Goal: Answer question/provide support: Share knowledge or assist other users

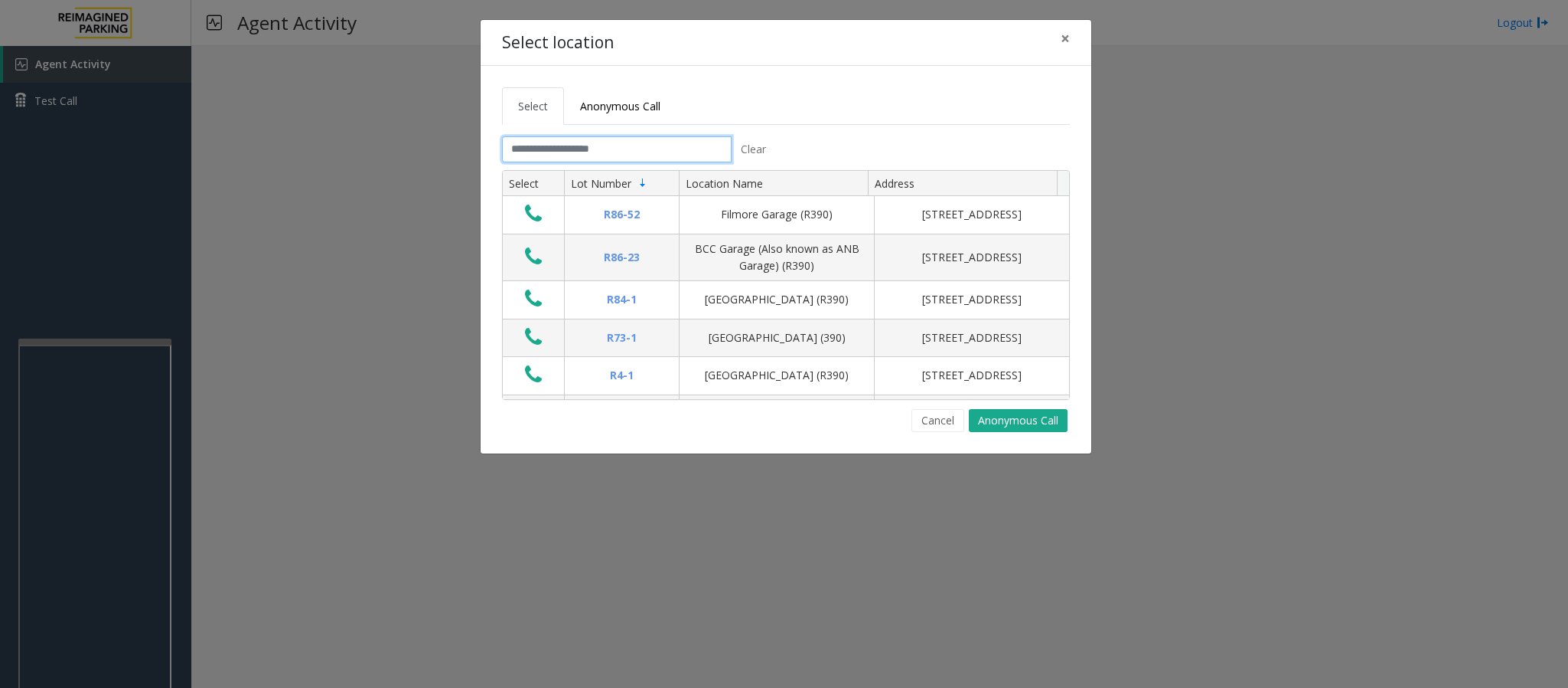
click at [584, 156] on input "text" at bounding box center [616, 149] width 230 height 26
click at [602, 169] on tab "Clear Select Lot Number Location Name Address R86-[GEOGRAPHIC_DATA][STREET_ADDR…" at bounding box center [786, 284] width 568 height 296
click at [597, 149] on input "text" at bounding box center [616, 149] width 230 height 26
click at [947, 416] on button "Cancel" at bounding box center [938, 420] width 53 height 23
click at [666, 149] on input "text" at bounding box center [616, 149] width 230 height 26
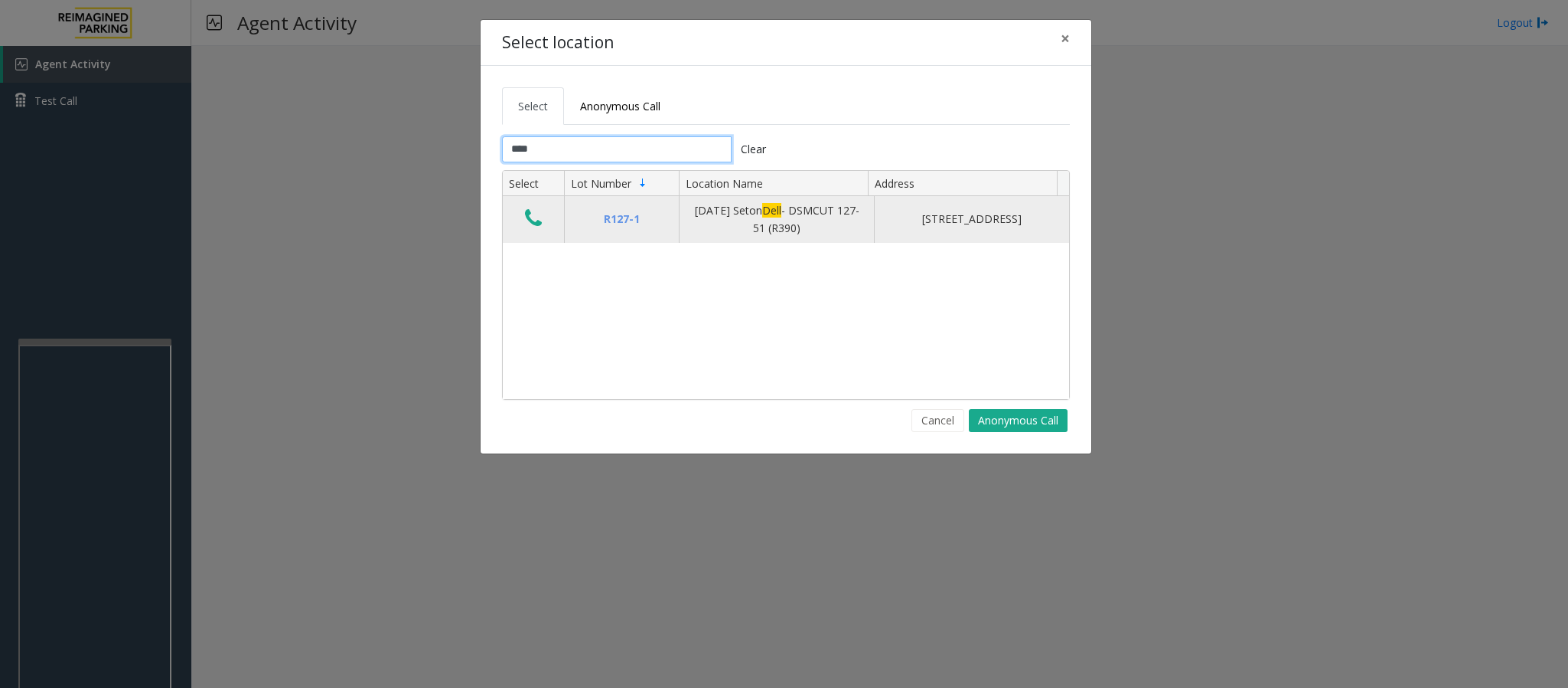
type input "****"
click at [527, 219] on icon "Data table" at bounding box center [533, 218] width 16 height 21
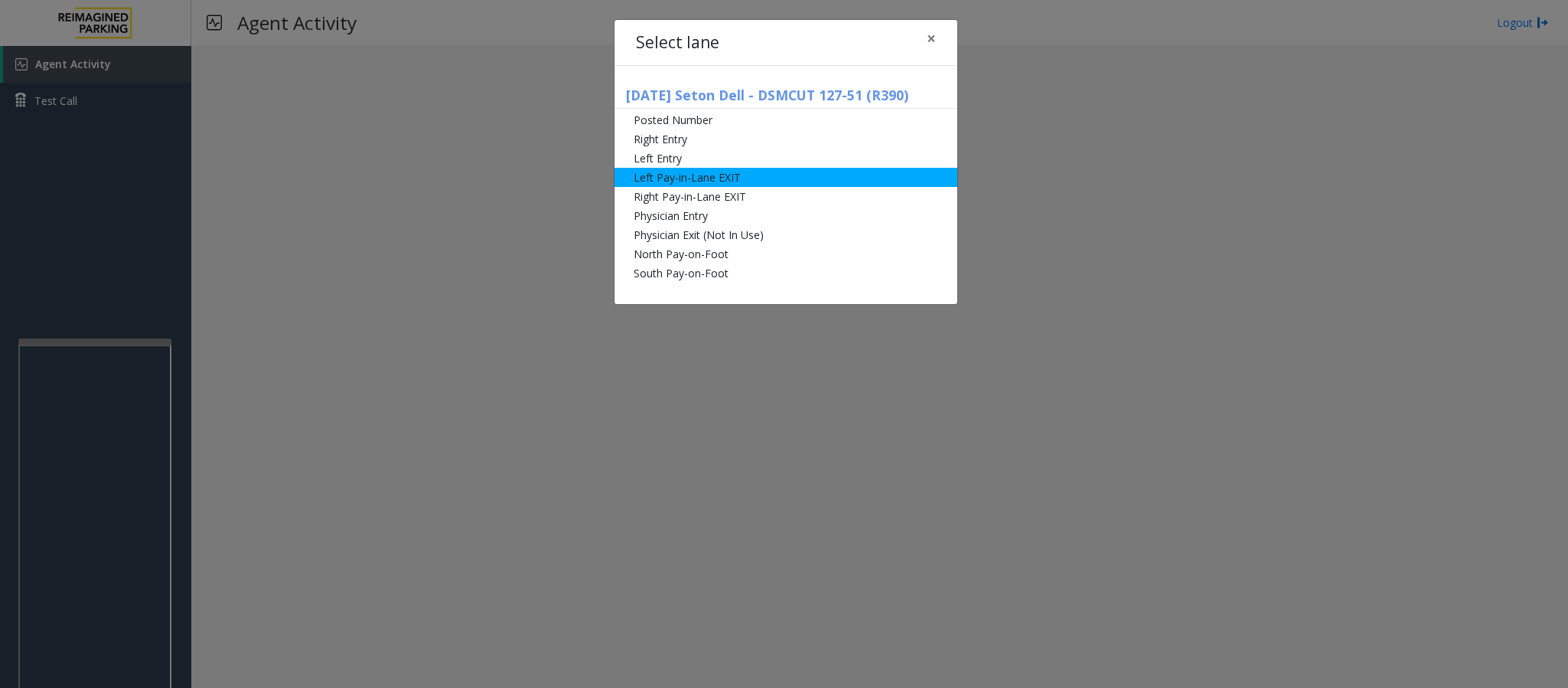
click at [691, 176] on li "Left Pay-in-Lane EXIT" at bounding box center [786, 177] width 343 height 19
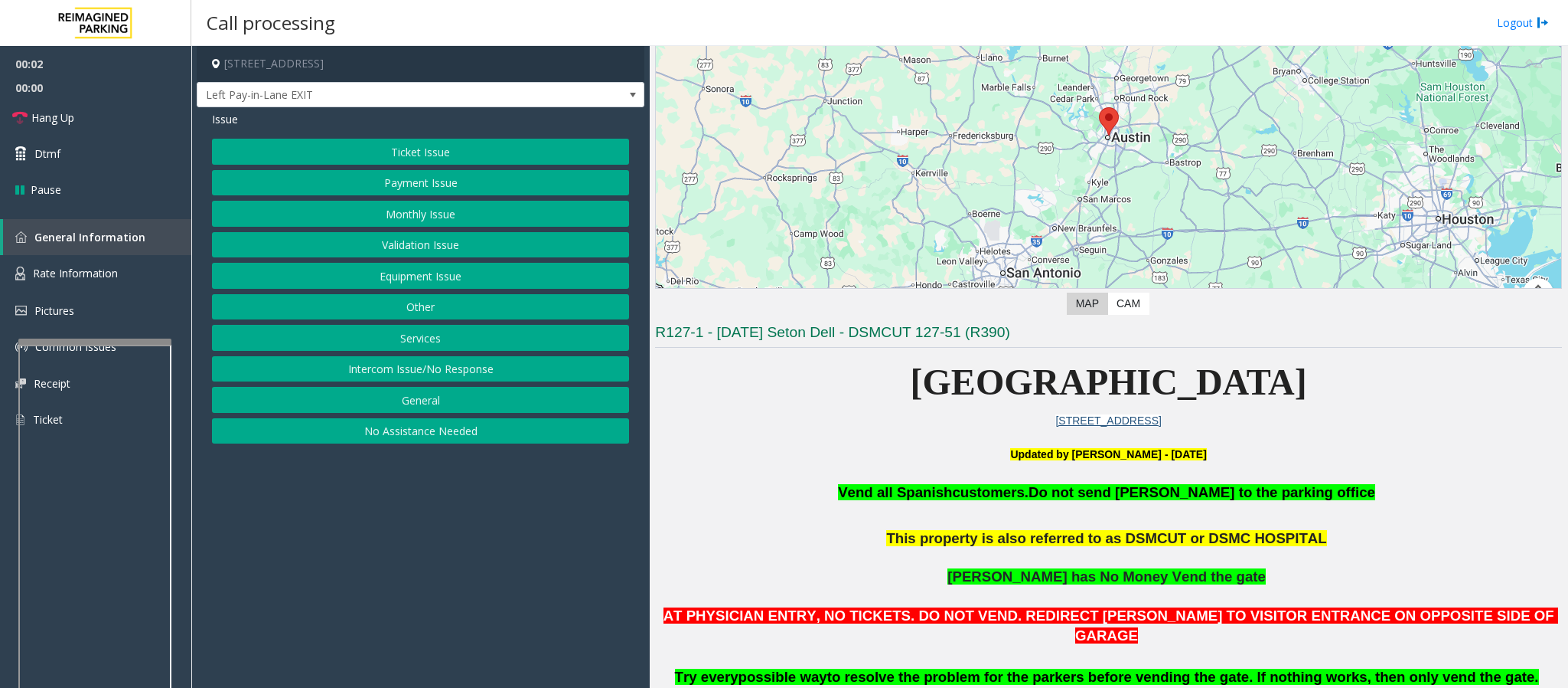
scroll to position [344, 0]
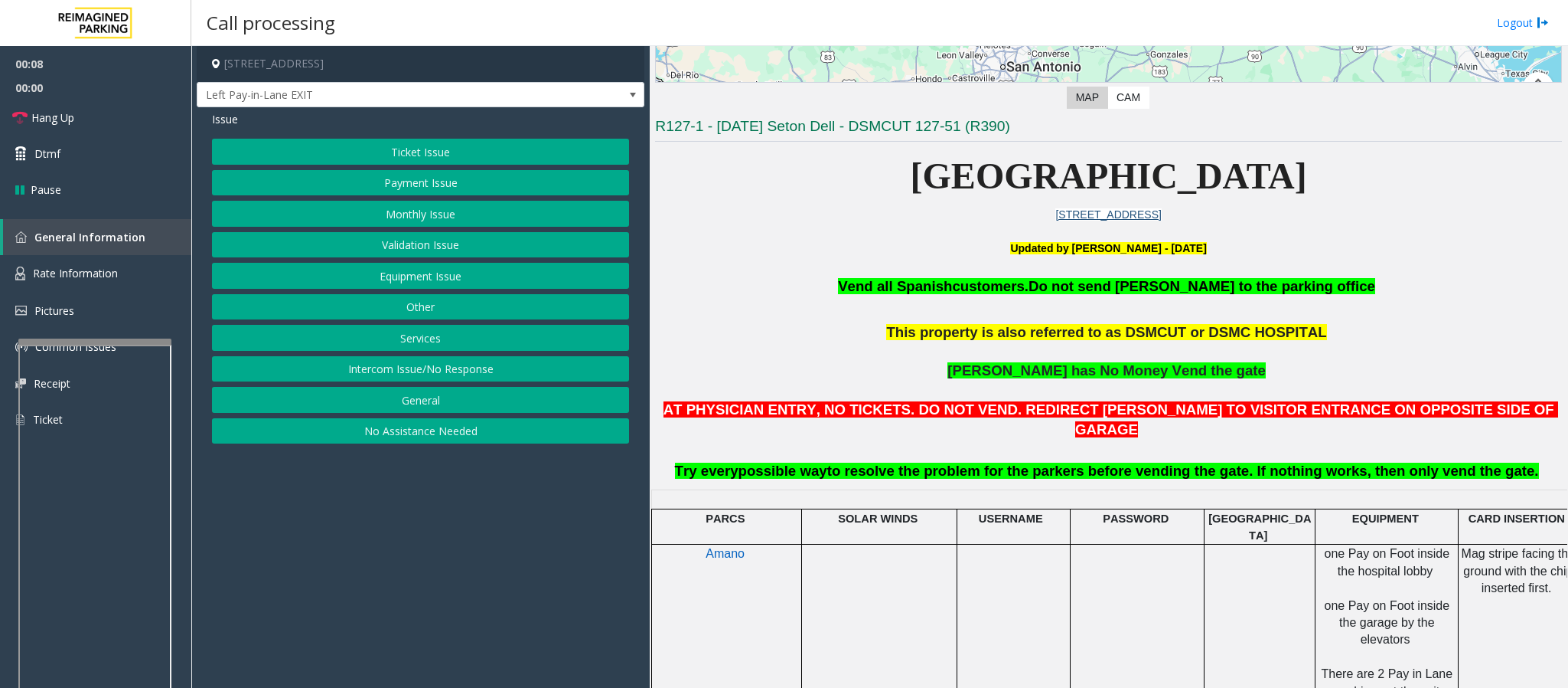
click at [421, 209] on button "Monthly Issue" at bounding box center [420, 213] width 417 height 26
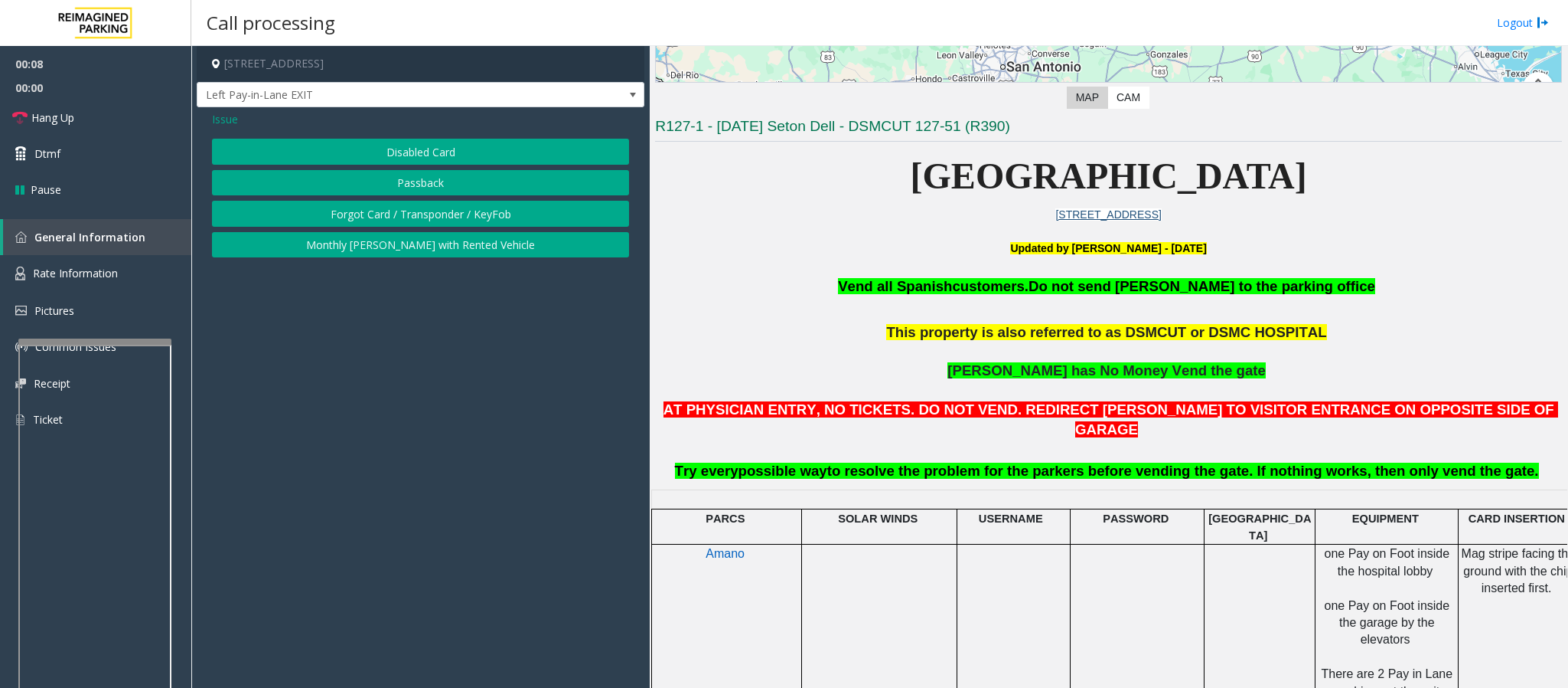
click at [400, 159] on button "Disabled Card" at bounding box center [420, 151] width 417 height 26
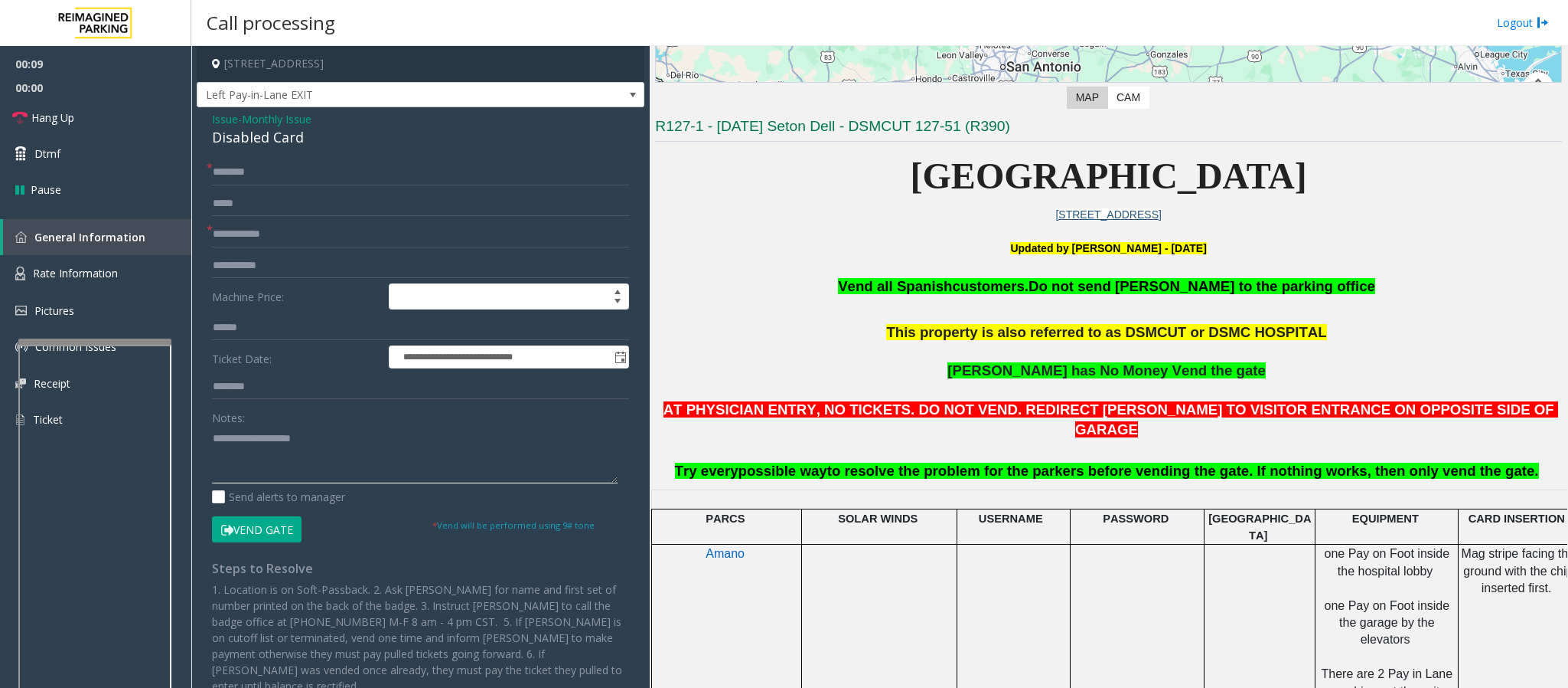
click at [249, 460] on textarea at bounding box center [414, 454] width 405 height 57
paste textarea "**********"
type textarea "**********"
click at [285, 127] on div "Disabled Card" at bounding box center [420, 137] width 417 height 20
click at [307, 118] on span "Monthly Issue" at bounding box center [276, 119] width 70 height 16
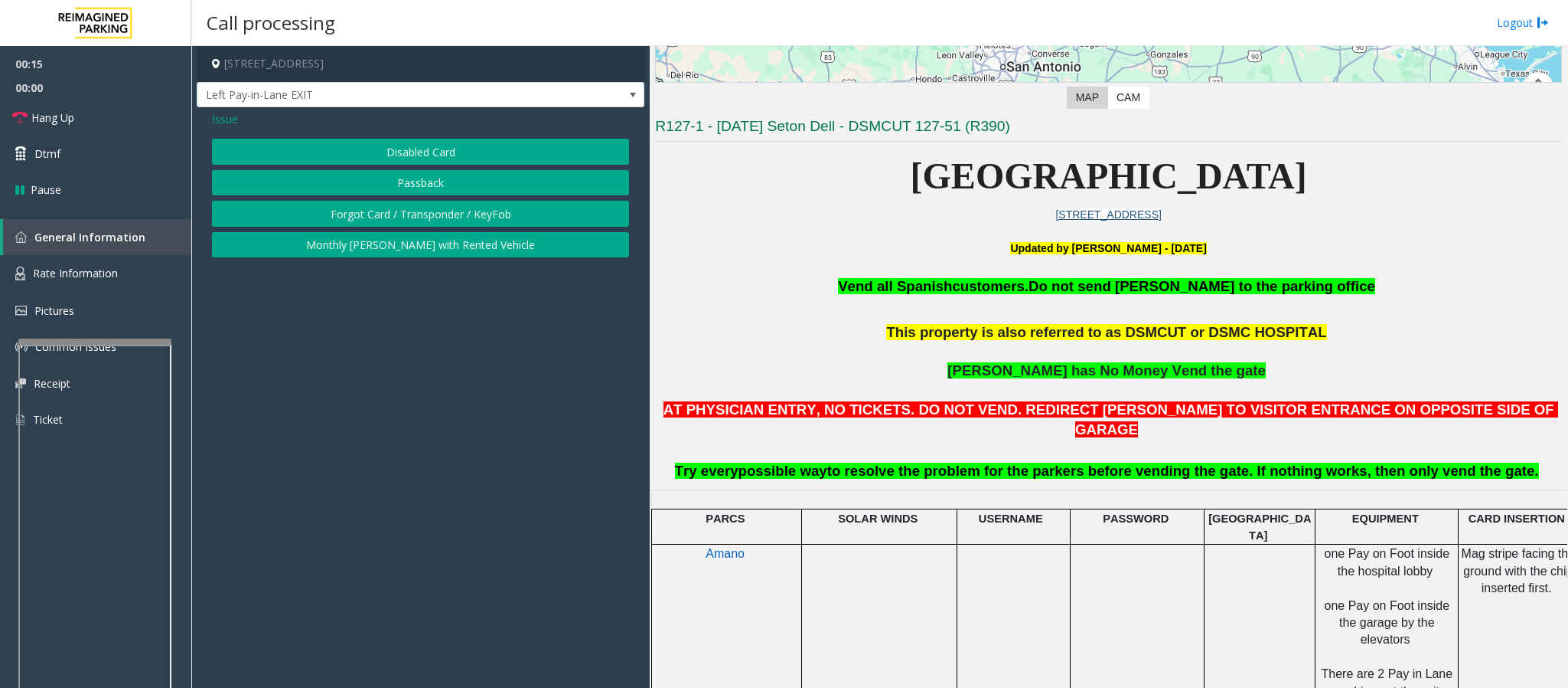
click at [329, 220] on button "Forgot Card / Transponder / KeyFob" at bounding box center [420, 213] width 417 height 26
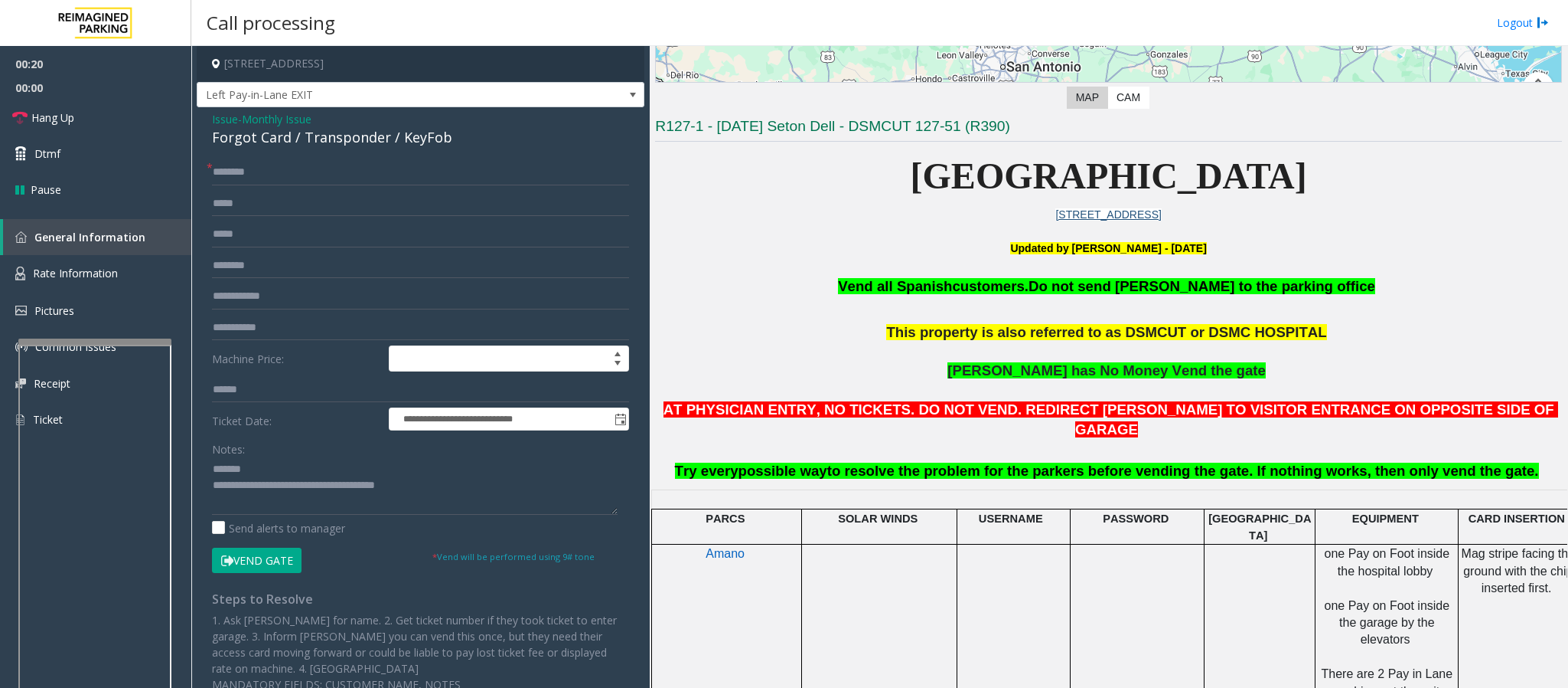
click at [306, 115] on span "Monthly Issue" at bounding box center [276, 119] width 70 height 16
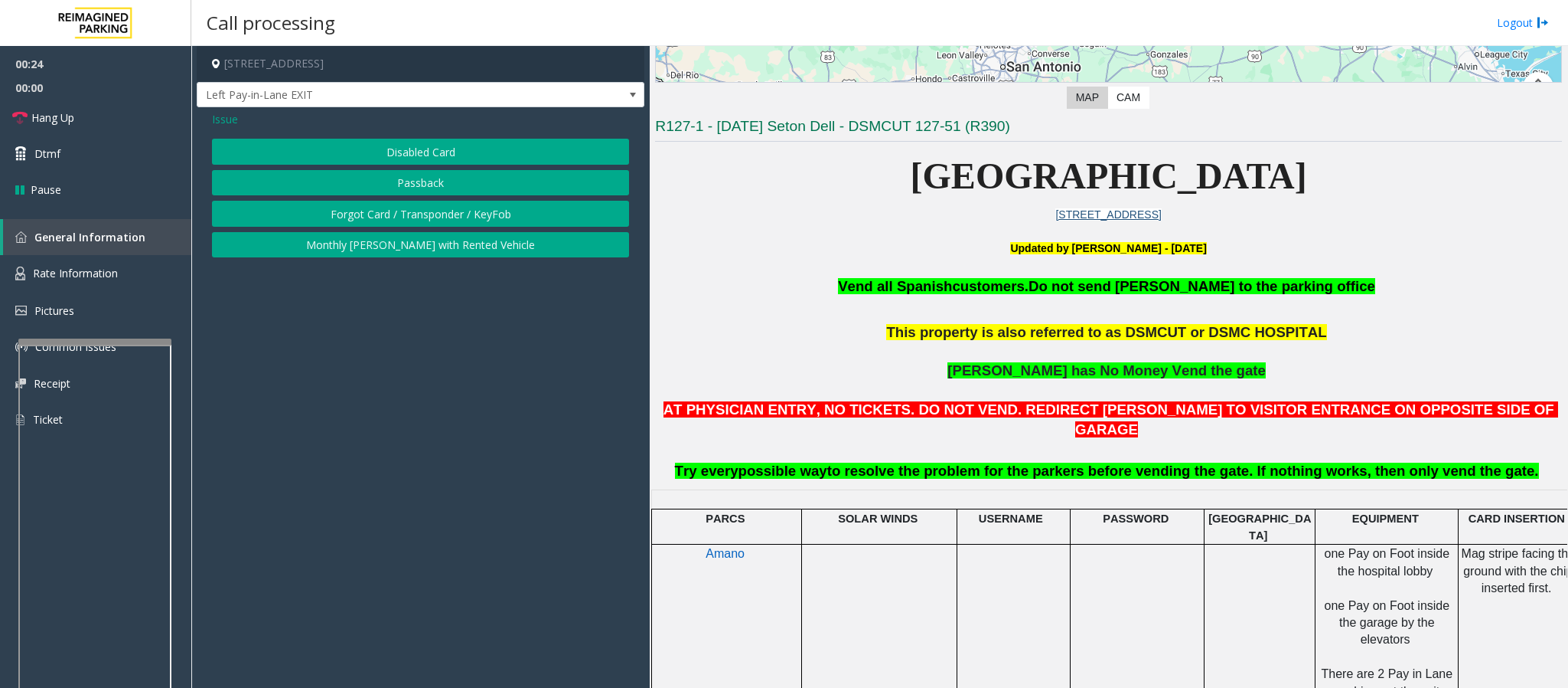
click at [379, 150] on button "Disabled Card" at bounding box center [420, 151] width 417 height 26
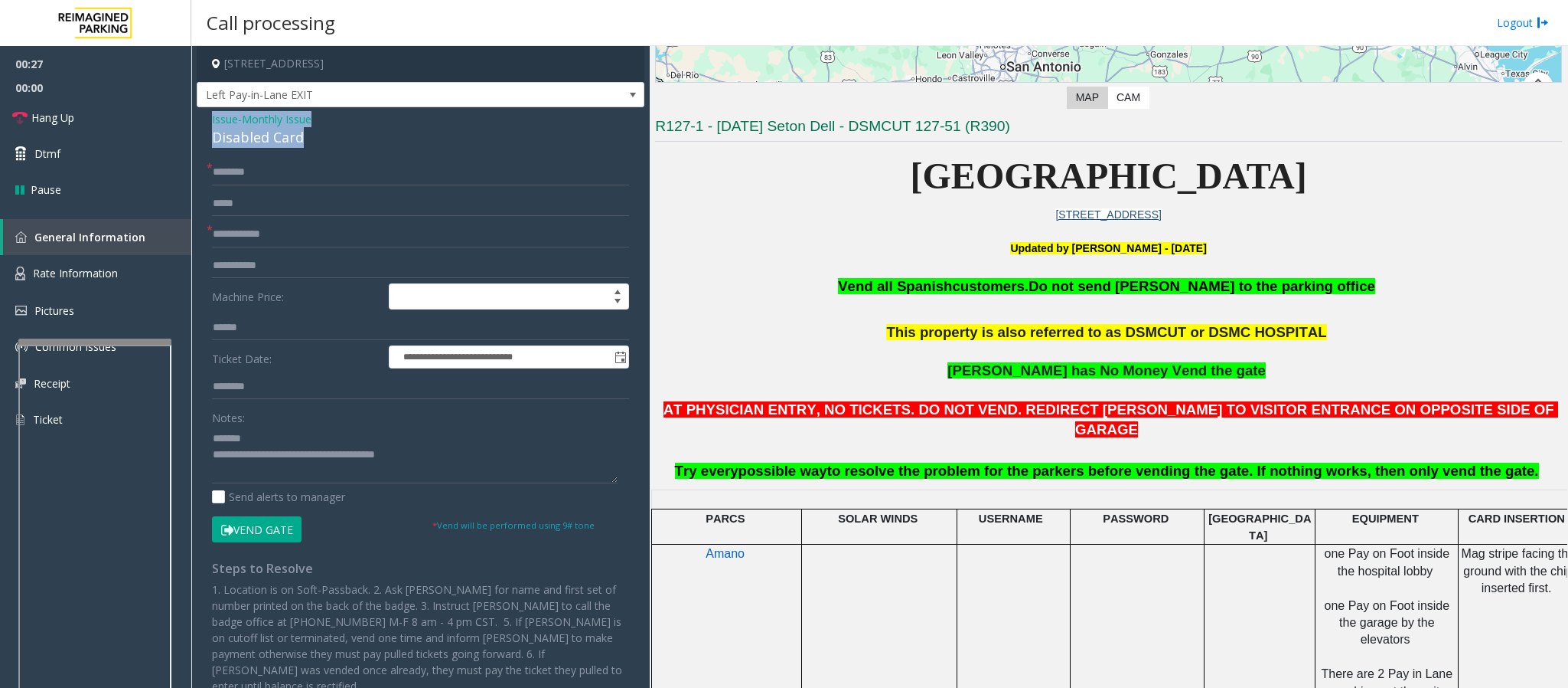
drag, startPoint x: 317, startPoint y: 133, endPoint x: 207, endPoint y: 127, distance: 110.2
click at [207, 127] on div "**********" at bounding box center [420, 417] width 448 height 618
click at [227, 150] on div "**********" at bounding box center [420, 417] width 448 height 618
drag, startPoint x: 310, startPoint y: 139, endPoint x: 211, endPoint y: 138, distance: 99.0
click at [212, 138] on div "Disabled Card" at bounding box center [420, 137] width 417 height 20
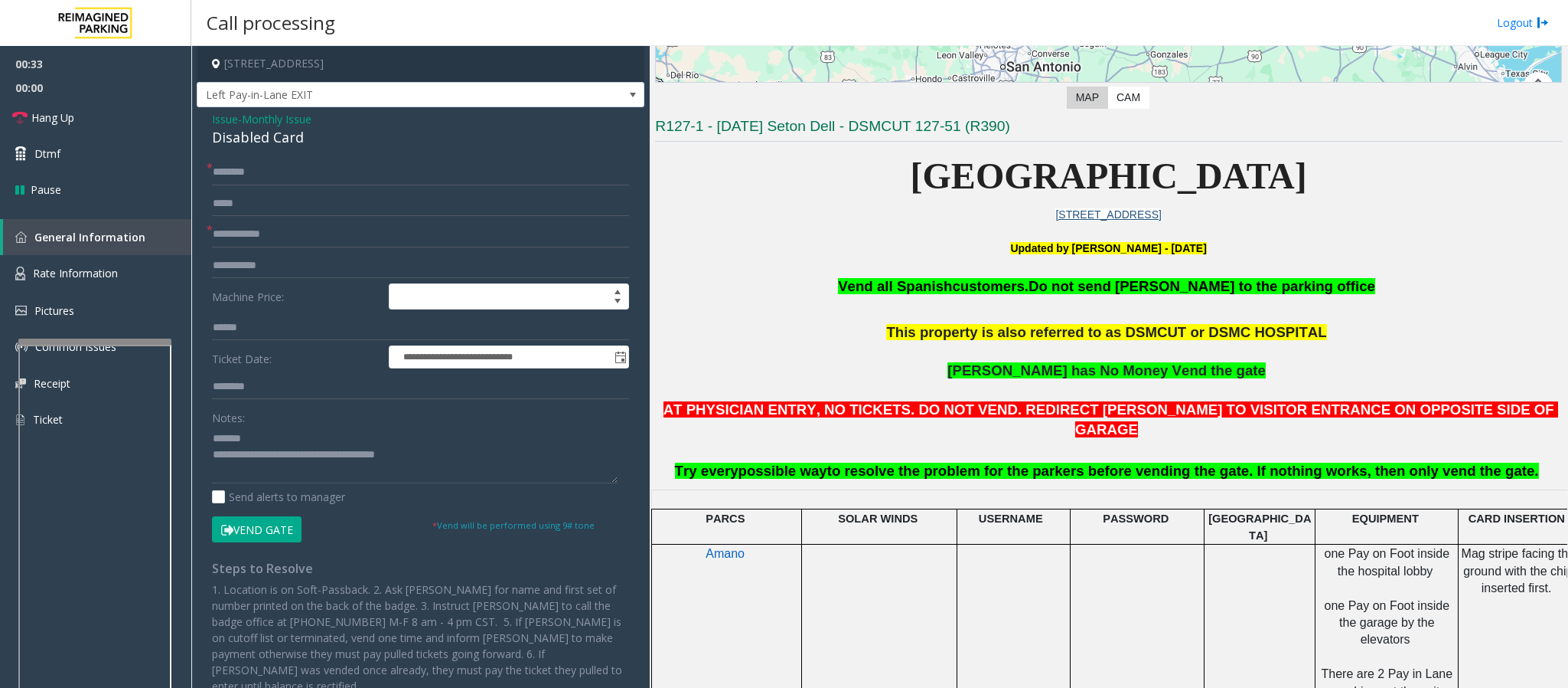
click at [295, 115] on span "Monthly Issue" at bounding box center [276, 119] width 70 height 16
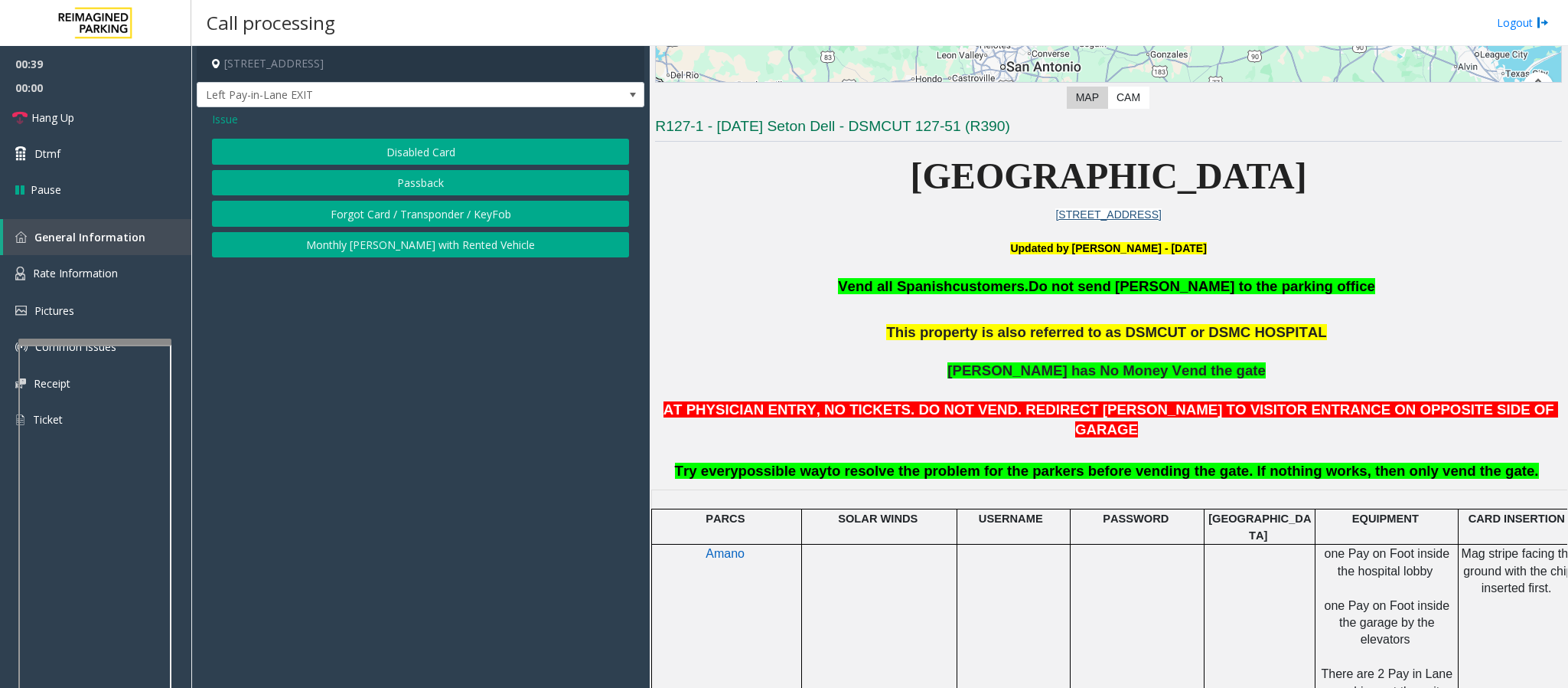
click at [375, 219] on button "Forgot Card / Transponder / KeyFob" at bounding box center [420, 213] width 417 height 26
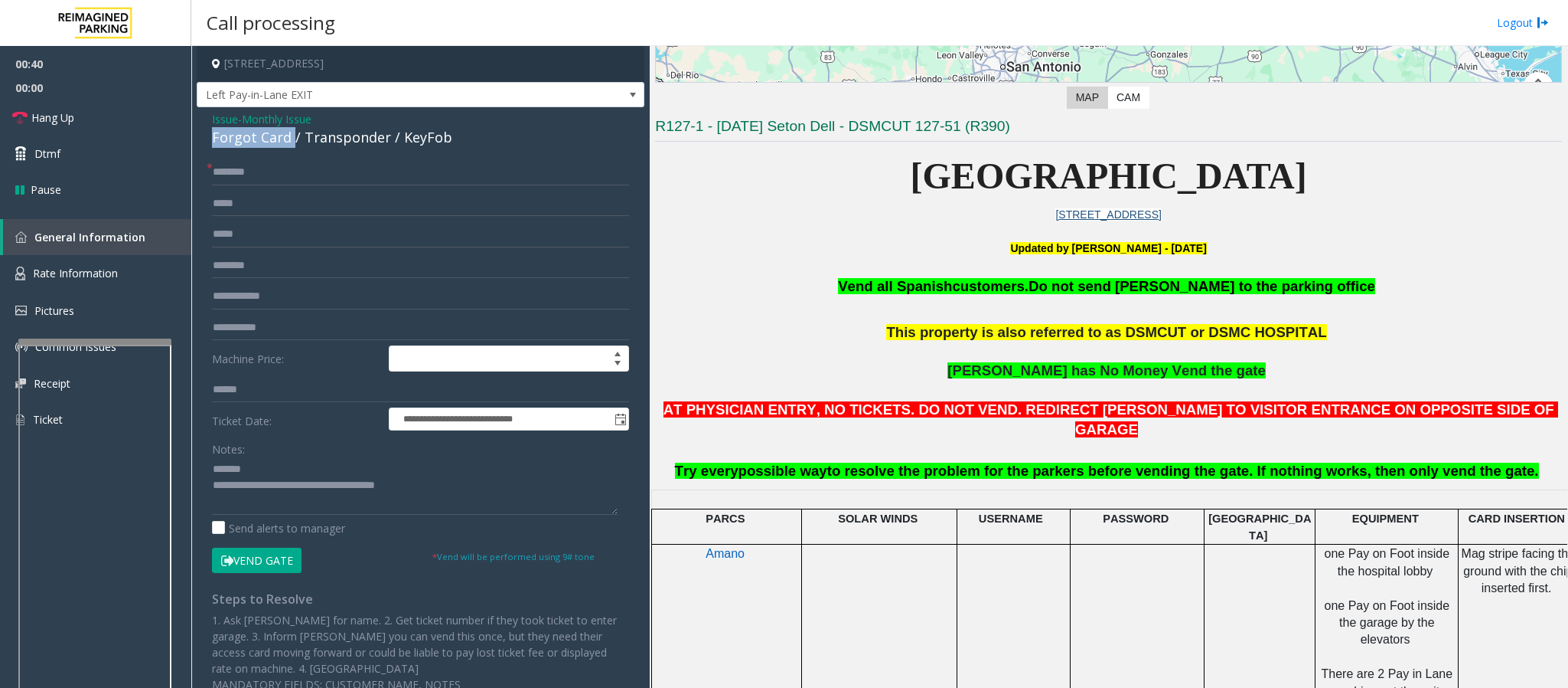
drag, startPoint x: 202, startPoint y: 144, endPoint x: 290, endPoint y: 144, distance: 88.0
click at [290, 144] on div "**********" at bounding box center [420, 407] width 448 height 600
type textarea "**********"
click at [243, 177] on input "text" at bounding box center [420, 172] width 417 height 26
click at [249, 177] on input "*****" at bounding box center [420, 172] width 417 height 26
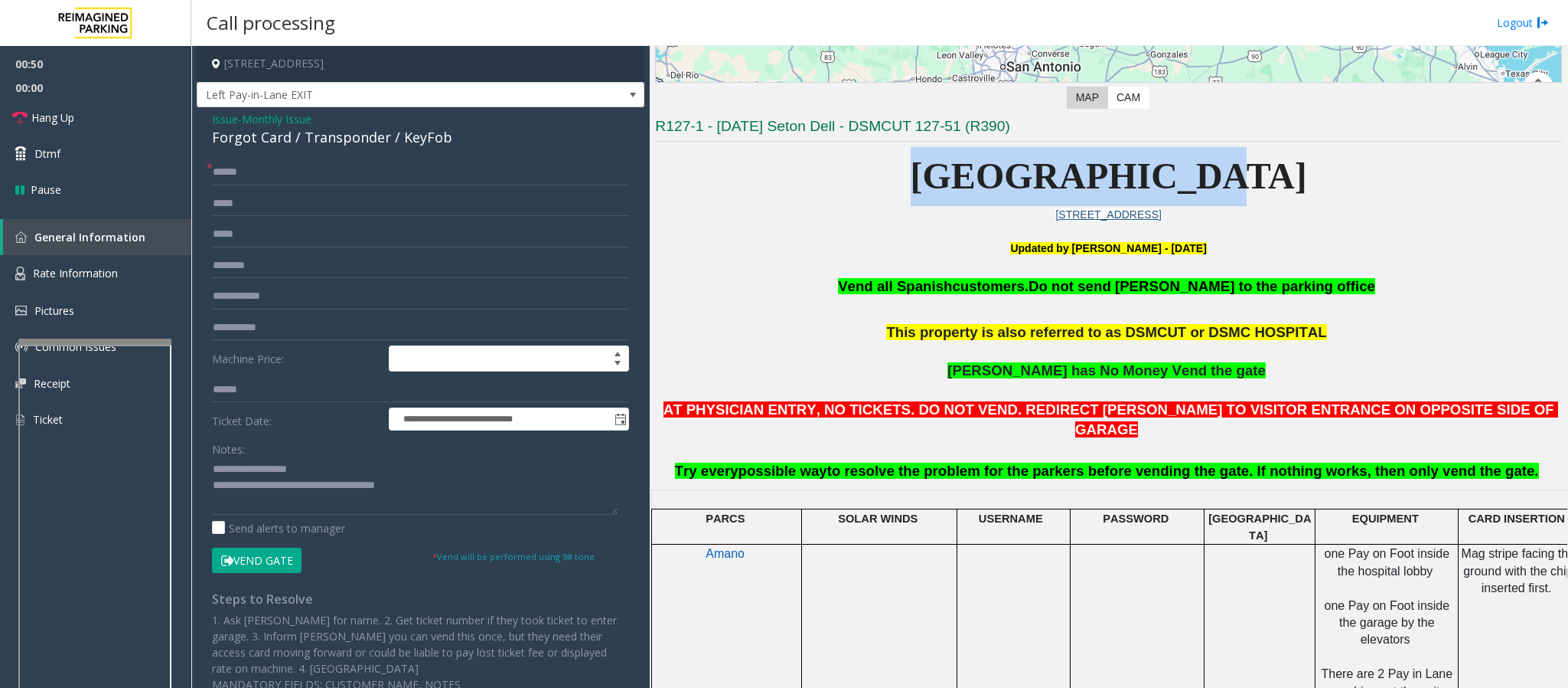
drag, startPoint x: 926, startPoint y: 173, endPoint x: 1301, endPoint y: 194, distance: 375.6
click at [1301, 194] on p "[GEOGRAPHIC_DATA]" at bounding box center [1109, 176] width 907 height 59
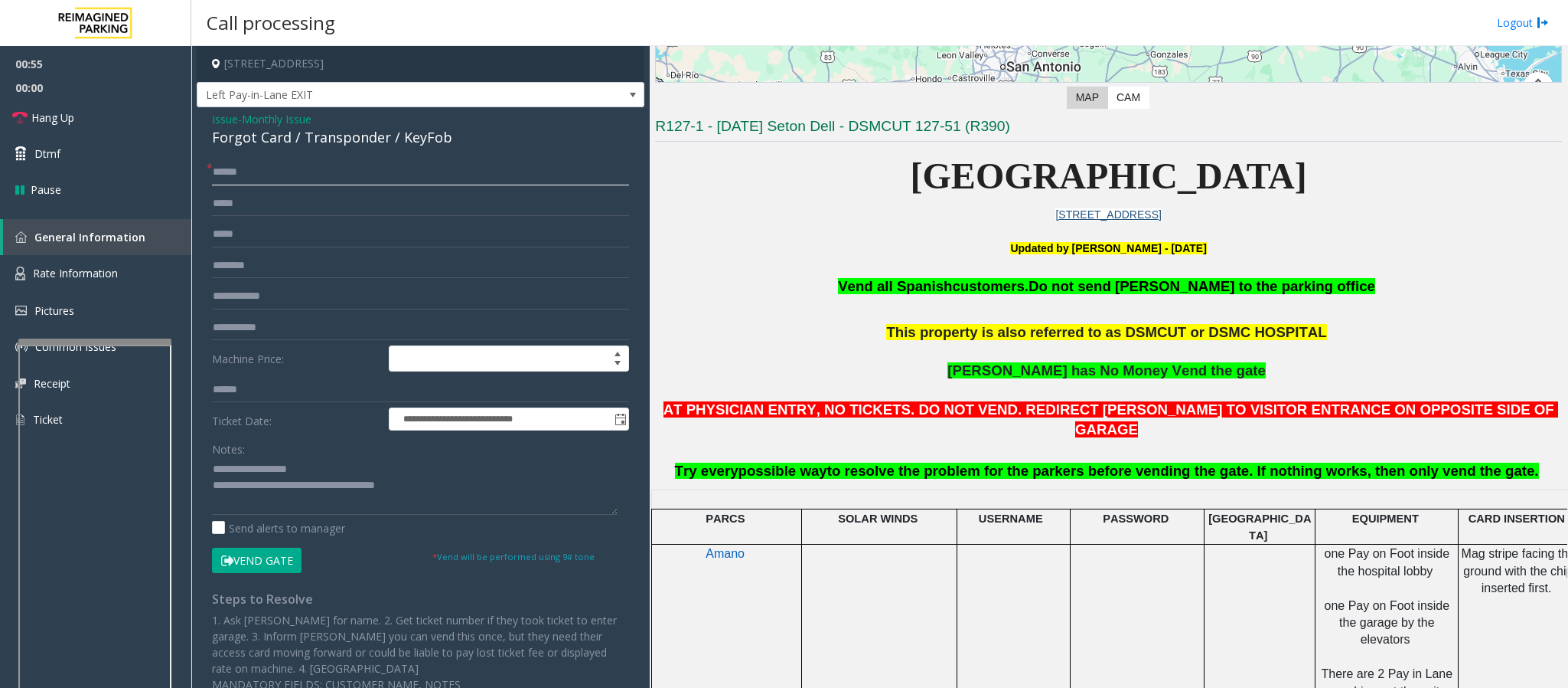
click at [223, 173] on input "*****" at bounding box center [420, 172] width 417 height 26
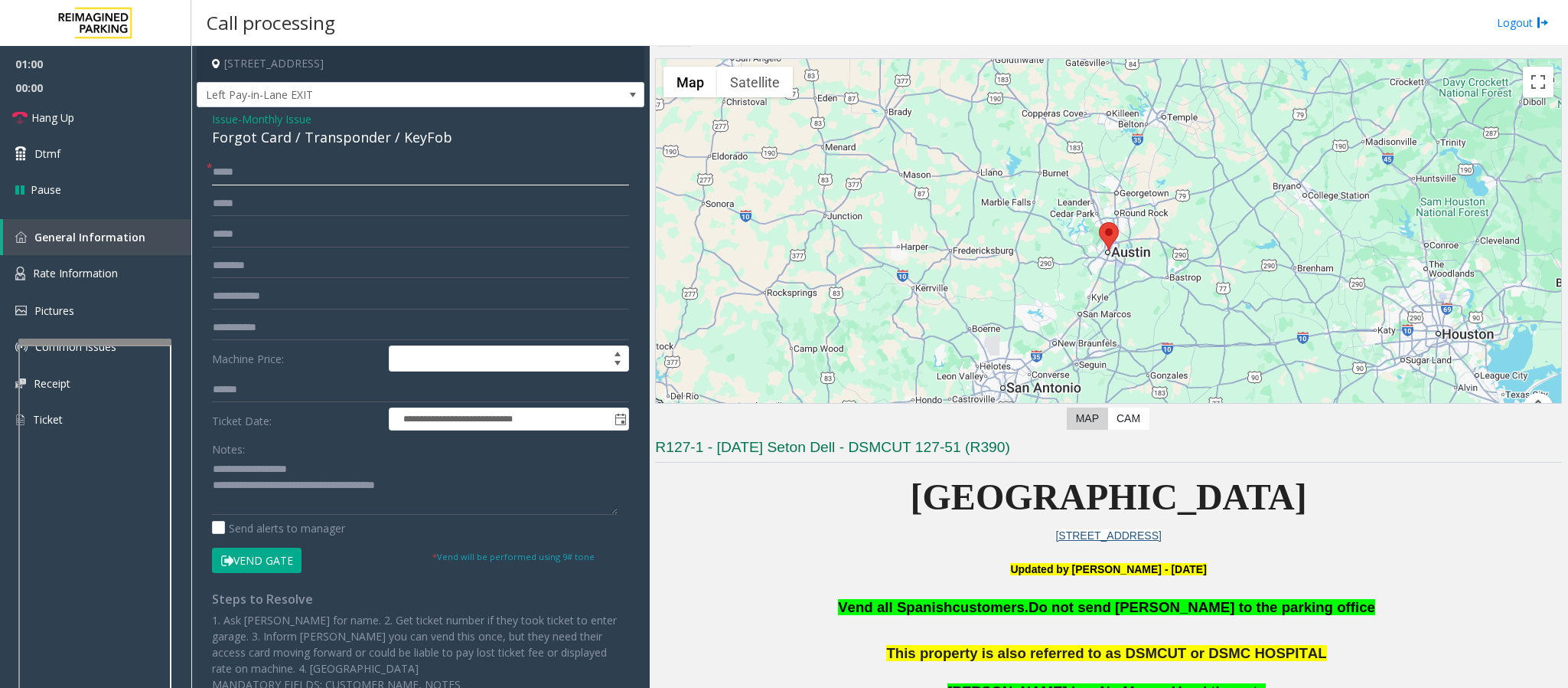
scroll to position [0, 0]
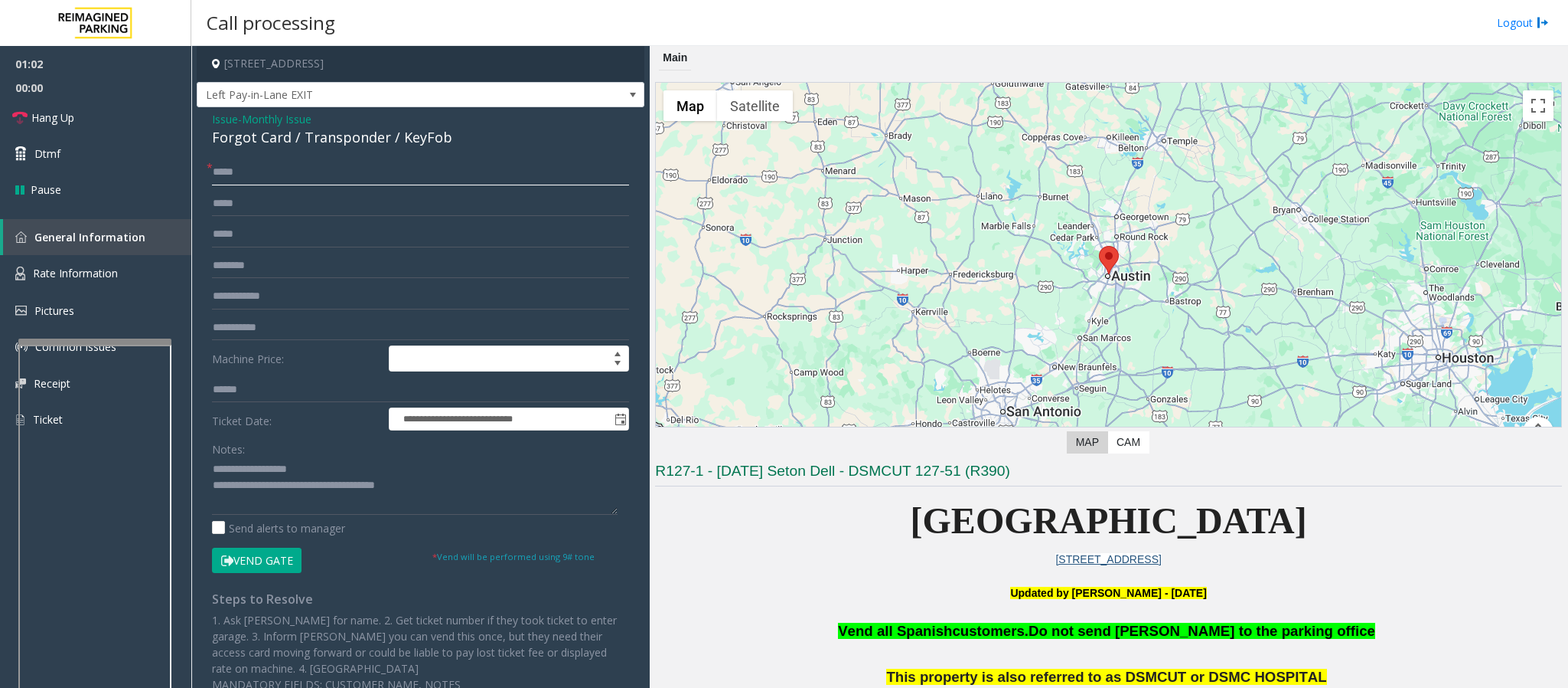
type input "*****"
click at [270, 559] on button "Vend Gate" at bounding box center [256, 560] width 89 height 26
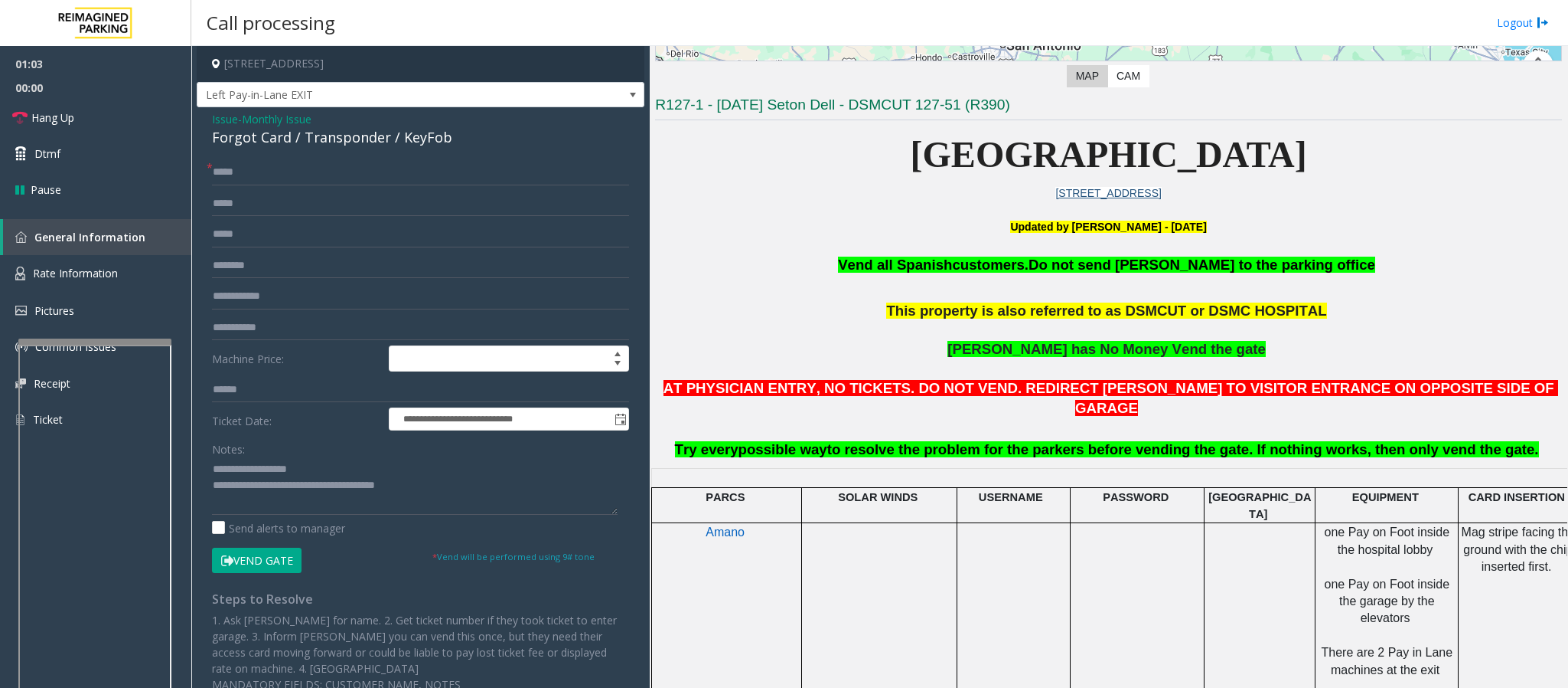
scroll to position [460, 0]
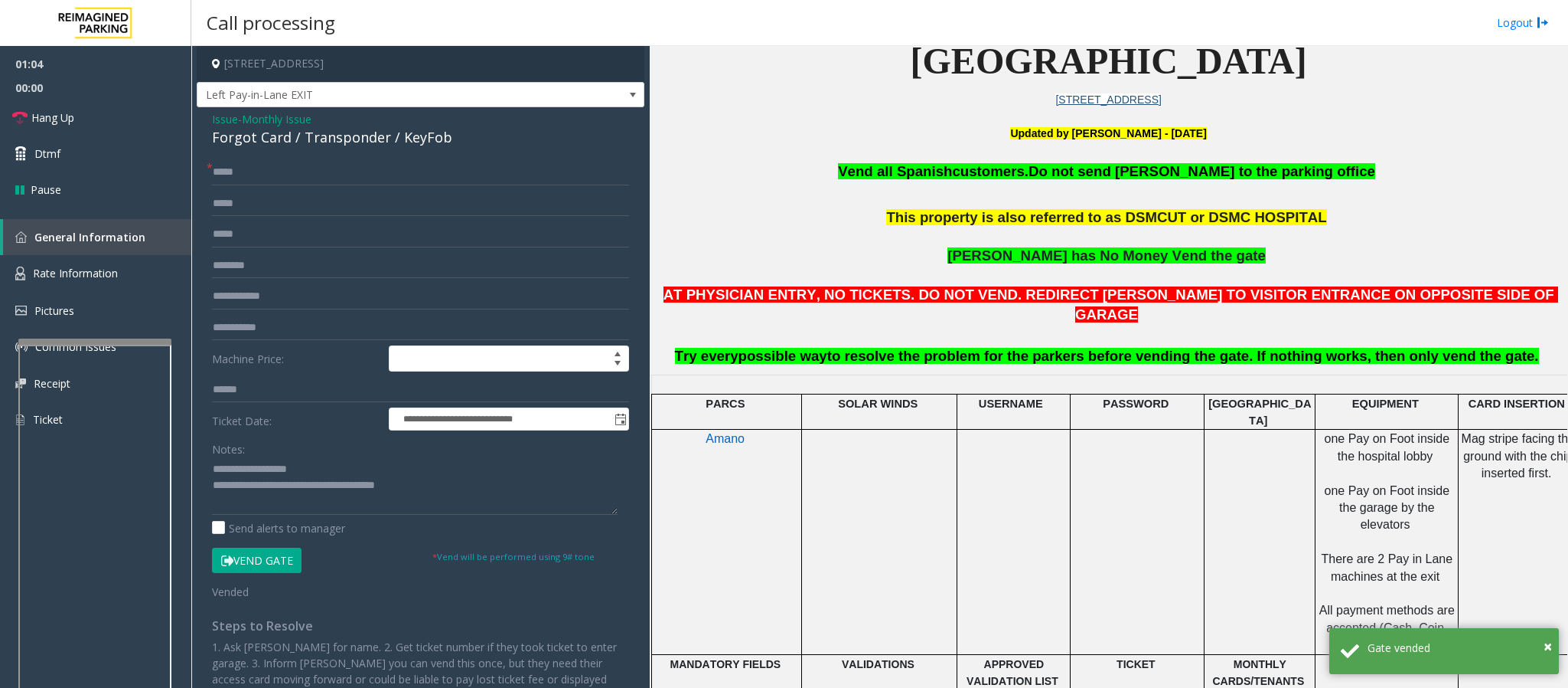
click at [1119, 347] on p "AT PHYSICIAN ENTRY, NO TICKETS. DO NOT VEND. REDIRECT [PERSON_NAME] TO VISITOR …" at bounding box center [1109, 326] width 907 height 82
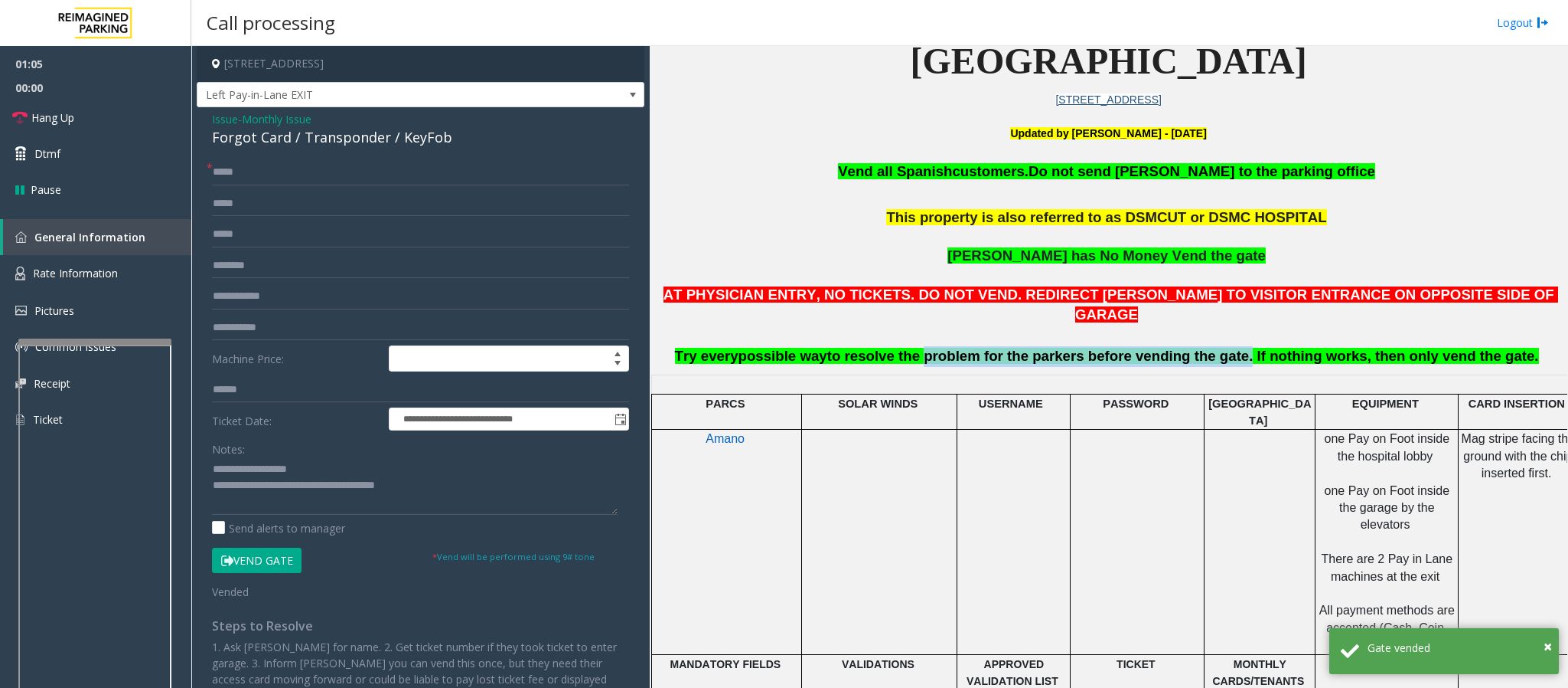
drag, startPoint x: 938, startPoint y: 327, endPoint x: 1229, endPoint y: 336, distance: 291.1
click at [1229, 348] on span "to resolve the problem for the parkers before vending the gate. If nothing work…" at bounding box center [1183, 355] width 712 height 16
click at [113, 108] on link "Hang Up" at bounding box center [96, 118] width 191 height 36
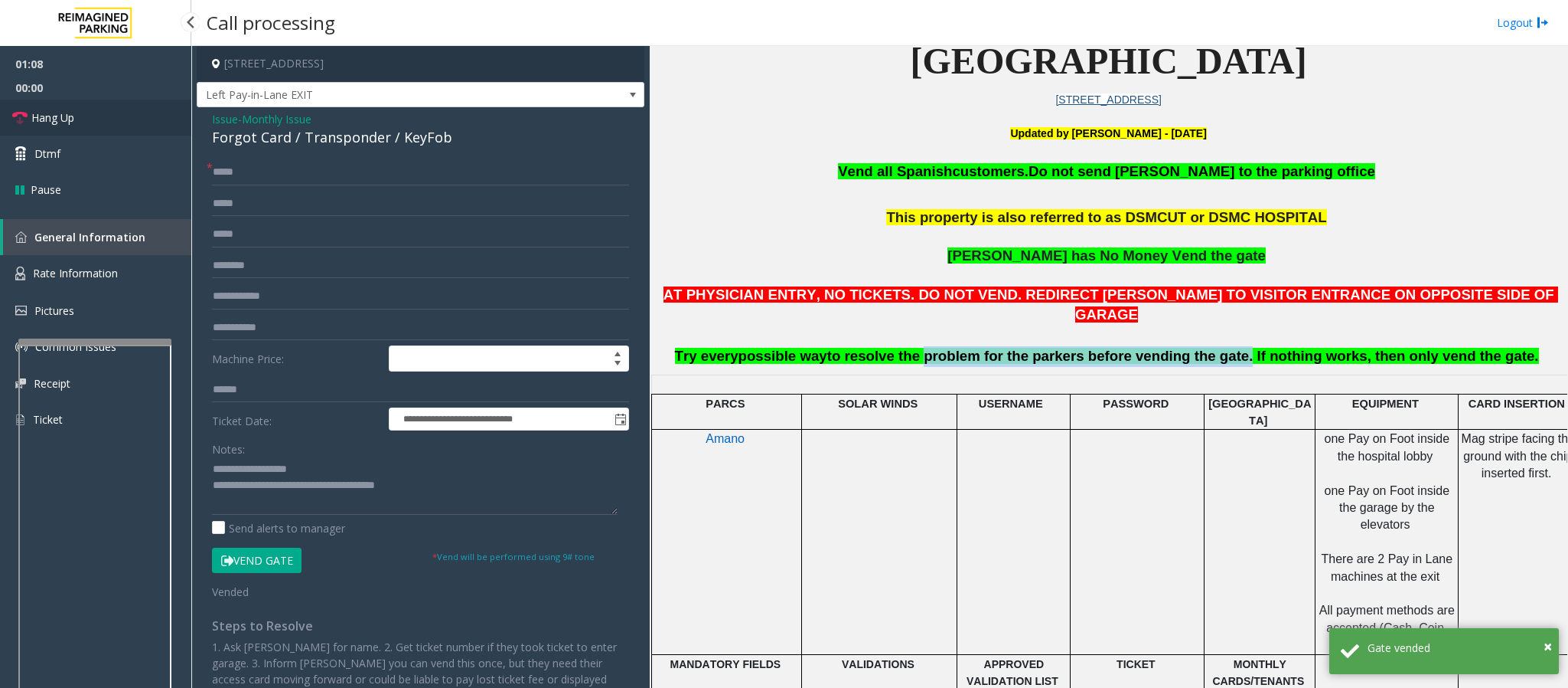
click at [113, 108] on link "Hang Up" at bounding box center [96, 118] width 191 height 36
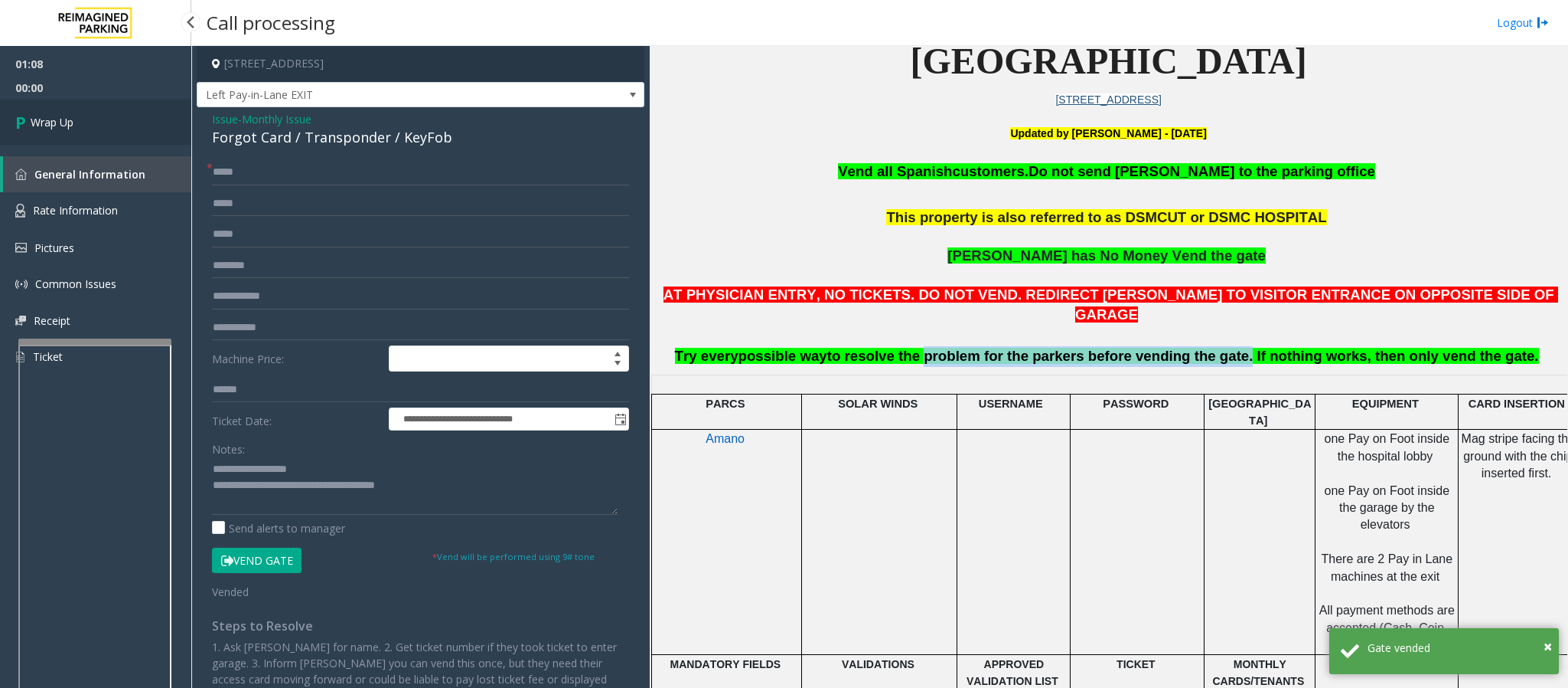
click at [71, 114] on span "Wrap Up" at bounding box center [52, 122] width 43 height 16
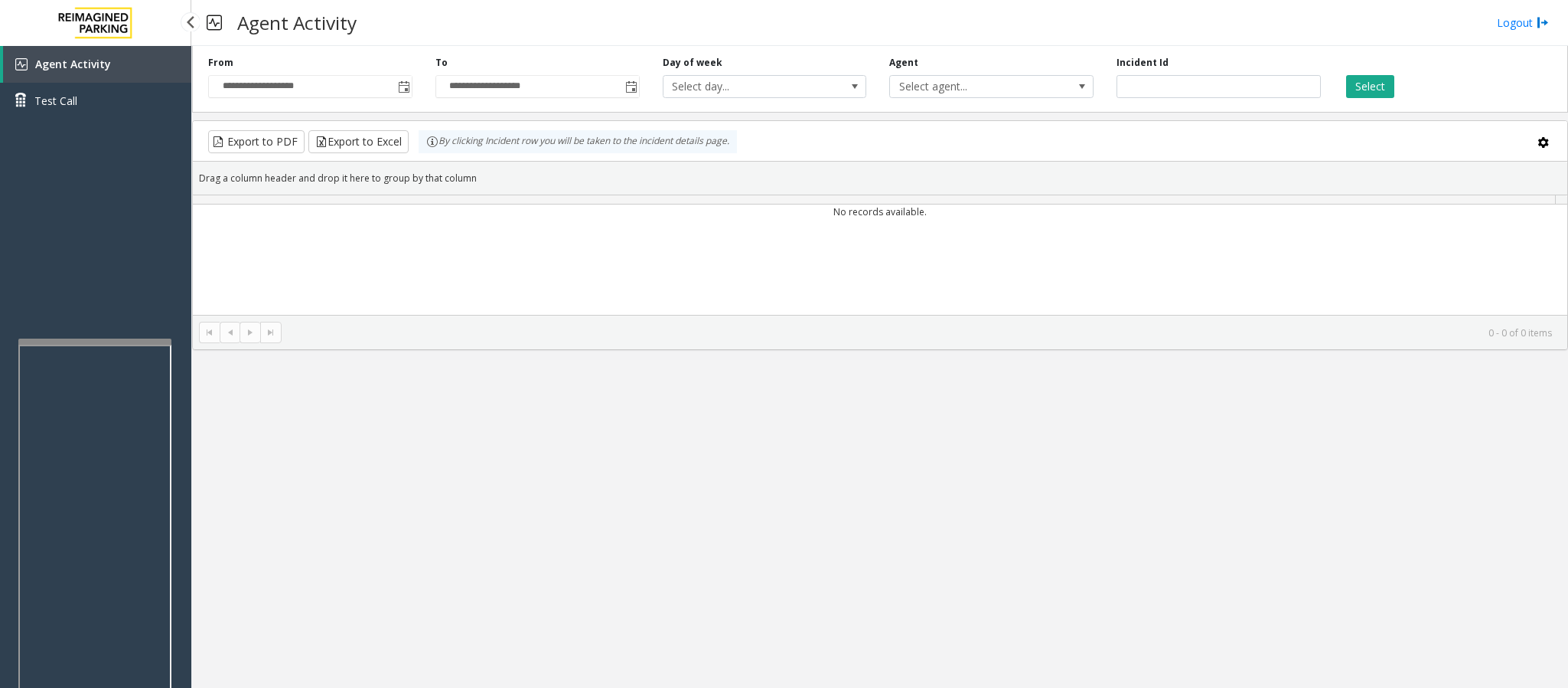
click at [71, 113] on link "Test Call" at bounding box center [96, 100] width 191 height 36
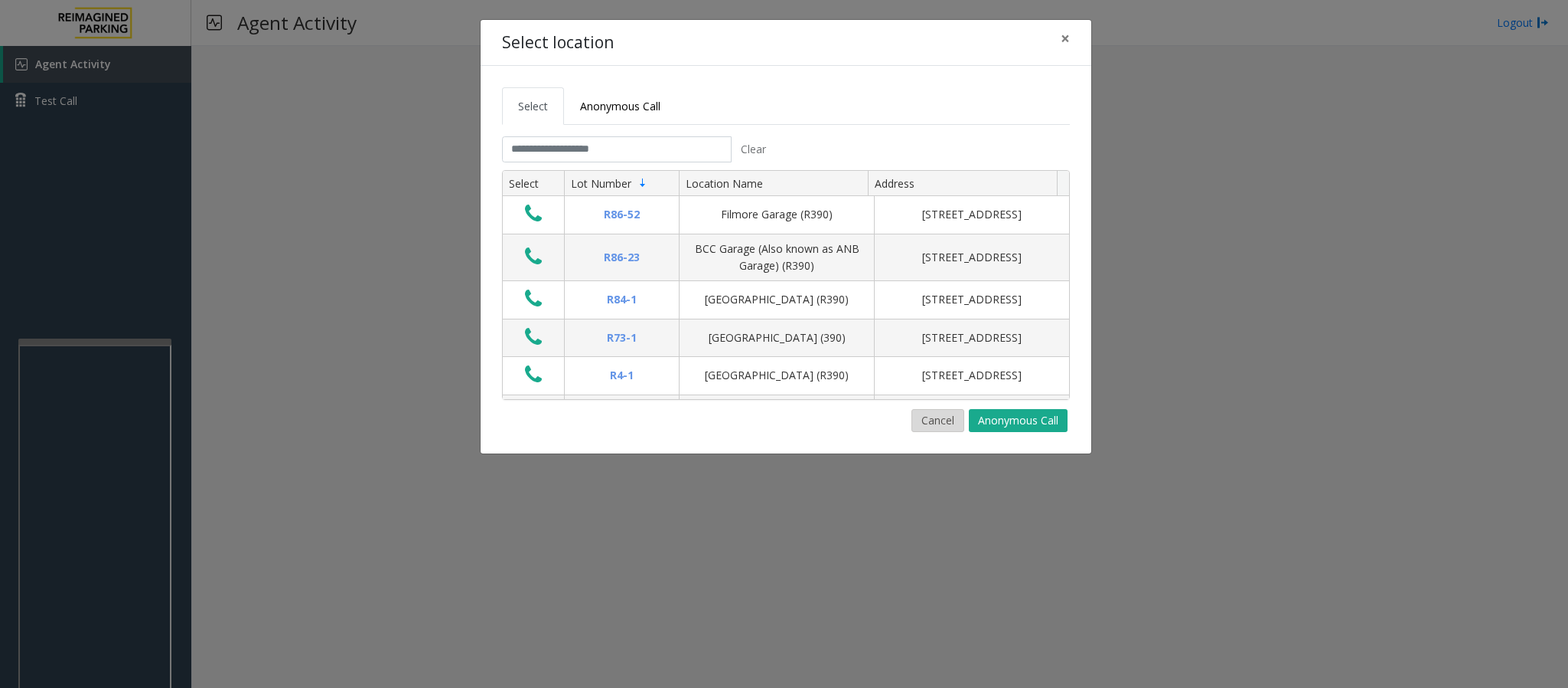
click at [935, 430] on button "Cancel" at bounding box center [938, 420] width 53 height 23
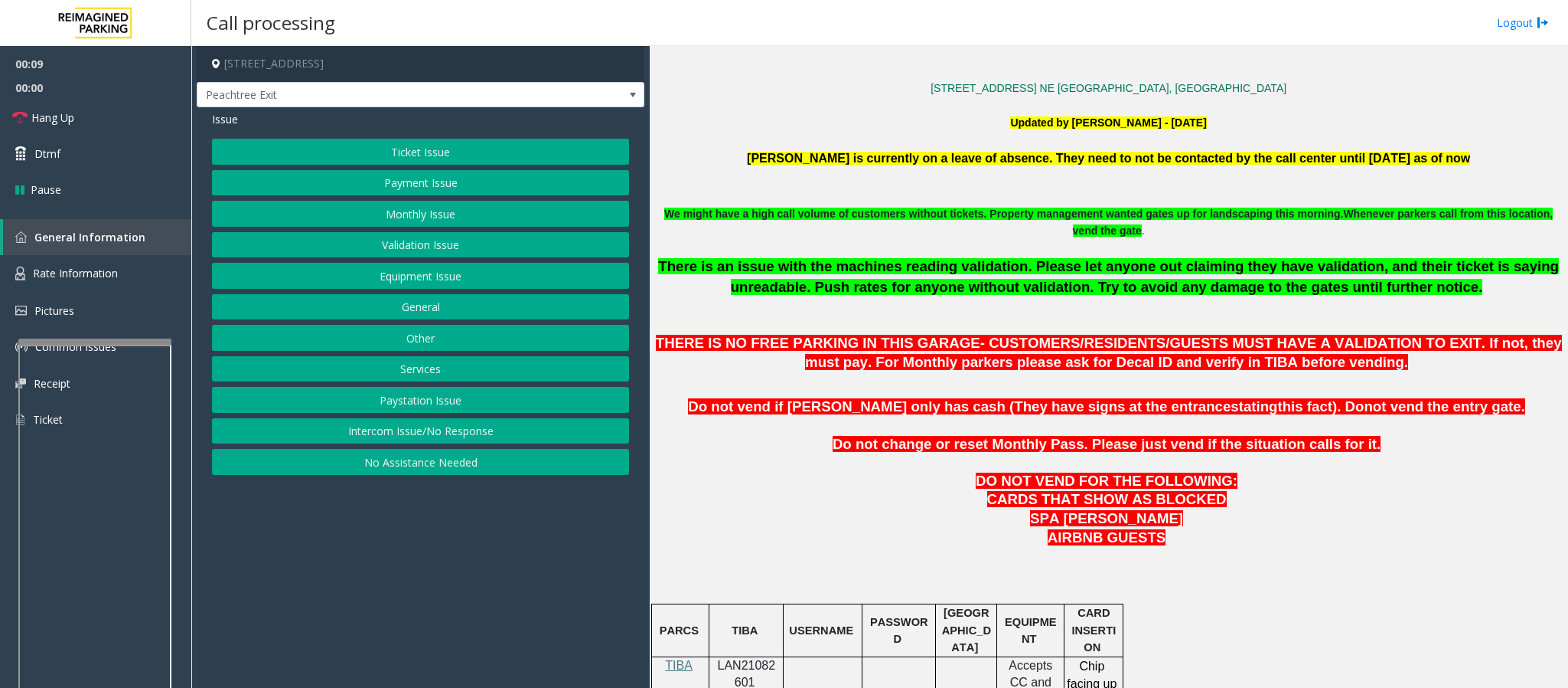
scroll to position [460, 0]
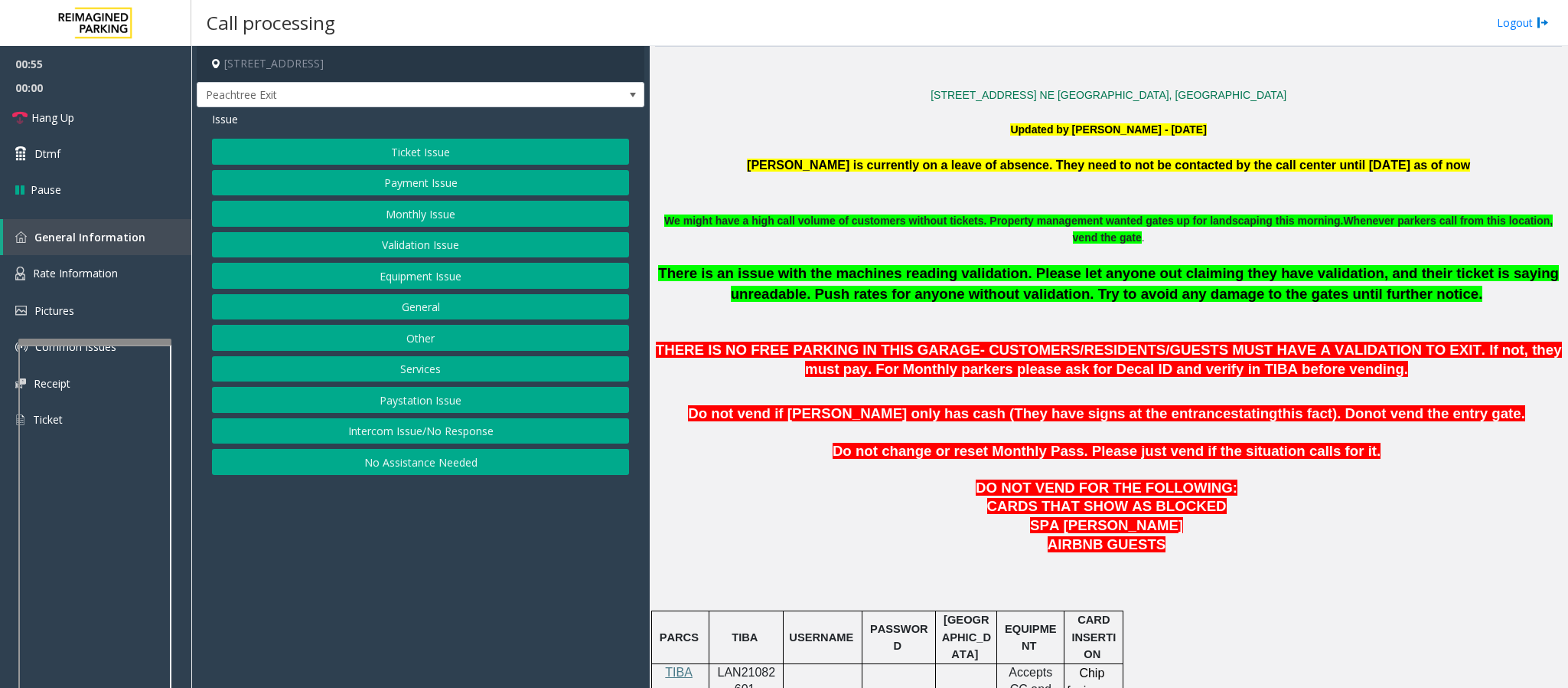
click at [561, 144] on button "Ticket Issue" at bounding box center [420, 151] width 417 height 26
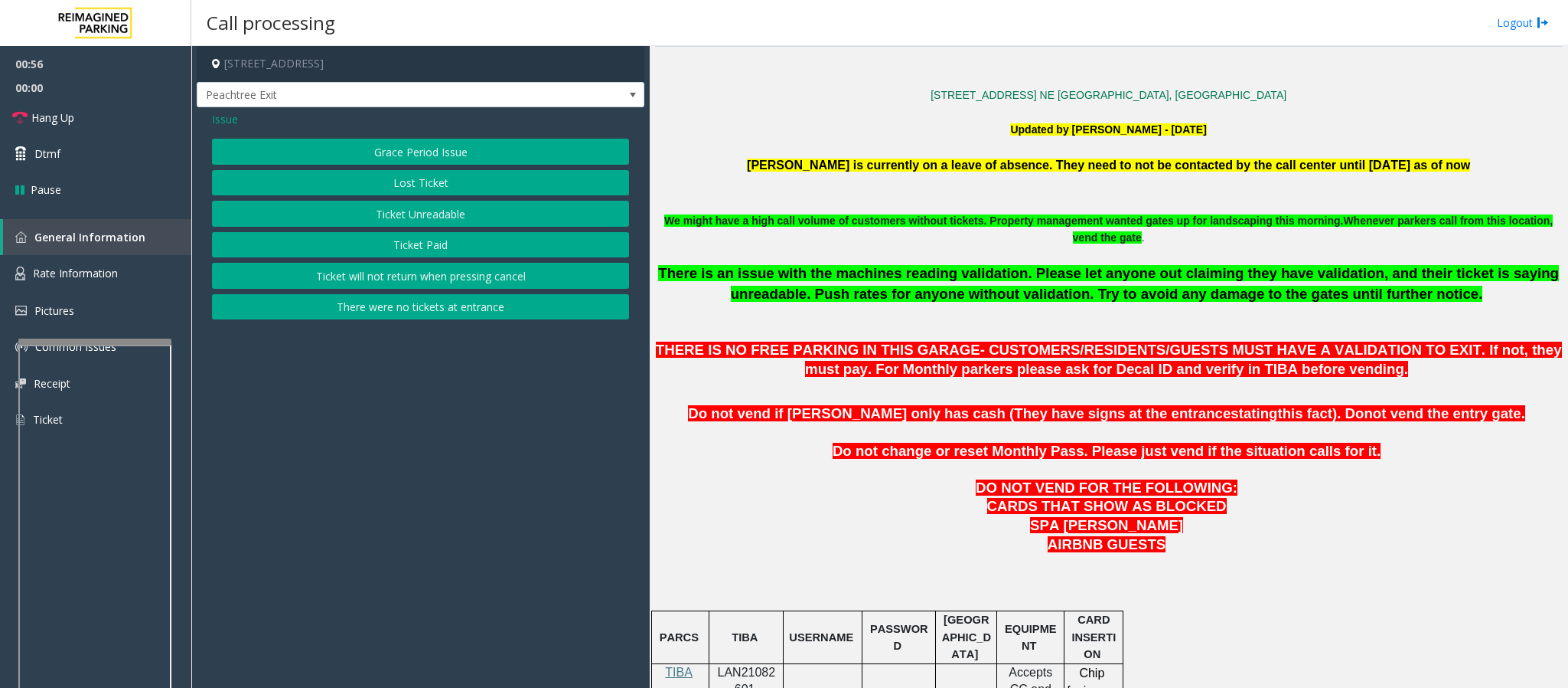
click at [457, 242] on button "Ticket Paid" at bounding box center [420, 245] width 417 height 26
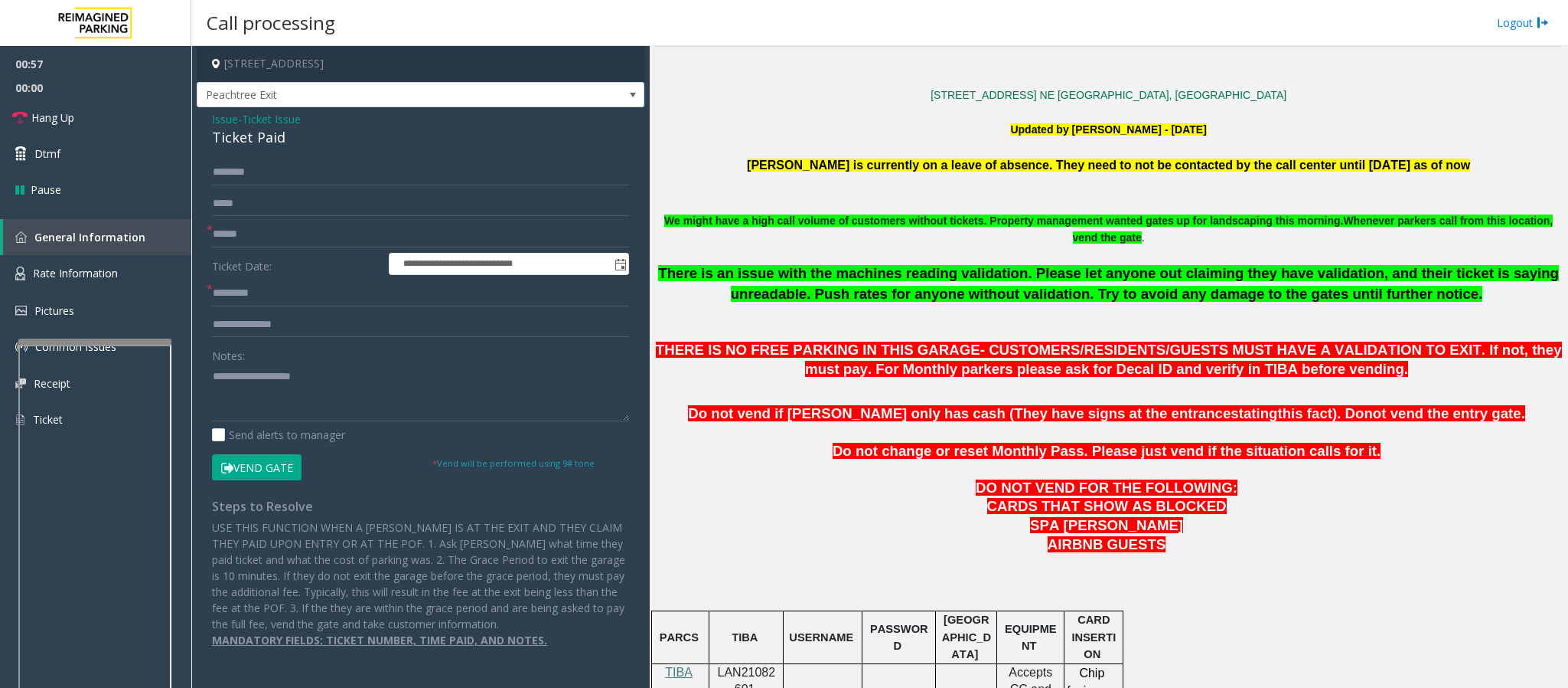
click at [278, 115] on span "Ticket Issue" at bounding box center [270, 119] width 59 height 16
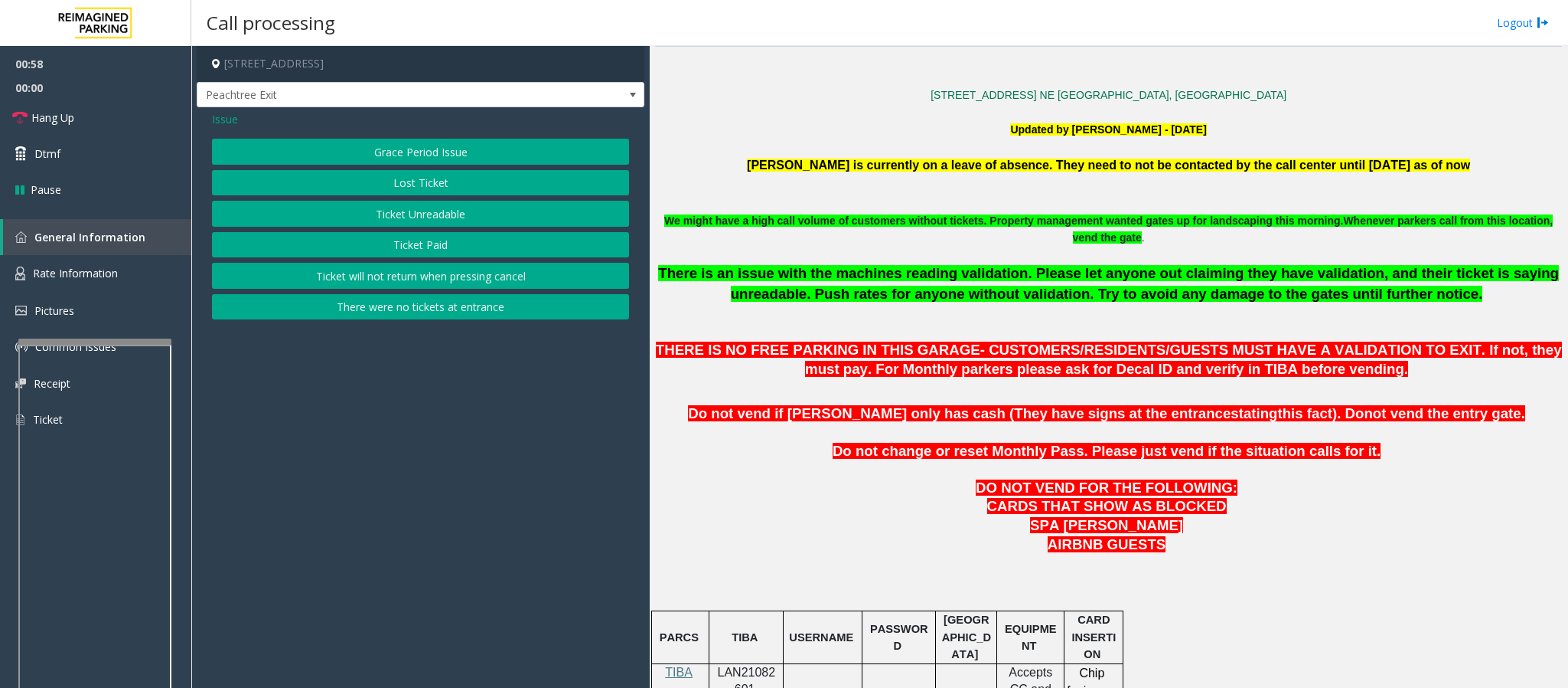
click at [416, 184] on button "Lost Ticket" at bounding box center [420, 183] width 417 height 26
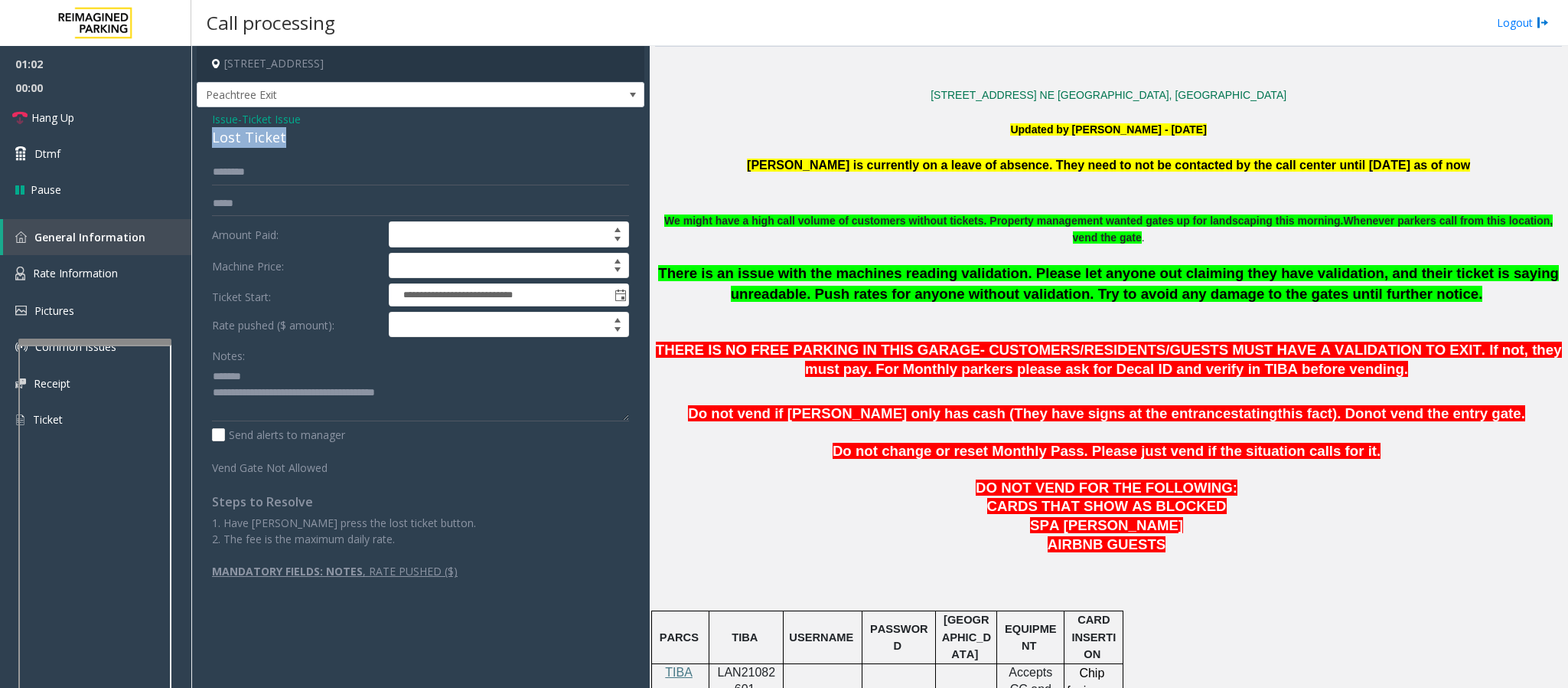
drag, startPoint x: 301, startPoint y: 139, endPoint x: 208, endPoint y: 134, distance: 93.1
click at [208, 134] on div "**********" at bounding box center [420, 351] width 448 height 487
drag, startPoint x: 482, startPoint y: 396, endPoint x: 276, endPoint y: 400, distance: 206.0
click at [276, 400] on textarea at bounding box center [420, 392] width 417 height 57
type textarea "**********"
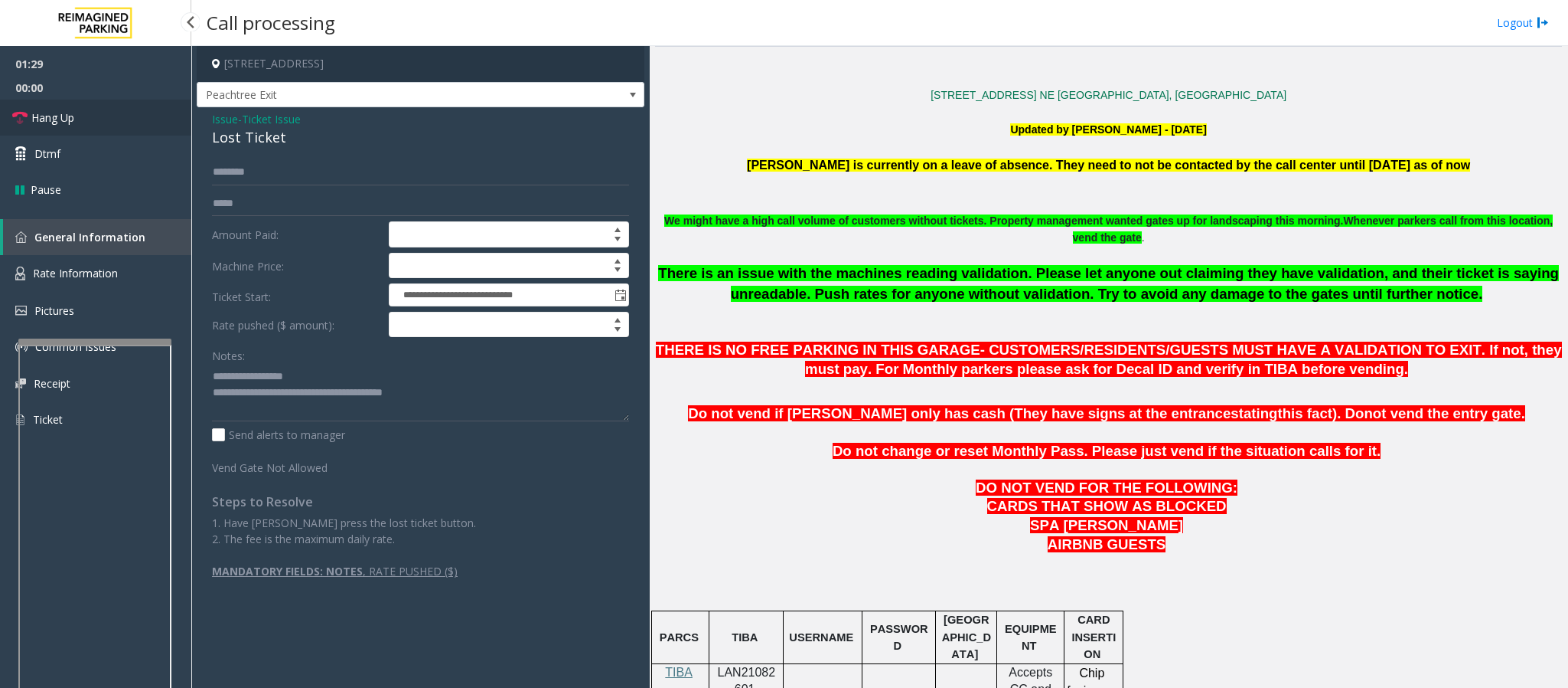
click at [53, 119] on span "Hang Up" at bounding box center [53, 118] width 43 height 16
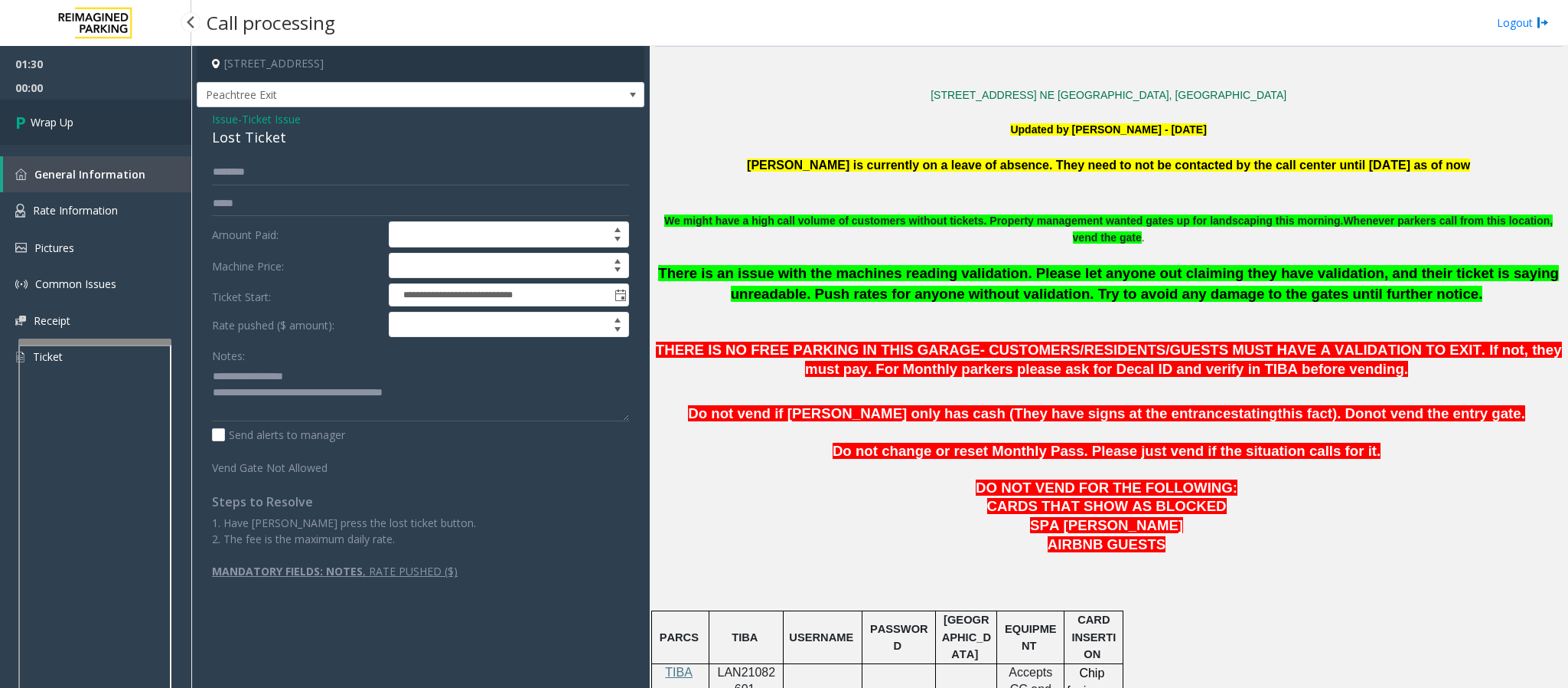
click at [53, 119] on span "Wrap Up" at bounding box center [52, 122] width 43 height 16
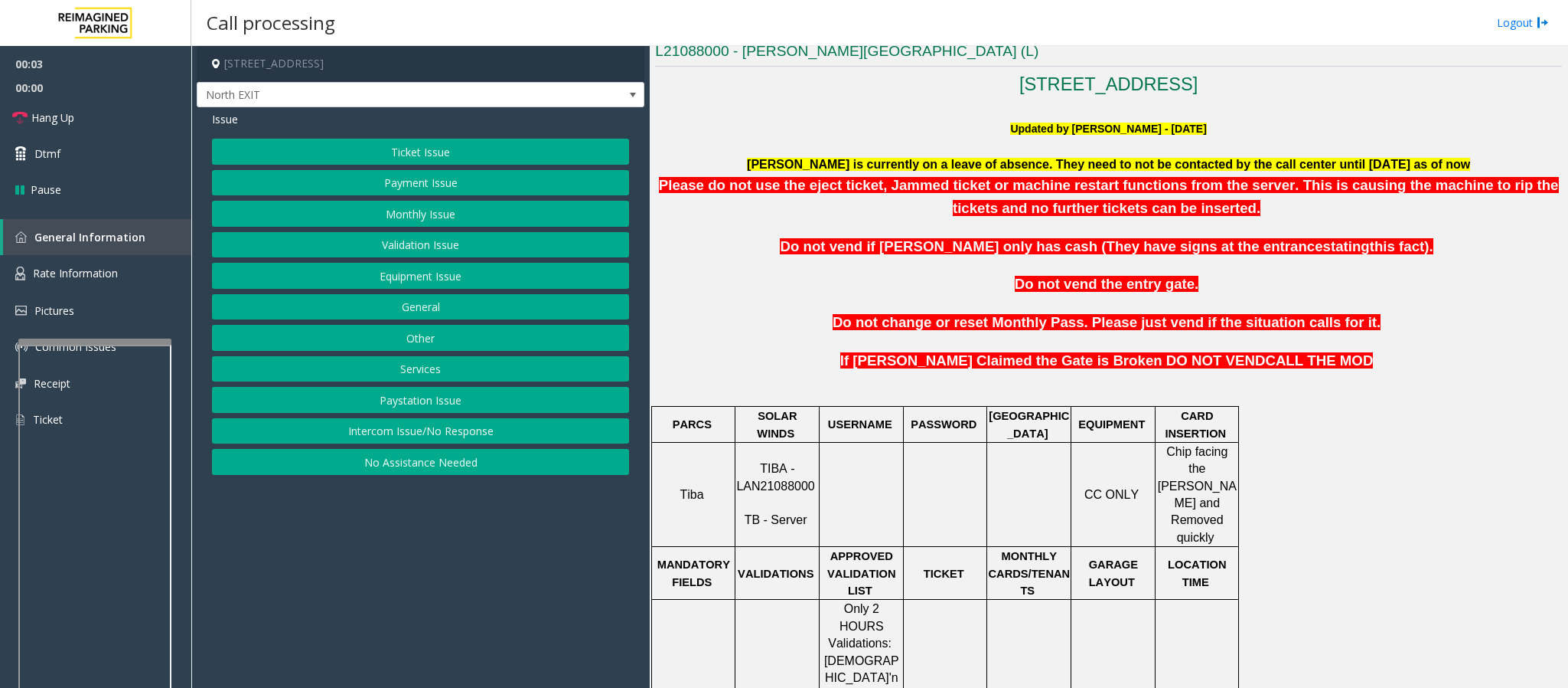
scroll to position [460, 0]
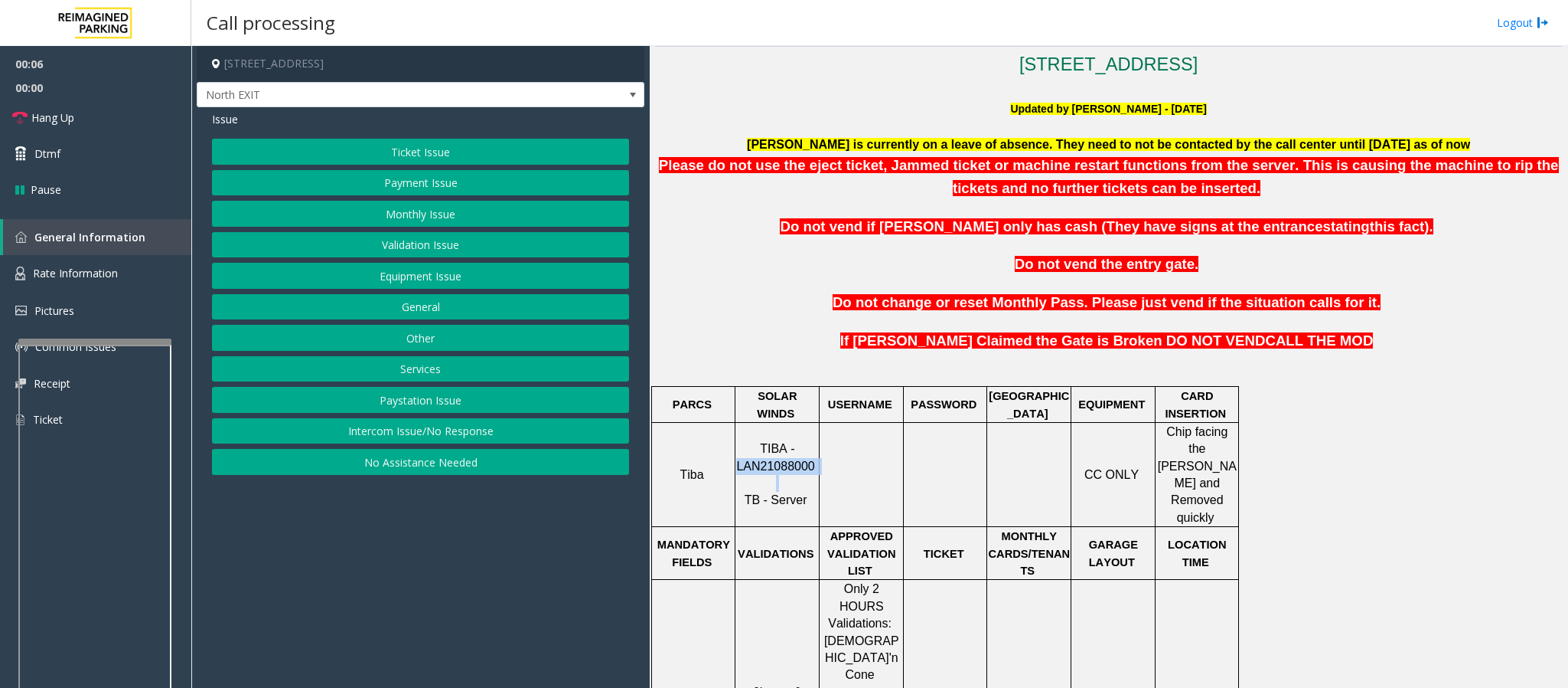
drag, startPoint x: 738, startPoint y: 453, endPoint x: 808, endPoint y: 468, distance: 71.6
click at [808, 468] on p "TIBA - LAN21088000 TB - Server" at bounding box center [777, 475] width 82 height 69
click at [765, 460] on span "TIBA - LAN21088000" at bounding box center [775, 457] width 78 height 30
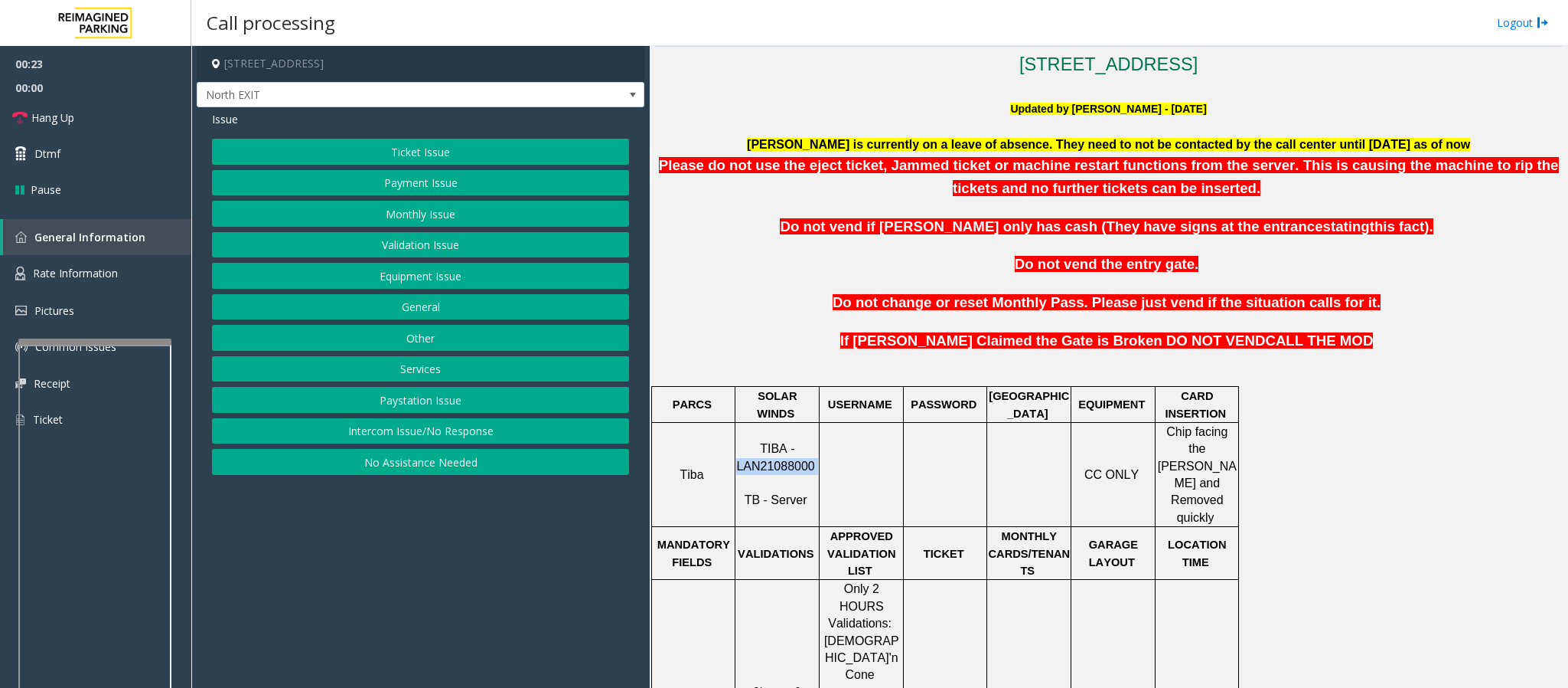
copy p "LAN21088000"
click at [436, 145] on button "Ticket Issue" at bounding box center [420, 151] width 417 height 26
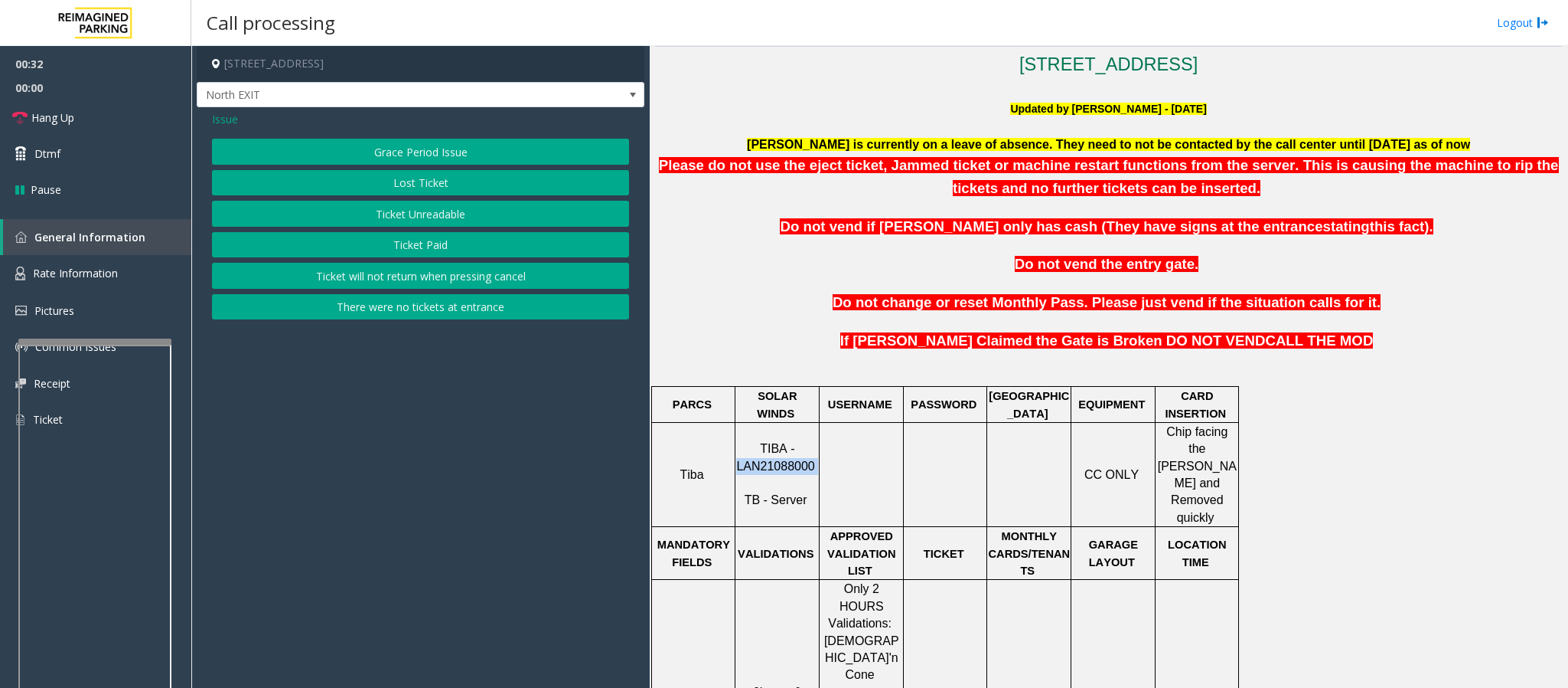
click at [445, 251] on button "Ticket Paid" at bounding box center [420, 245] width 417 height 26
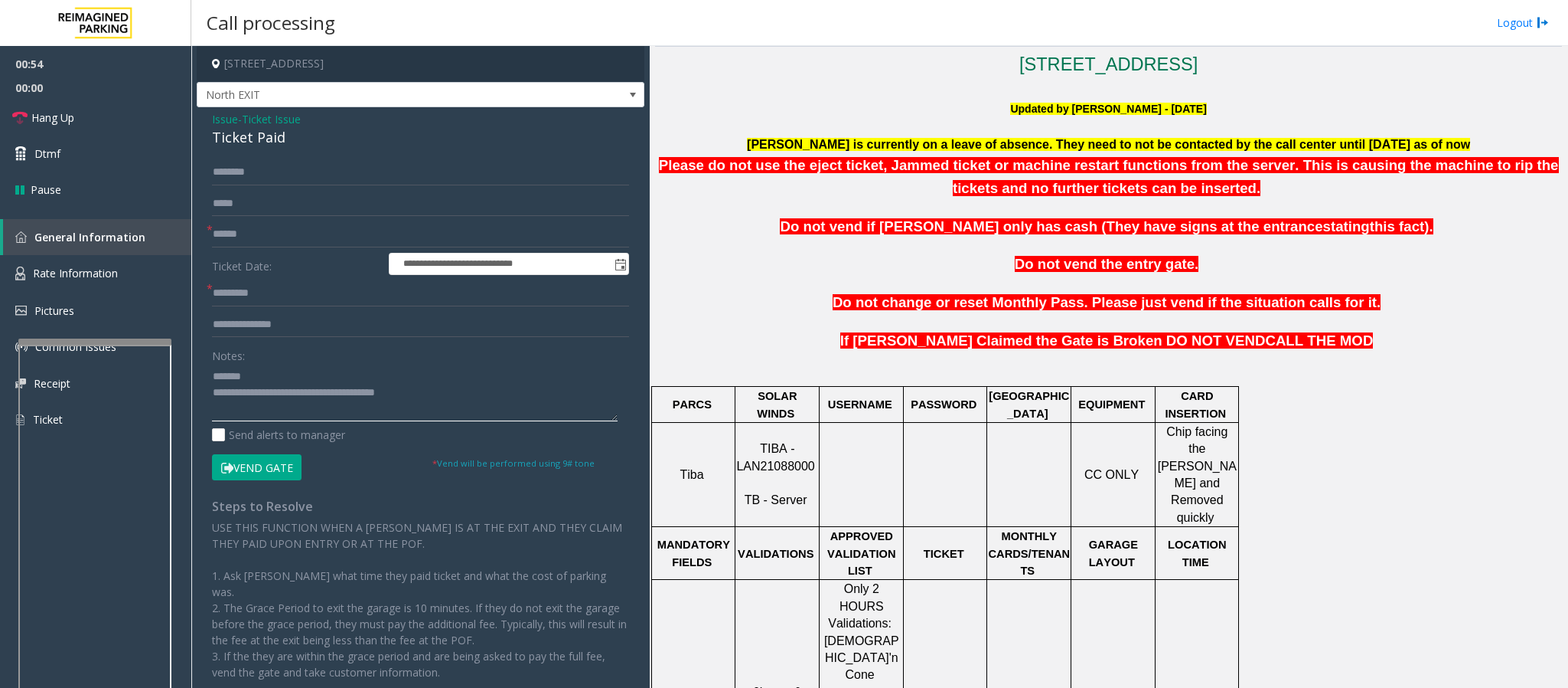
click at [315, 386] on textarea at bounding box center [414, 392] width 405 height 57
drag, startPoint x: 299, startPoint y: 140, endPoint x: 198, endPoint y: 144, distance: 101.1
click at [198, 144] on div "**********" at bounding box center [420, 425] width 448 height 636
type textarea "**********"
click at [243, 230] on input "text" at bounding box center [420, 234] width 417 height 26
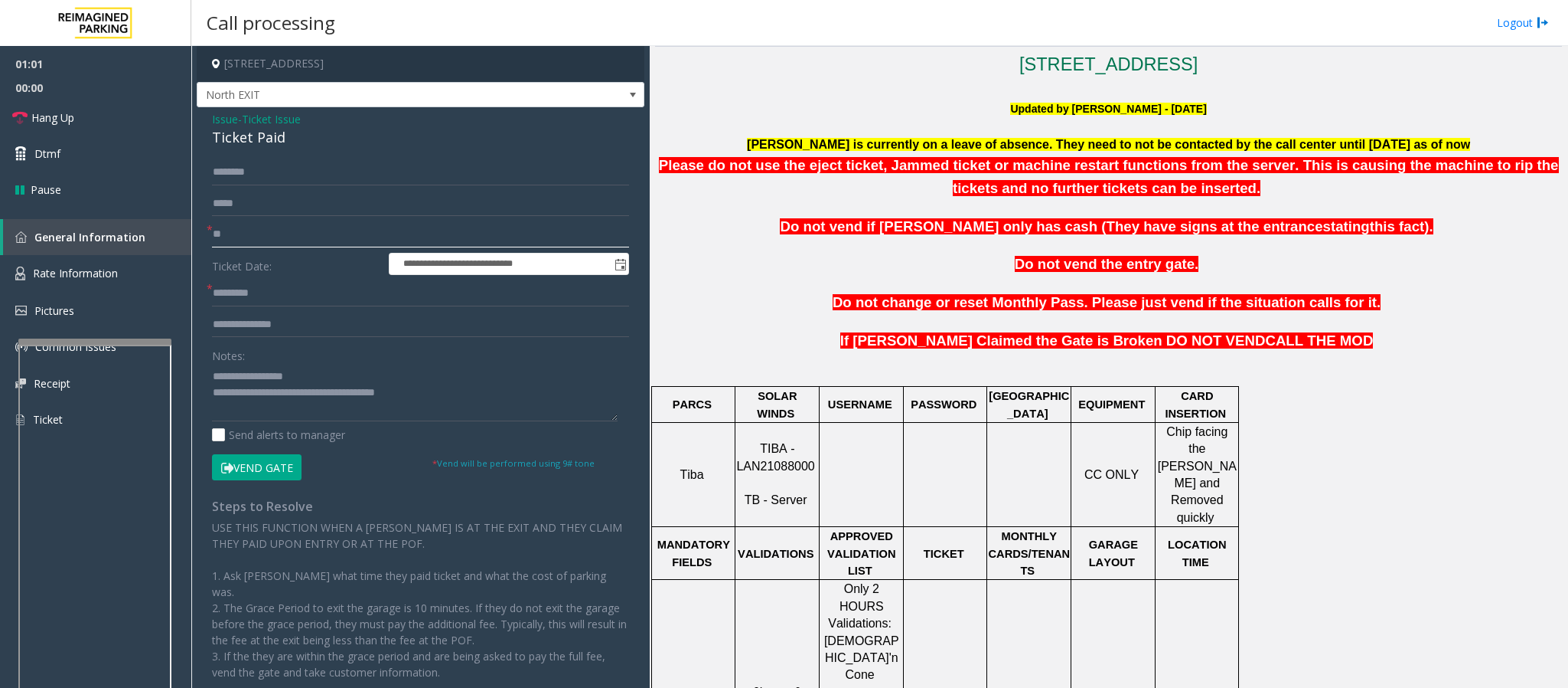
type input "**"
click at [278, 286] on input "text" at bounding box center [420, 293] width 417 height 26
type input "**"
click at [63, 113] on span "Hang Up" at bounding box center [53, 118] width 43 height 16
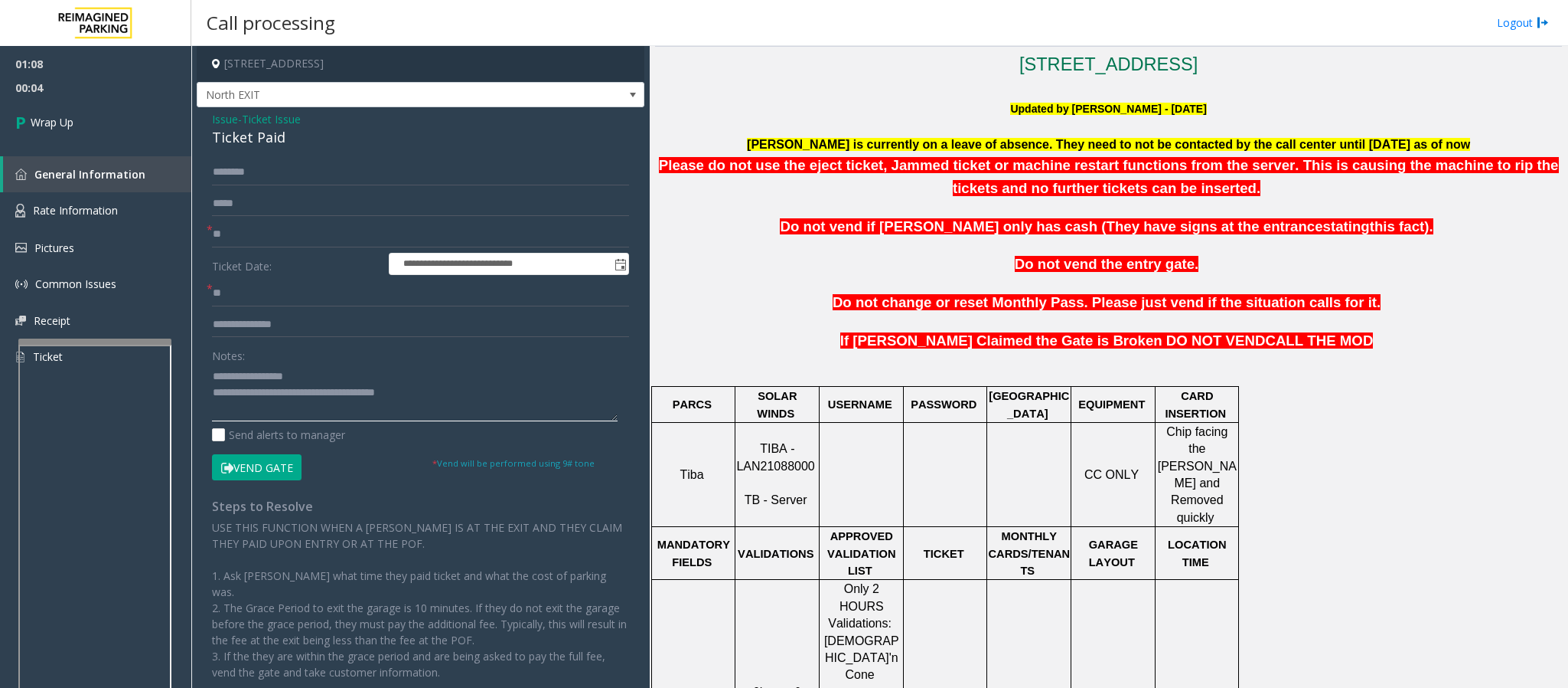
drag, startPoint x: 439, startPoint y: 404, endPoint x: 276, endPoint y: 404, distance: 163.0
click at [276, 404] on textarea at bounding box center [414, 392] width 405 height 57
paste textarea "**********"
type textarea "**********"
click at [64, 129] on span "Wrap Up" at bounding box center [52, 122] width 43 height 16
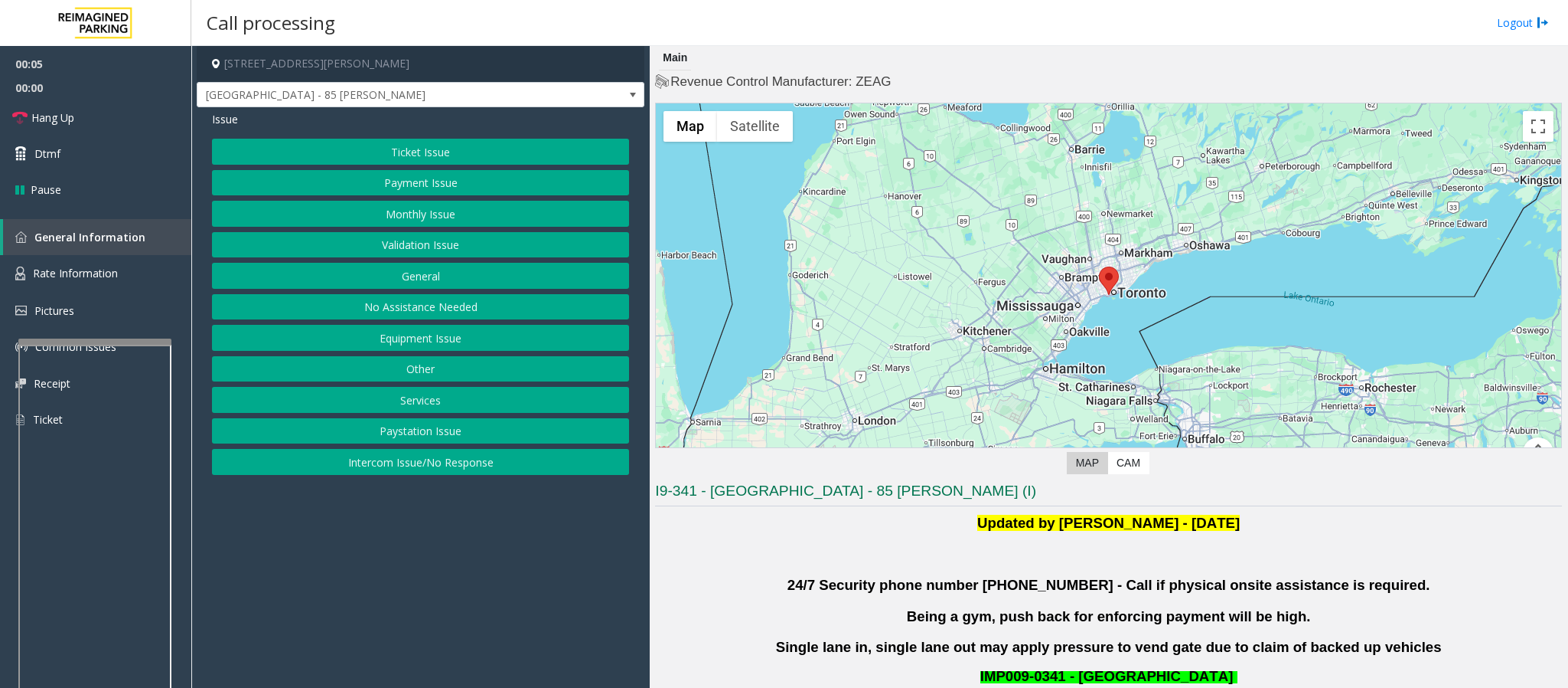
scroll to position [115, 0]
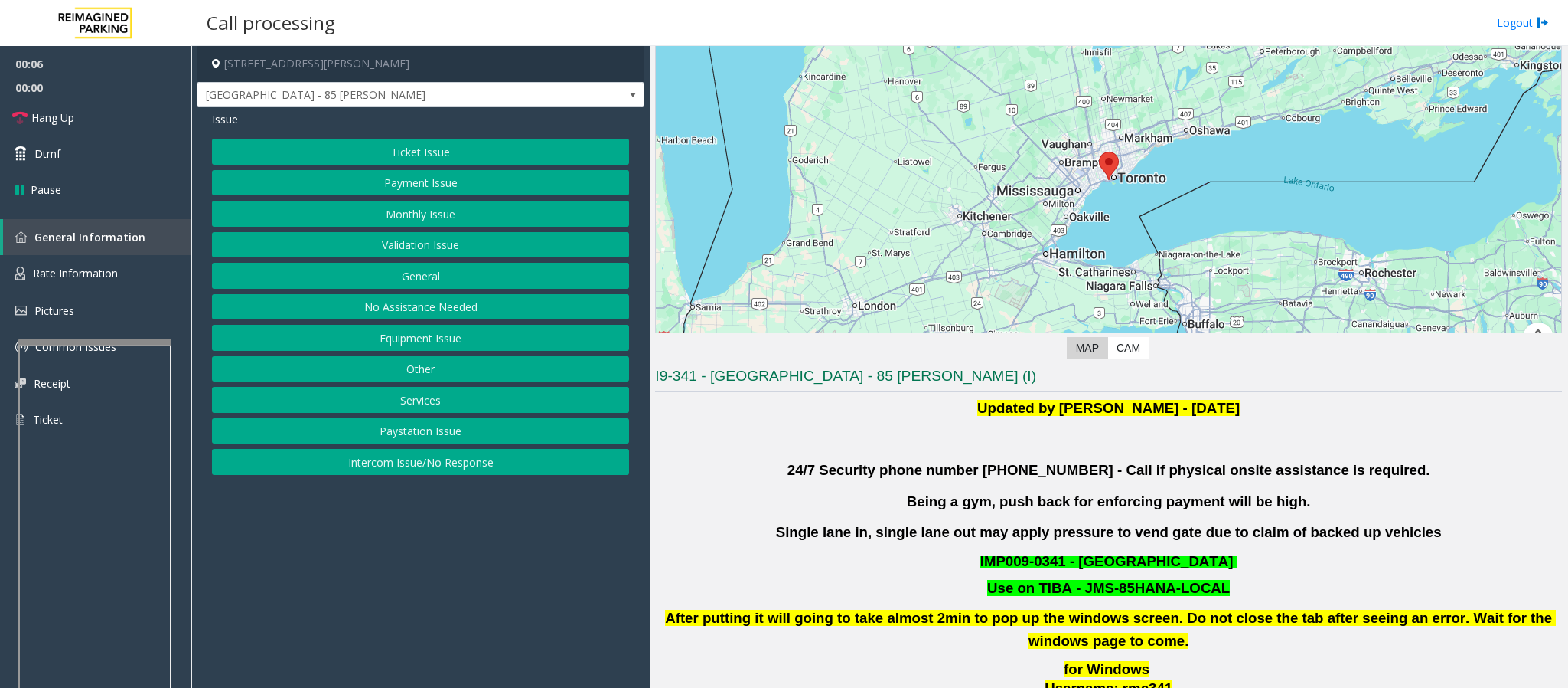
click at [393, 246] on button "Validation Issue" at bounding box center [420, 245] width 417 height 26
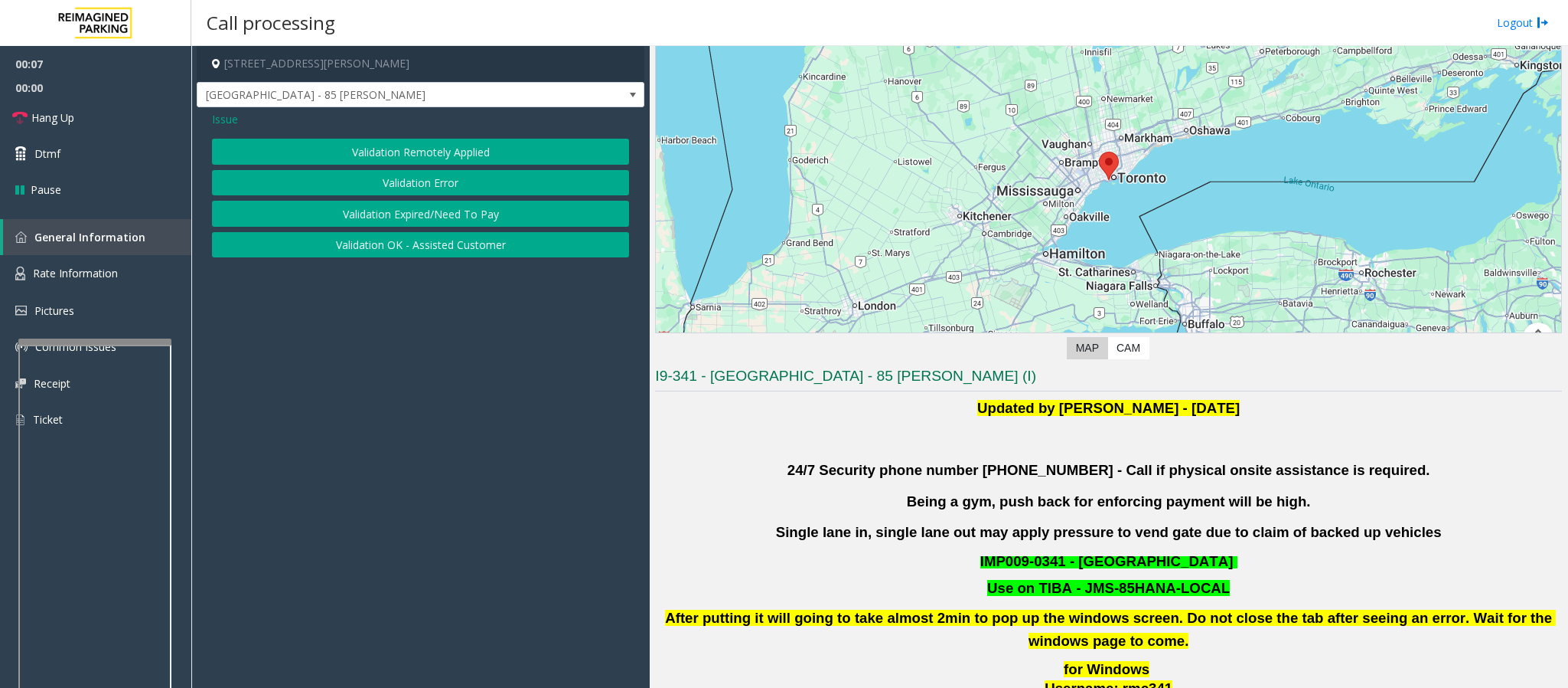
click at [391, 184] on button "Validation Error" at bounding box center [420, 183] width 417 height 26
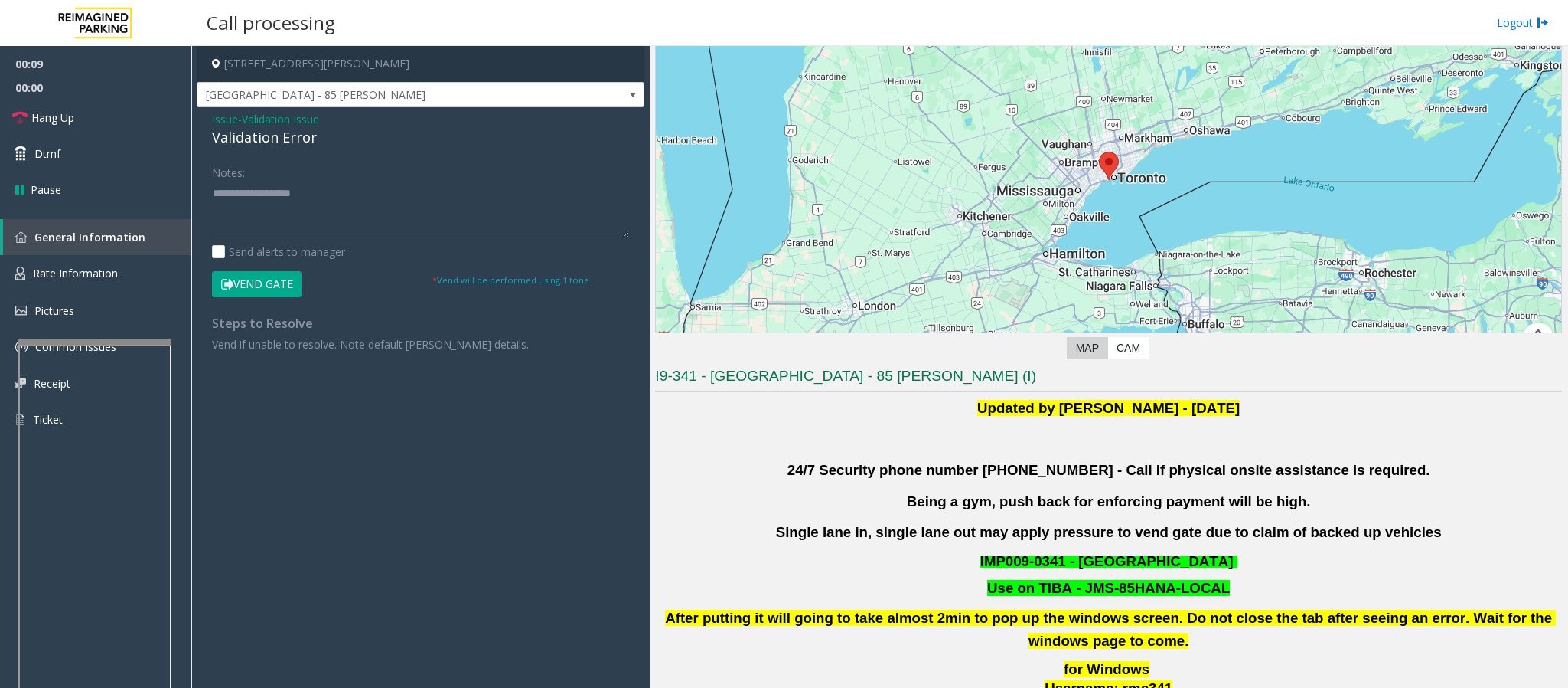
click at [219, 120] on span "Issue" at bounding box center [224, 119] width 26 height 16
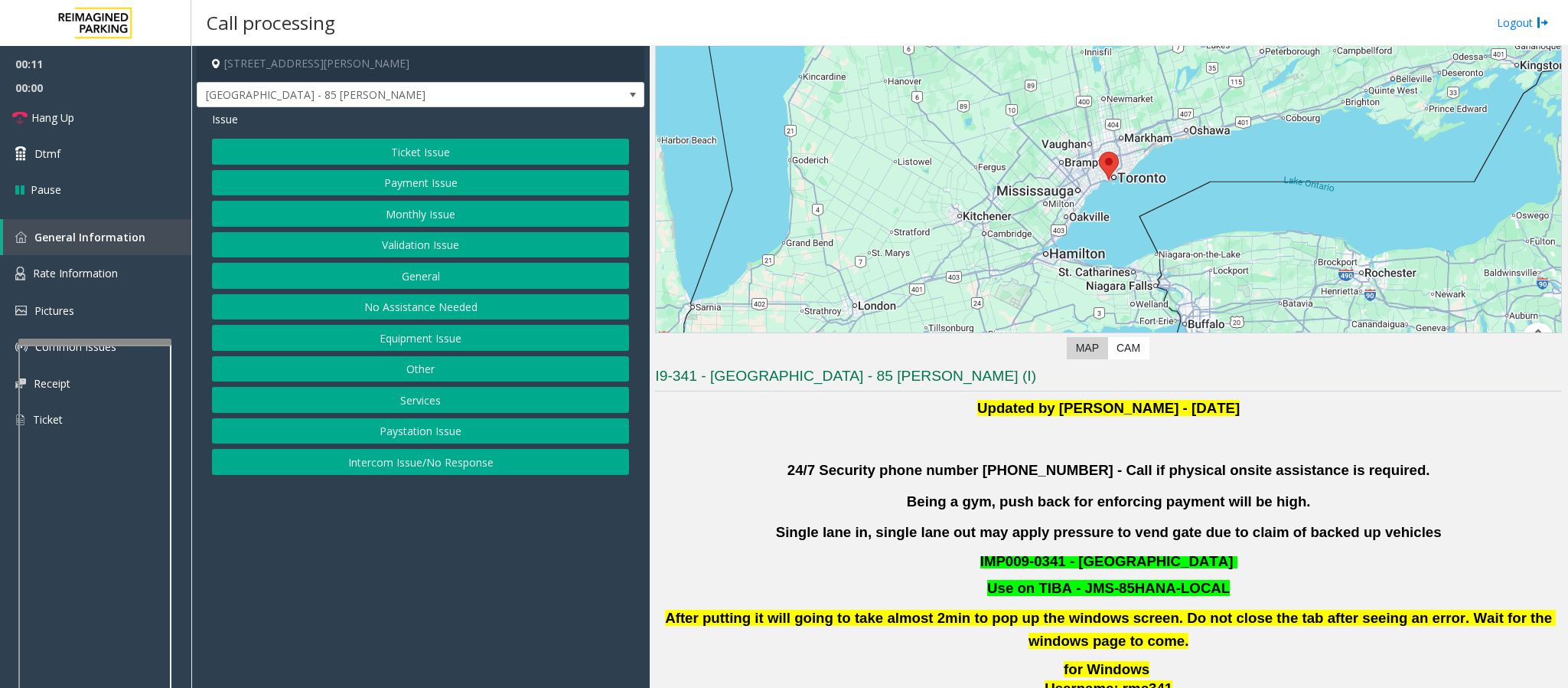
click at [428, 349] on button "Equipment Issue" at bounding box center [420, 337] width 417 height 26
click at [430, 276] on button "Gate / Door Won't Open" at bounding box center [420, 275] width 417 height 26
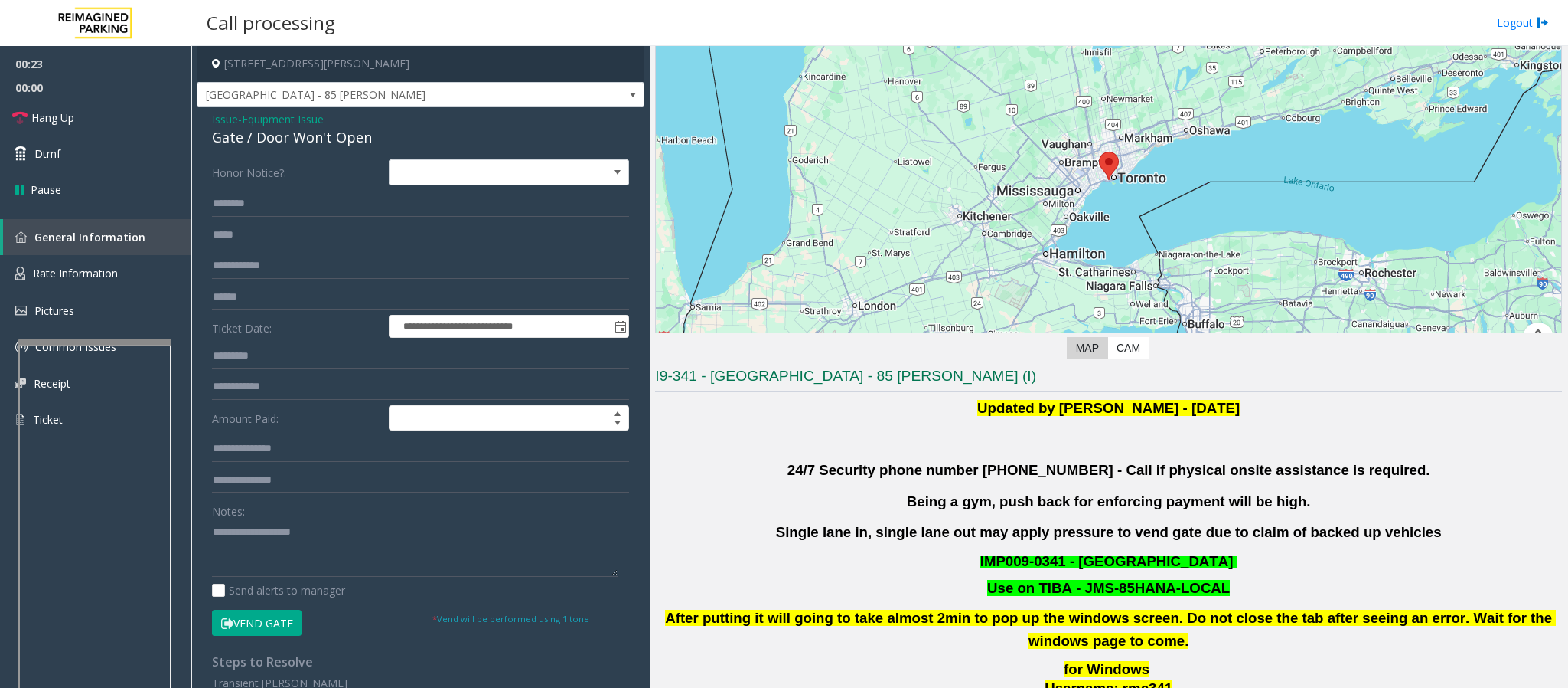
click at [209, 124] on div "**********" at bounding box center [420, 479] width 448 height 744
click at [225, 118] on span "Issue" at bounding box center [224, 119] width 26 height 16
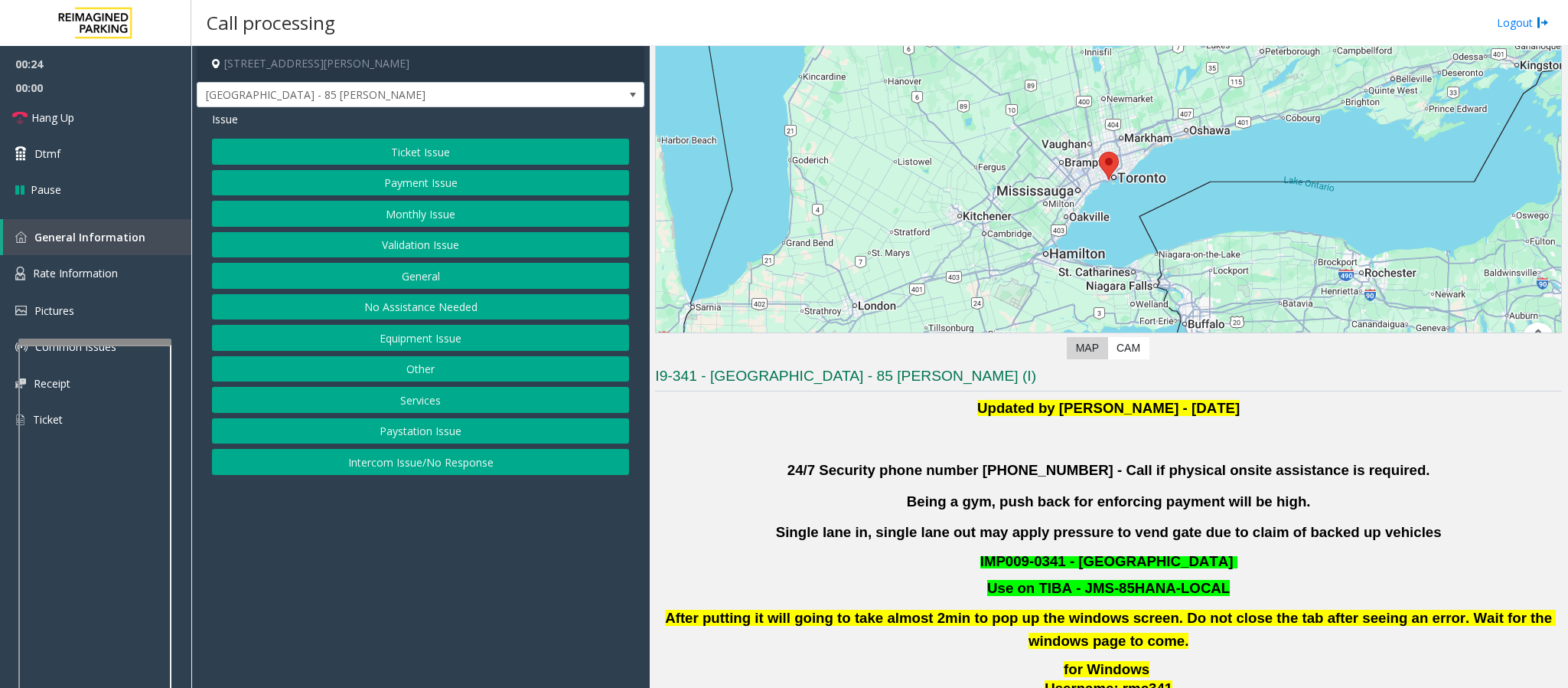
click at [411, 248] on button "Validation Issue" at bounding box center [420, 245] width 417 height 26
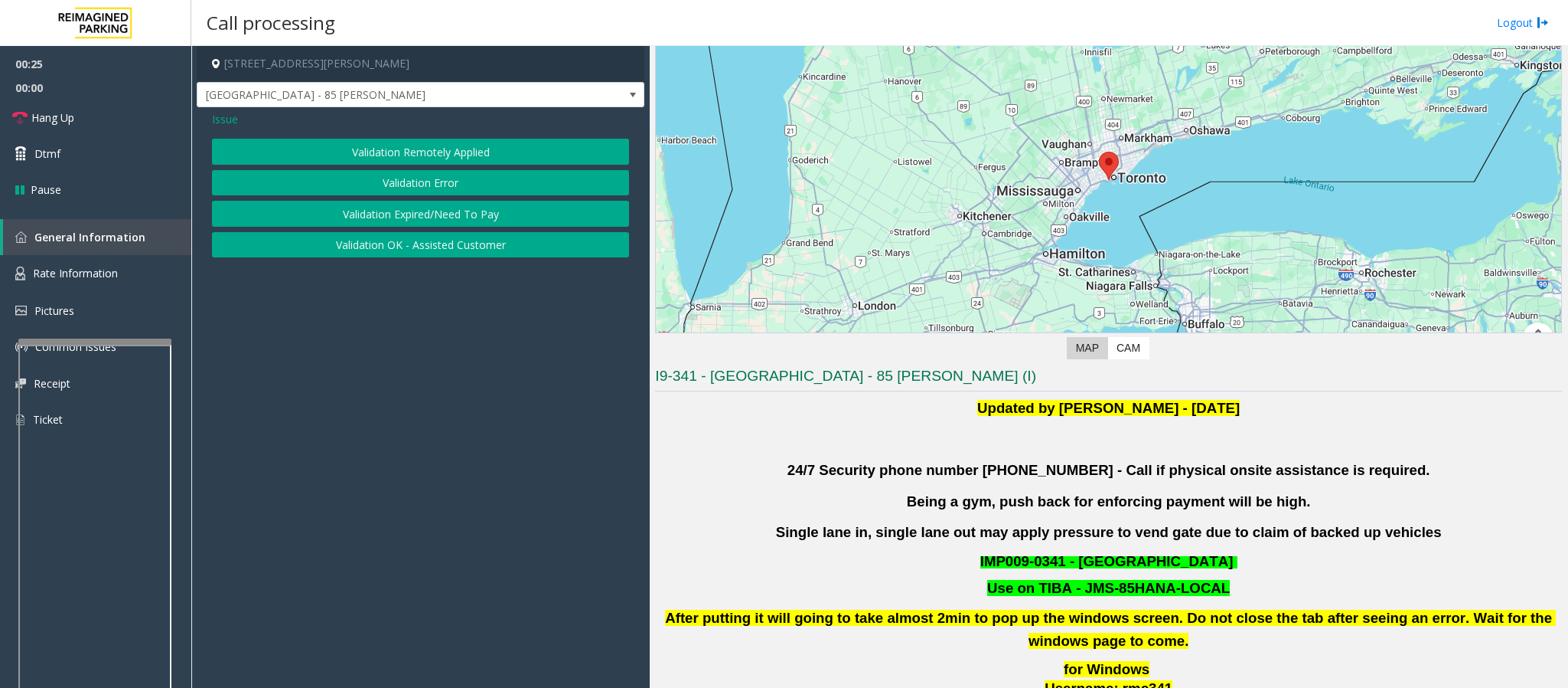
click at [412, 181] on button "Validation Error" at bounding box center [420, 183] width 417 height 26
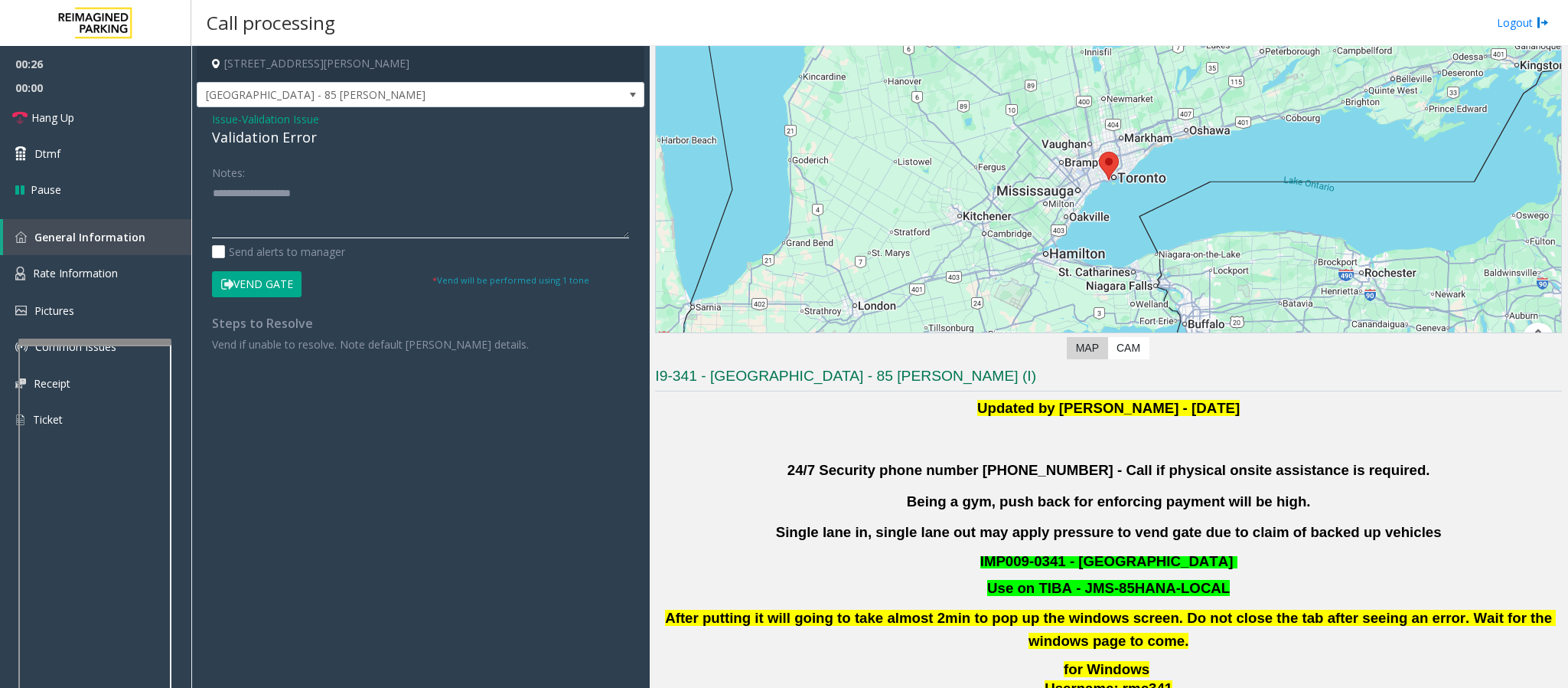
click at [250, 209] on textarea at bounding box center [420, 209] width 417 height 57
paste textarea "**********"
drag, startPoint x: 331, startPoint y: 144, endPoint x: 202, endPoint y: 141, distance: 129.0
click at [202, 141] on div "Issue - Validation Issue Validation Error Notes: Send alerts to manager Vend Ga…" at bounding box center [420, 238] width 448 height 260
click at [364, 195] on textarea at bounding box center [420, 209] width 417 height 57
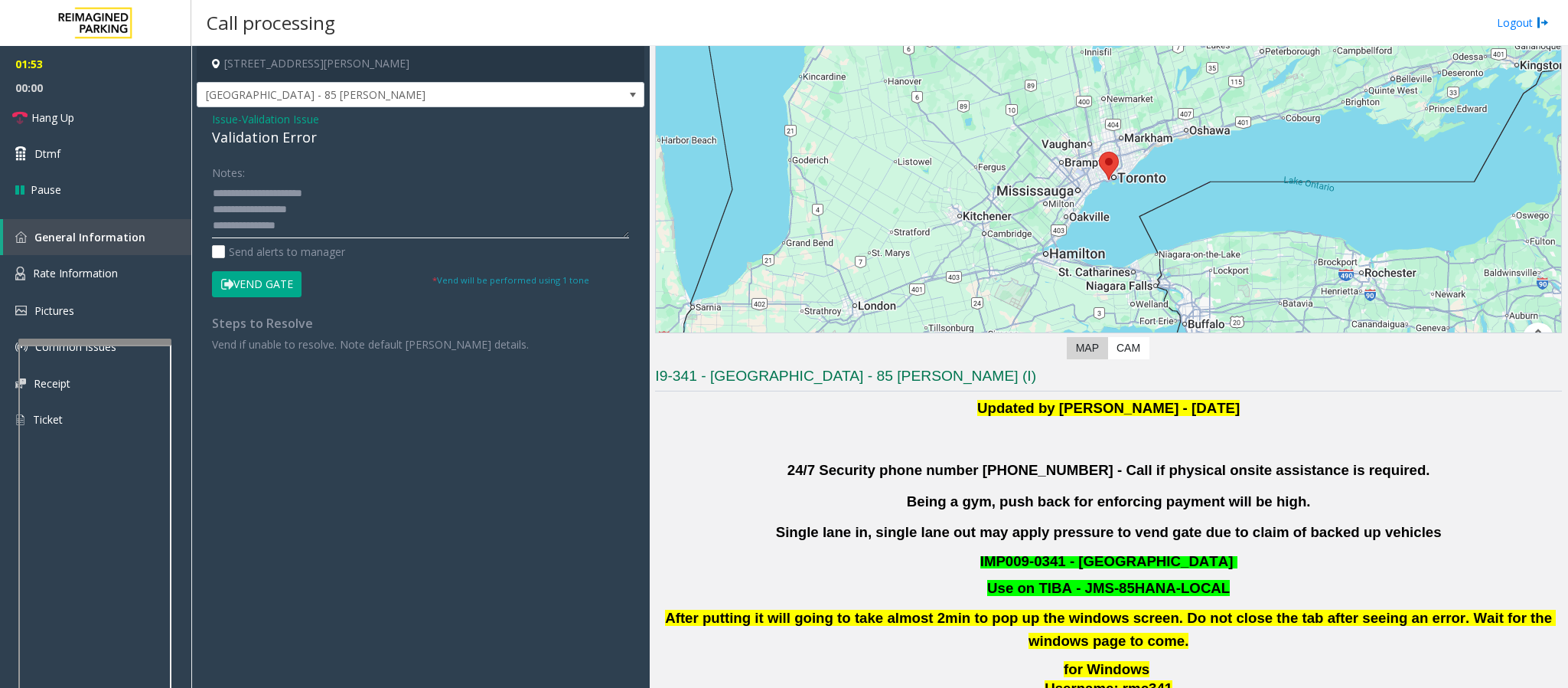
click at [306, 226] on textarea at bounding box center [420, 209] width 417 height 57
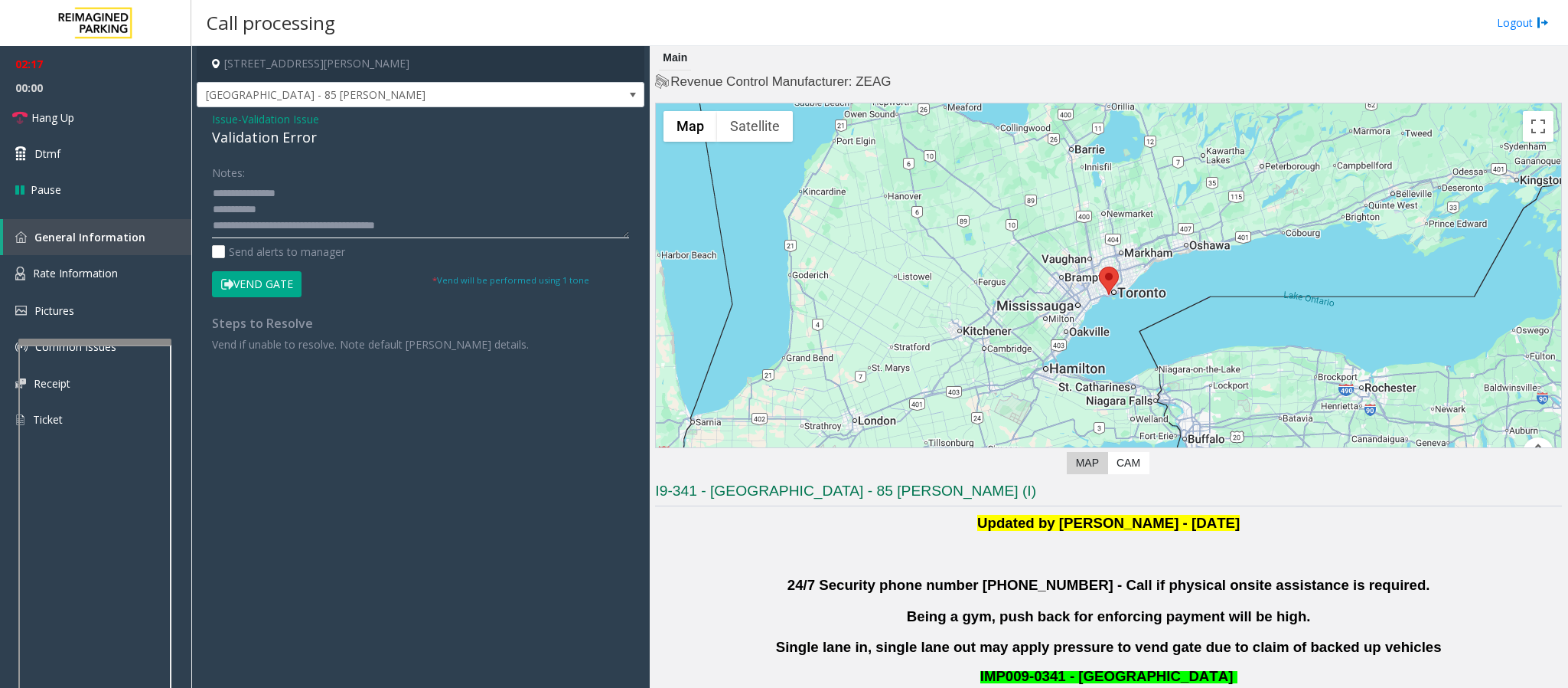
scroll to position [0, 0]
type textarea "**********"
click at [274, 283] on button "Vend Gate" at bounding box center [256, 284] width 89 height 26
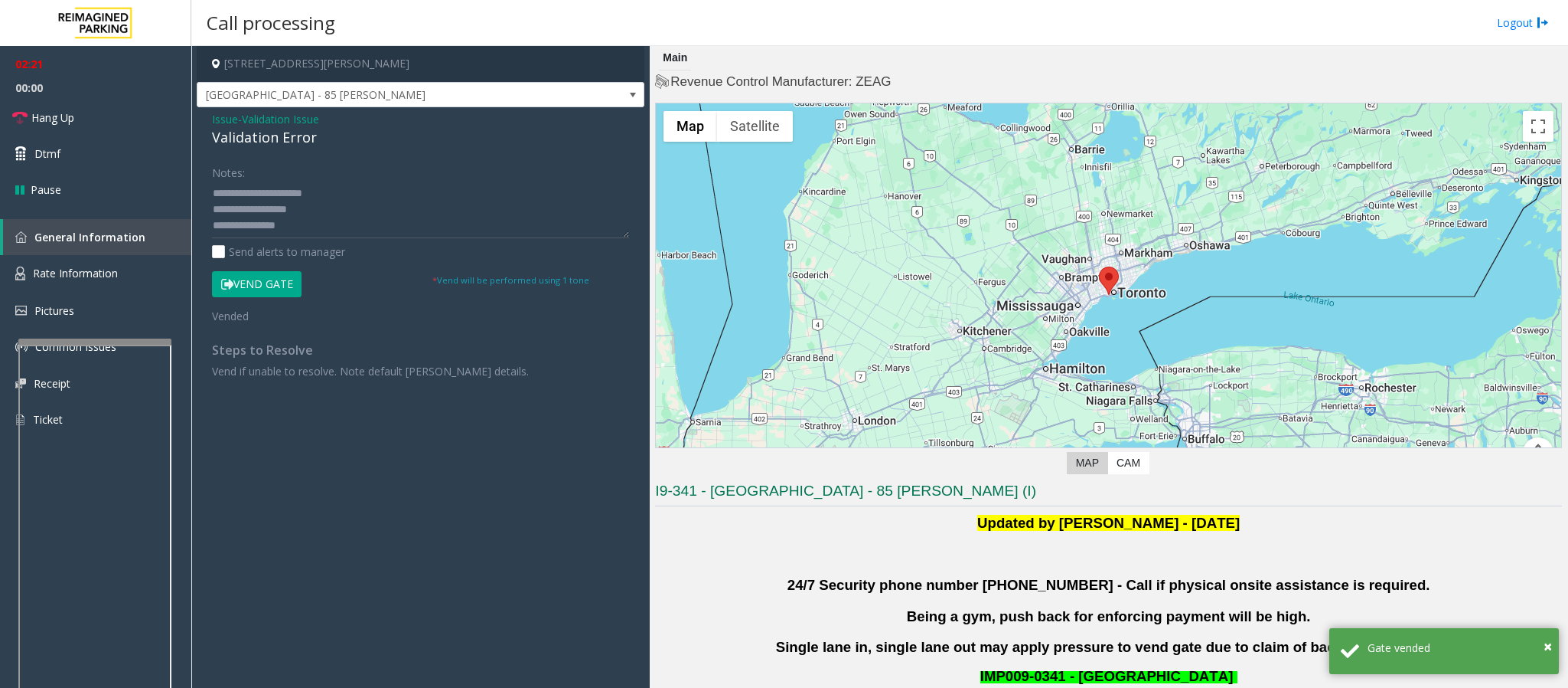
scroll to position [32, 0]
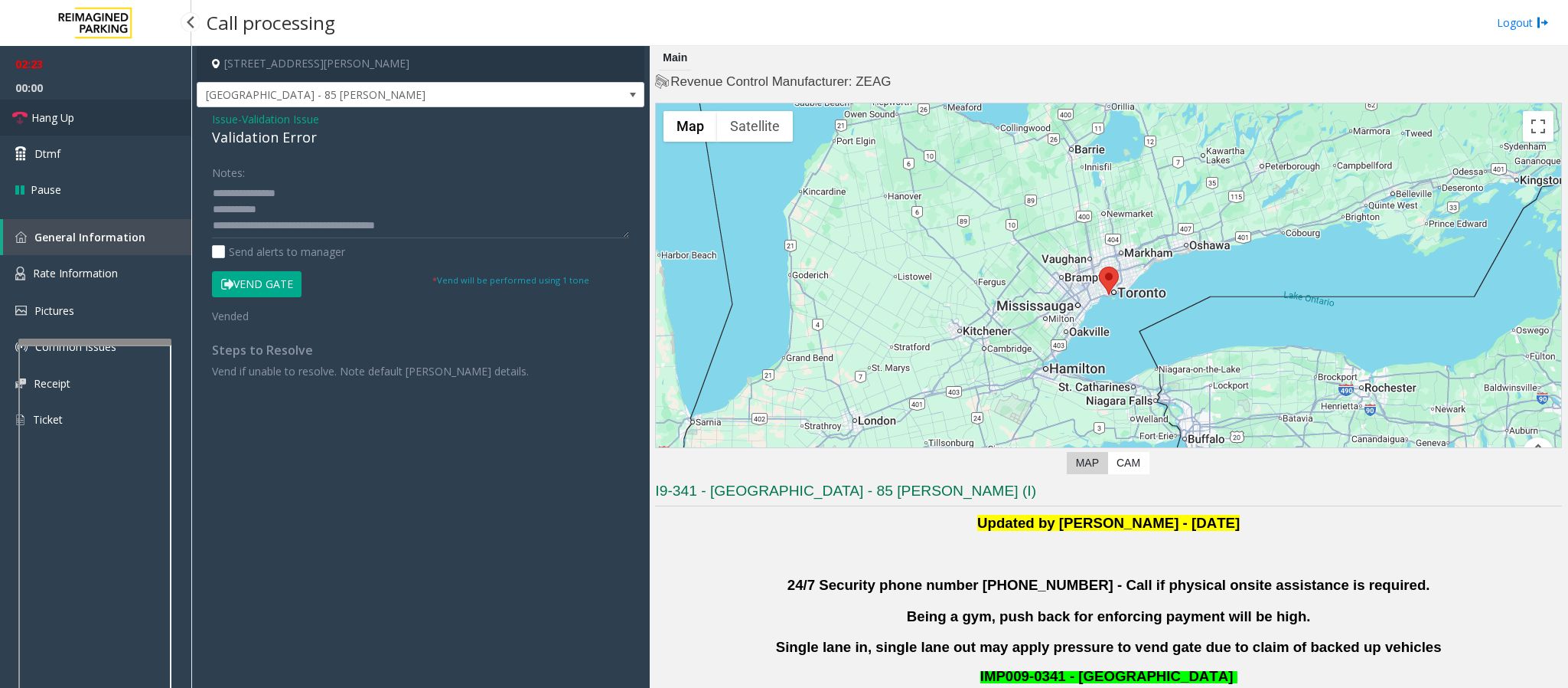
click at [71, 104] on link "Hang Up" at bounding box center [96, 118] width 191 height 36
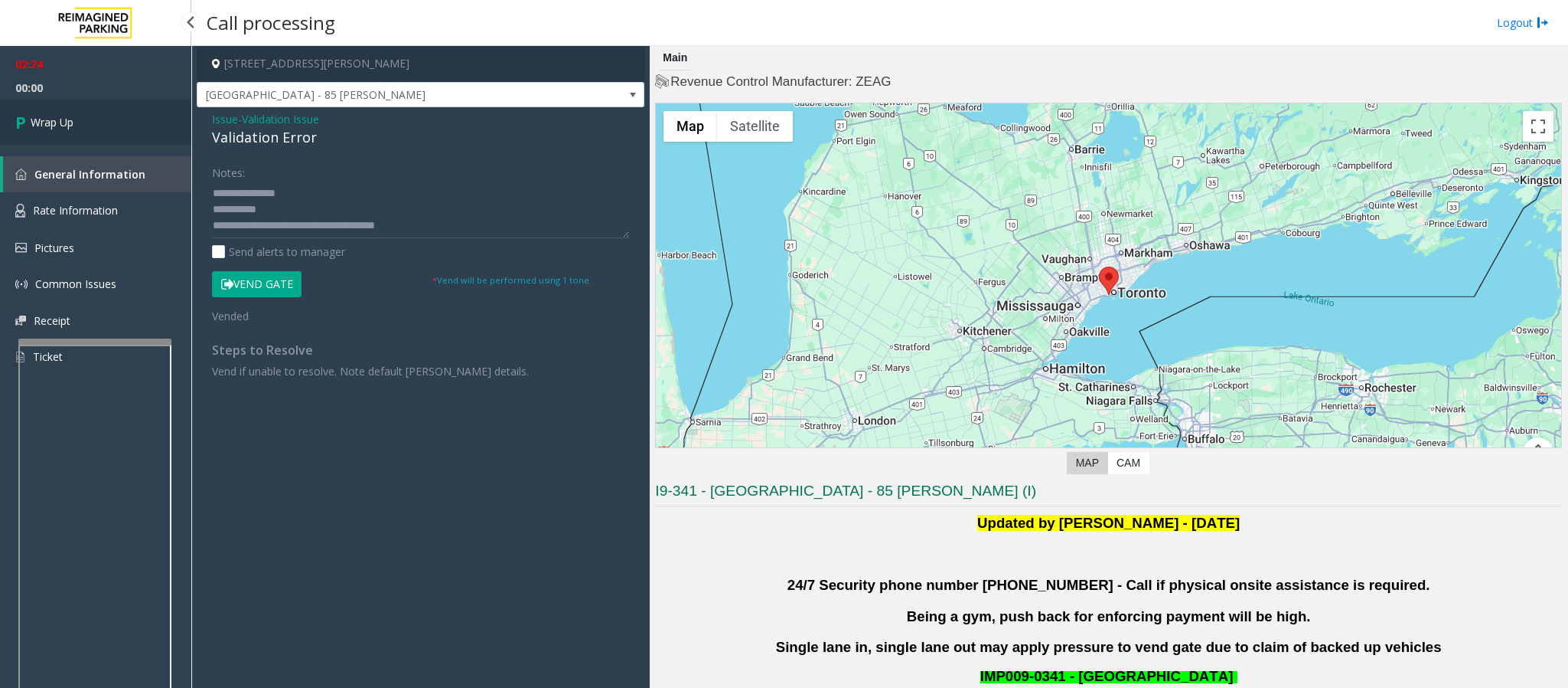
click at [77, 127] on link "Wrap Up" at bounding box center [96, 122] width 191 height 46
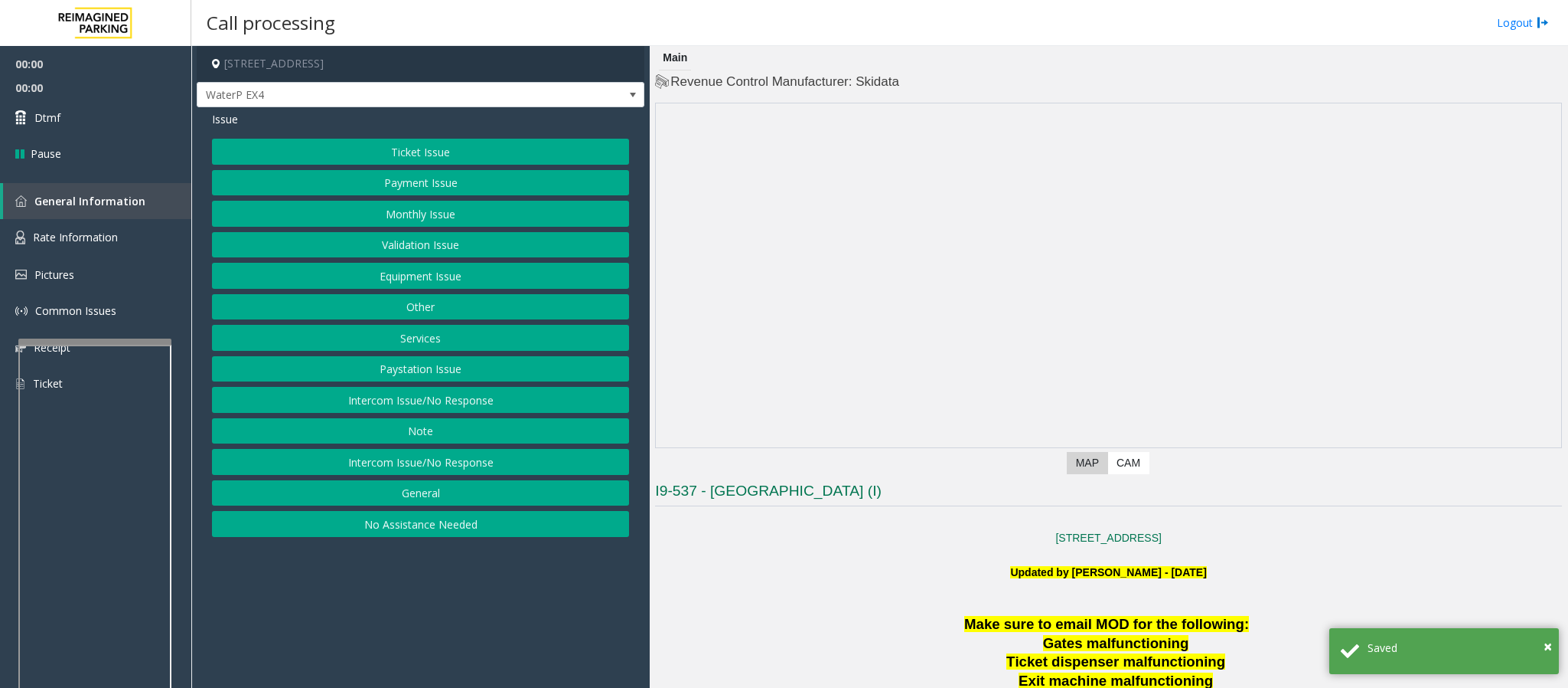
click at [375, 504] on button "General" at bounding box center [420, 493] width 417 height 26
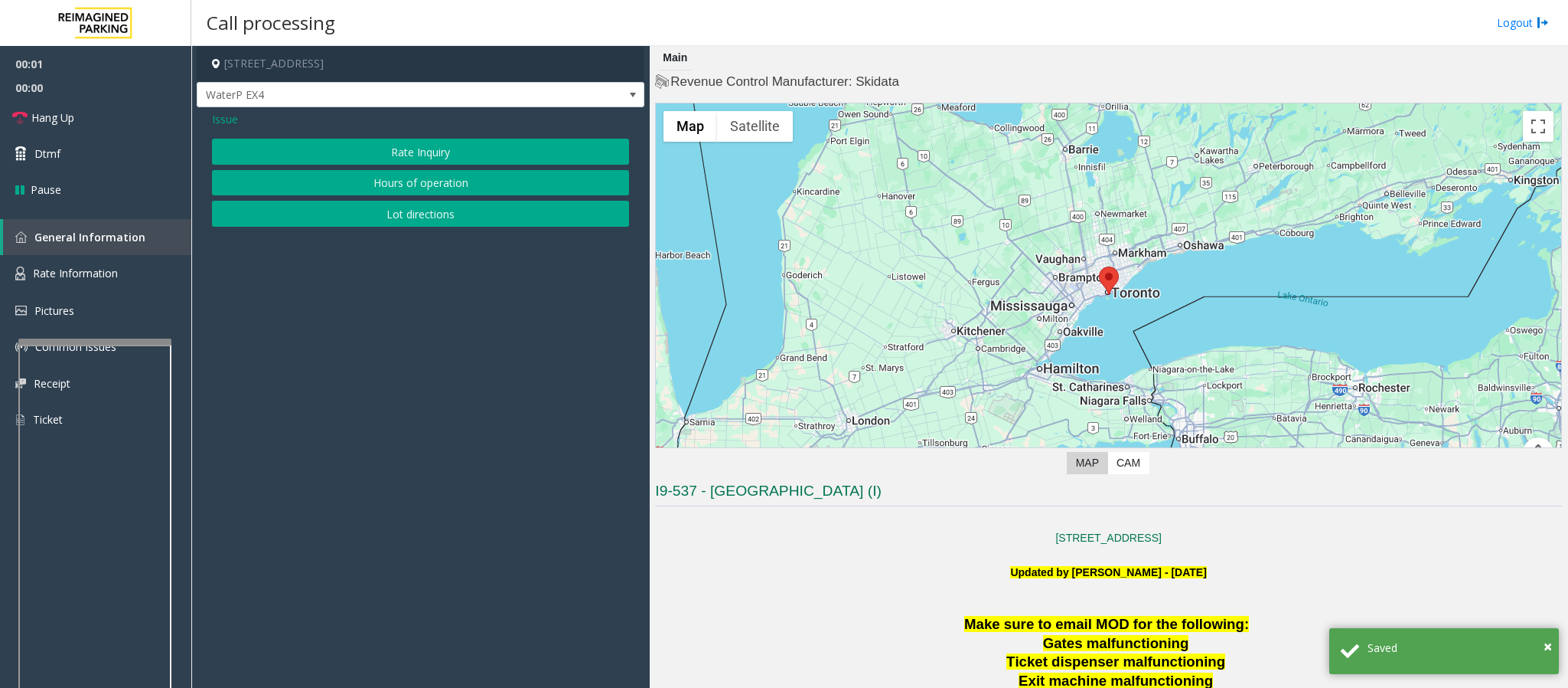
click at [230, 109] on div "Issue Rate Inquiry Hours of operation Lot directions" at bounding box center [420, 171] width 448 height 127
click at [230, 115] on span "Issue" at bounding box center [224, 119] width 26 height 16
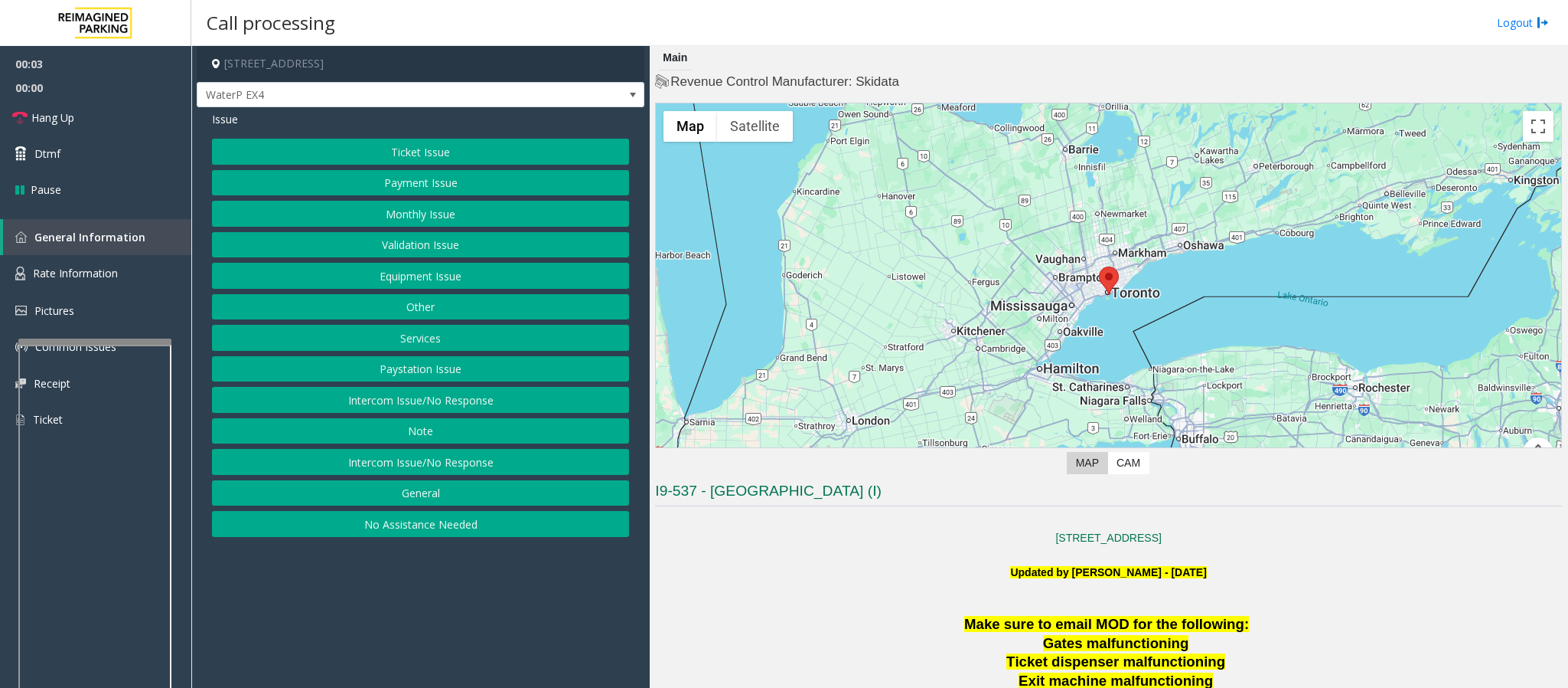
click at [529, 651] on app-call-processing-form "[STREET_ADDRESS] WaterP EX4 Issue Ticket Issue Payment Issue Monthly Issue Vali…" at bounding box center [420, 367] width 459 height 642
click at [517, 616] on app-call-processing-form "[STREET_ADDRESS] WaterP EX4 Issue Ticket Issue Payment Issue Monthly Issue Vali…" at bounding box center [420, 367] width 459 height 642
click at [376, 559] on app-call-processing-form "[STREET_ADDRESS] WaterP EX4 Issue Ticket Issue Payment Issue Monthly Issue Vali…" at bounding box center [420, 367] width 459 height 642
click at [379, 562] on app-call-processing-form "[STREET_ADDRESS] WaterP EX4 Issue Ticket Issue Payment Issue Monthly Issue Vali…" at bounding box center [420, 367] width 459 height 642
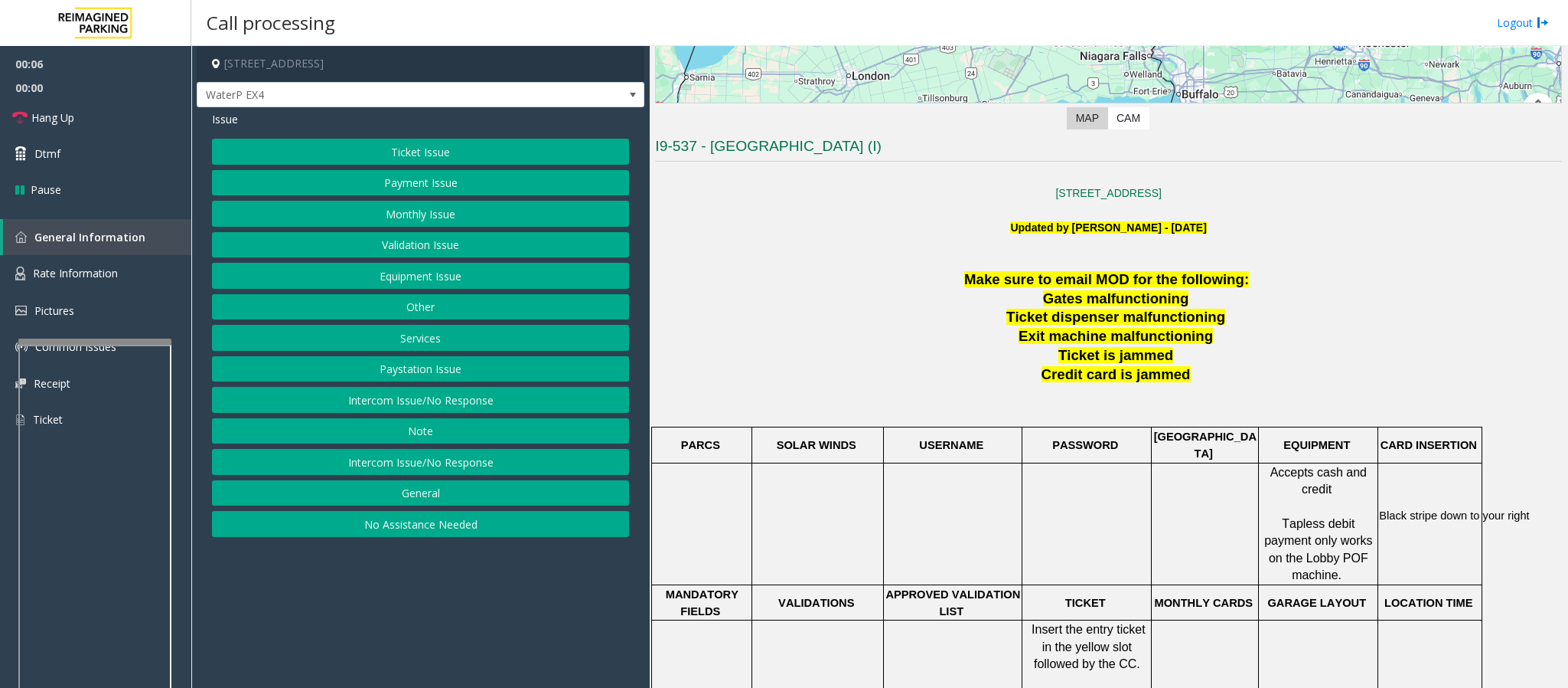
click at [435, 152] on button "Ticket Issue" at bounding box center [420, 151] width 417 height 26
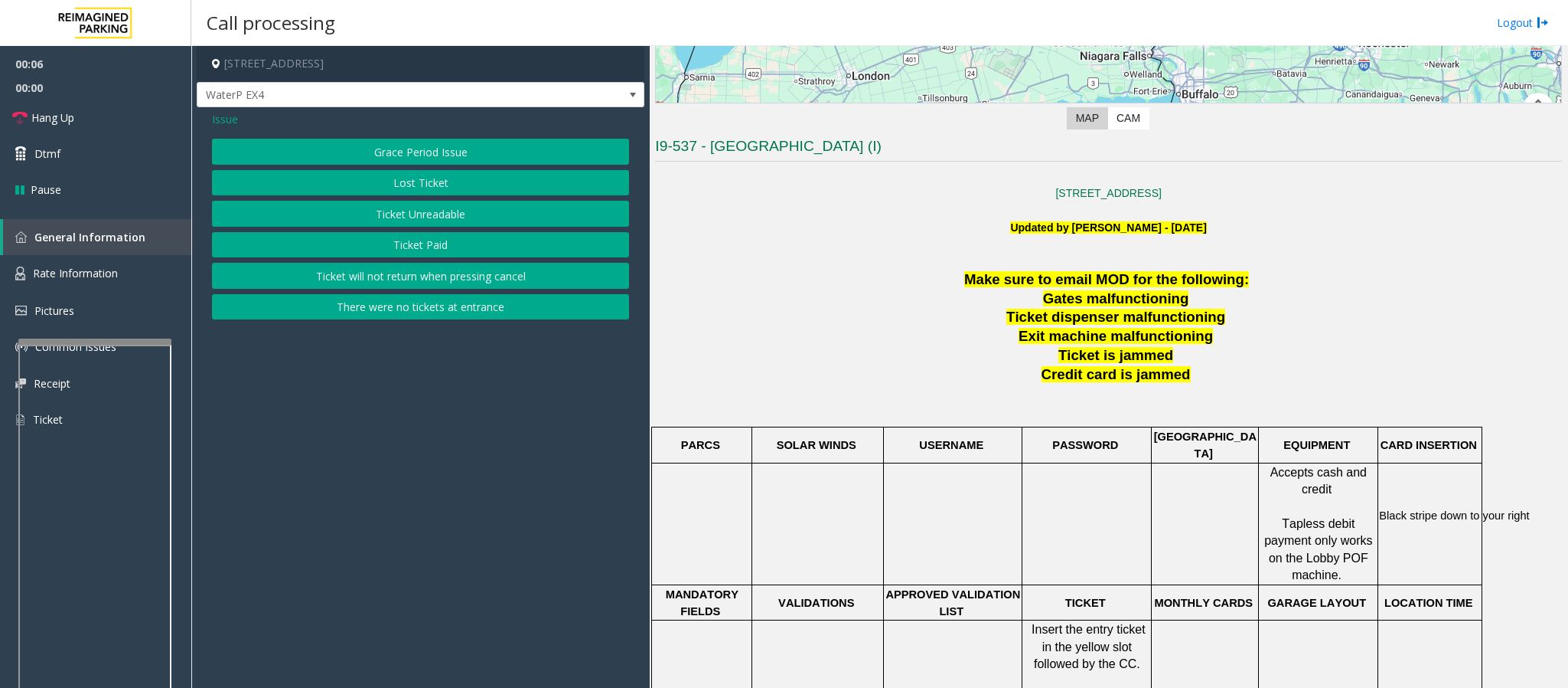
click at [428, 227] on button "Ticket Unreadable" at bounding box center [420, 213] width 417 height 26
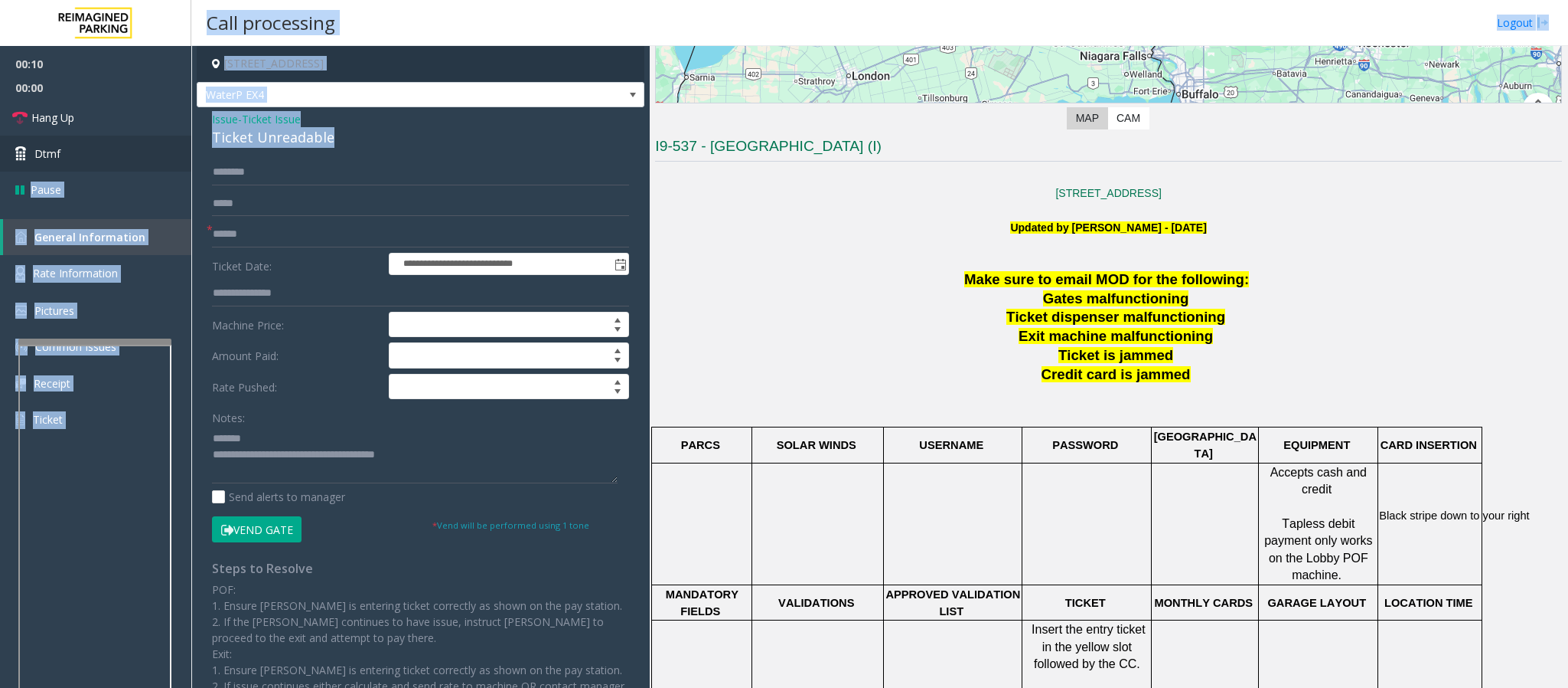
drag, startPoint x: 339, startPoint y: 136, endPoint x: 184, endPoint y: 137, distance: 155.0
click at [184, 137] on app-root "**********" at bounding box center [784, 344] width 1568 height 688
click at [237, 138] on div "Ticket Unreadable" at bounding box center [420, 137] width 417 height 20
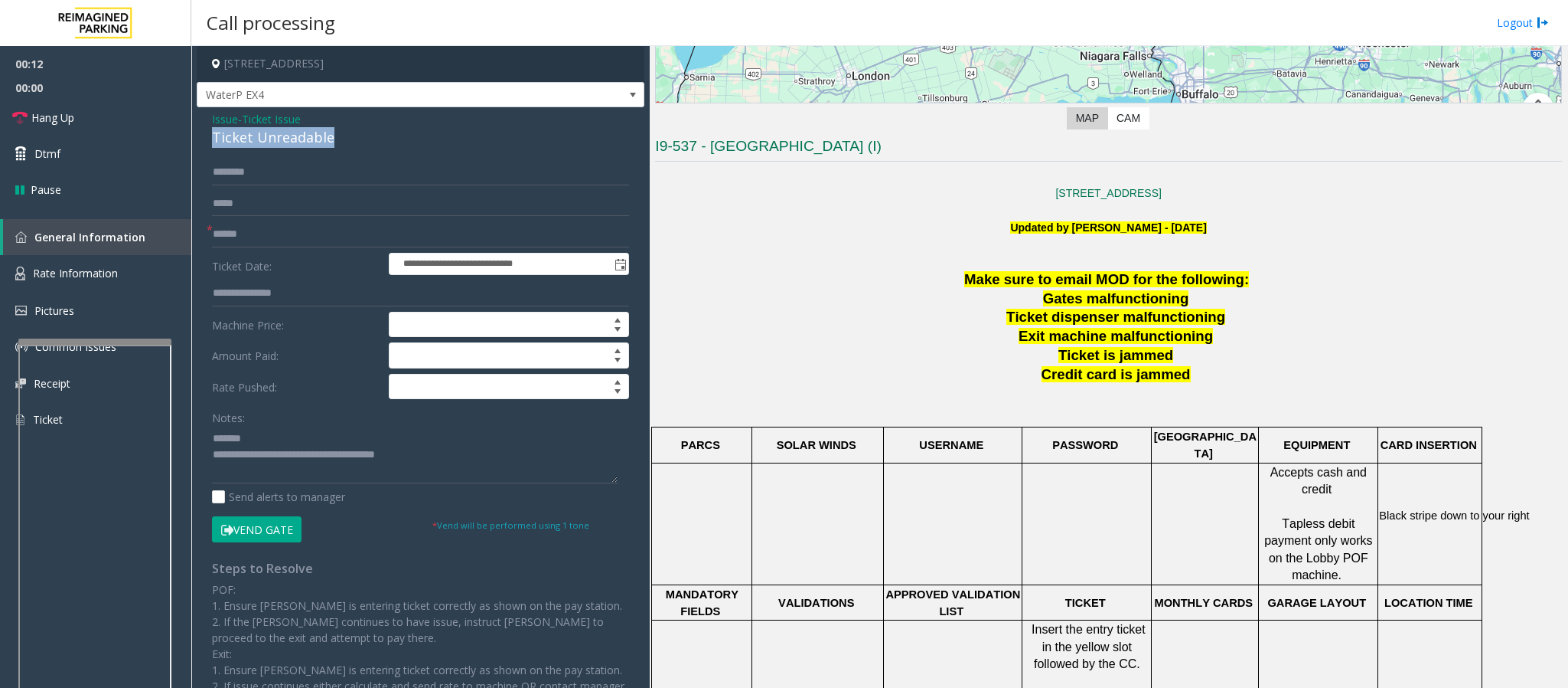
drag, startPoint x: 352, startPoint y: 133, endPoint x: 207, endPoint y: 137, distance: 145.1
click at [207, 137] on div "**********" at bounding box center [420, 457] width 448 height 698
type textarea "**********"
click at [225, 237] on input "text" at bounding box center [420, 234] width 417 height 26
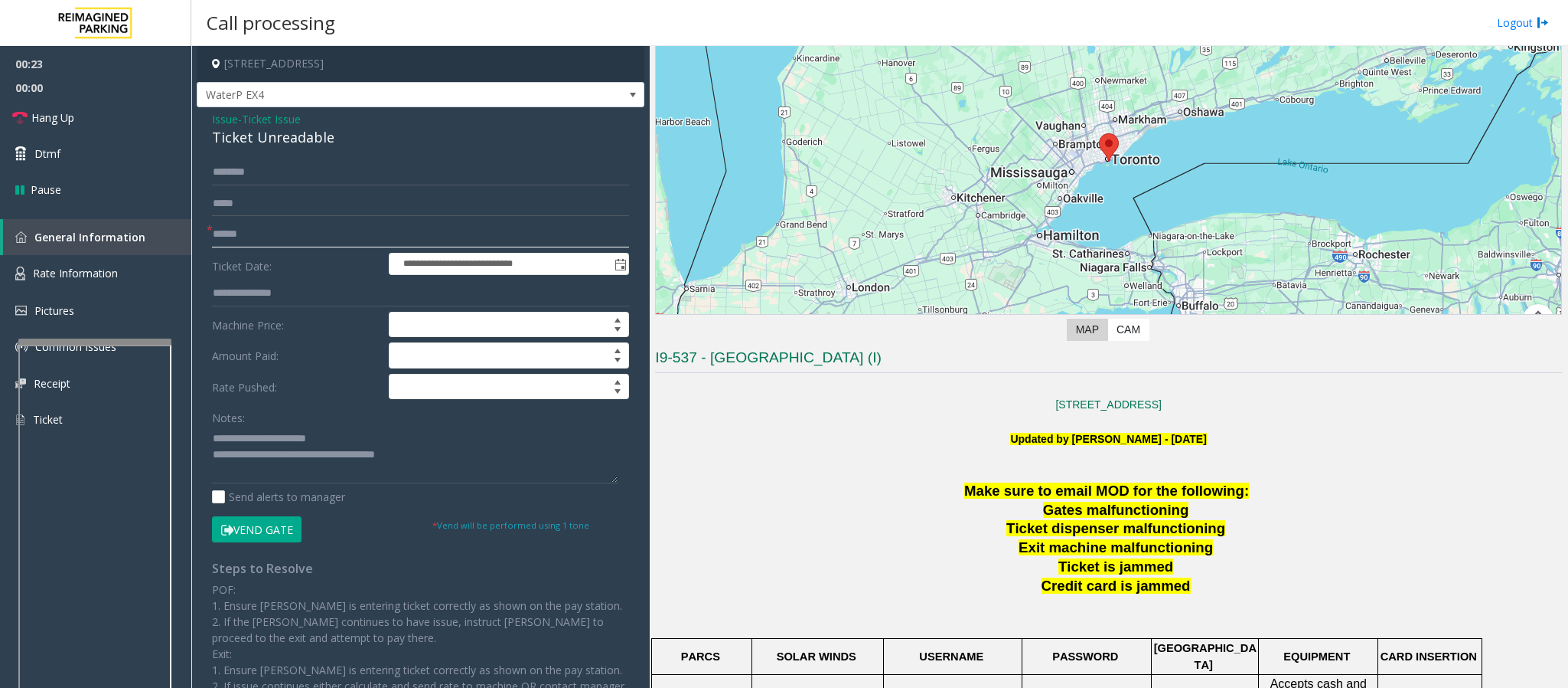
scroll to position [115, 0]
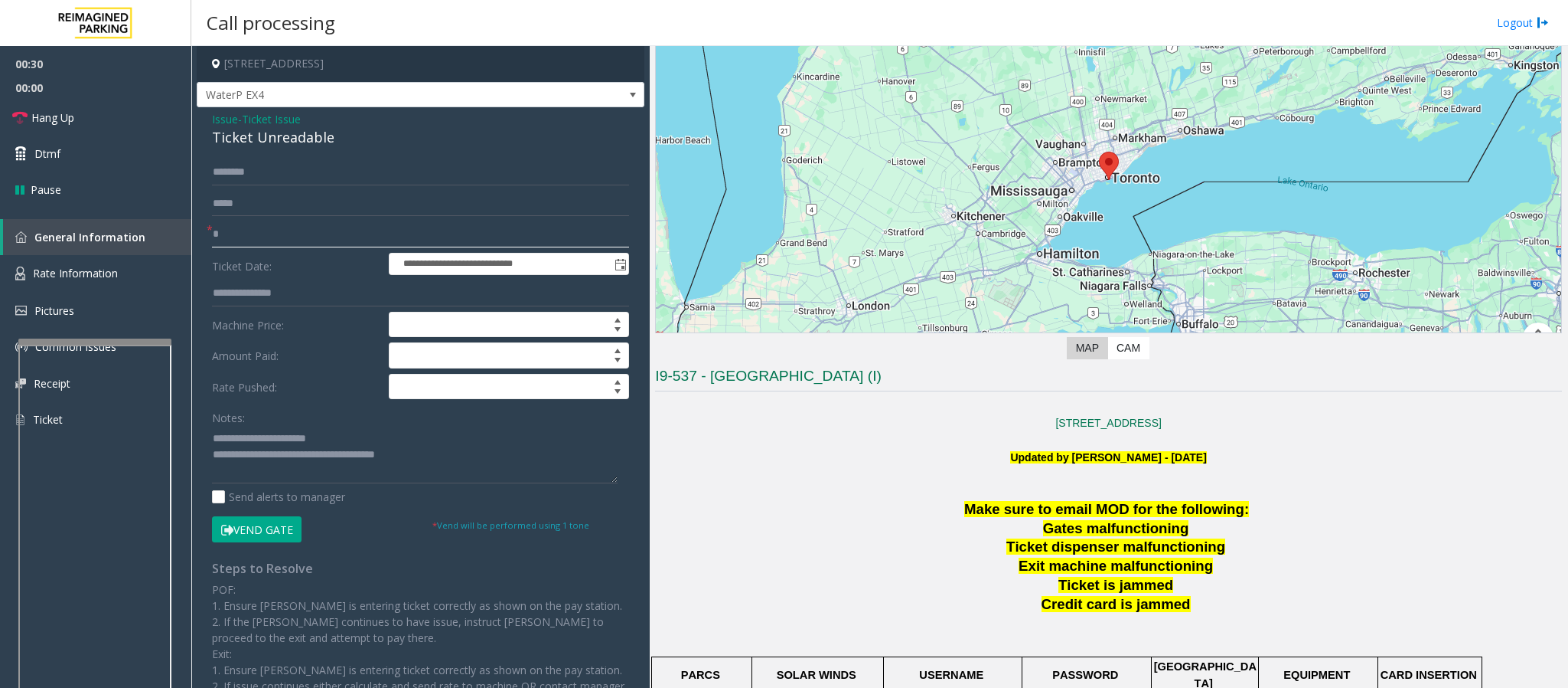
type input "*"
click at [238, 238] on input "*" at bounding box center [420, 234] width 417 height 26
type input "**"
click at [241, 170] on input "text" at bounding box center [420, 172] width 417 height 26
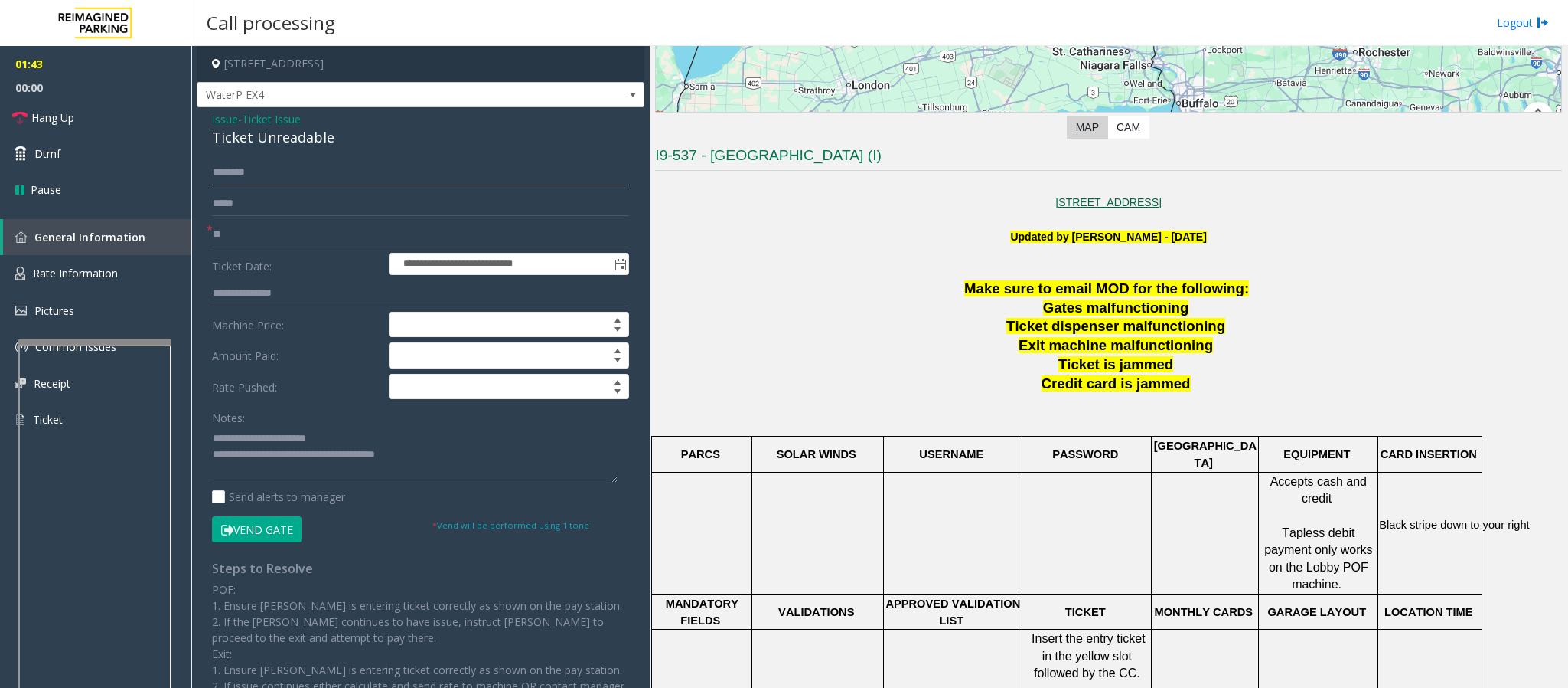
scroll to position [344, 0]
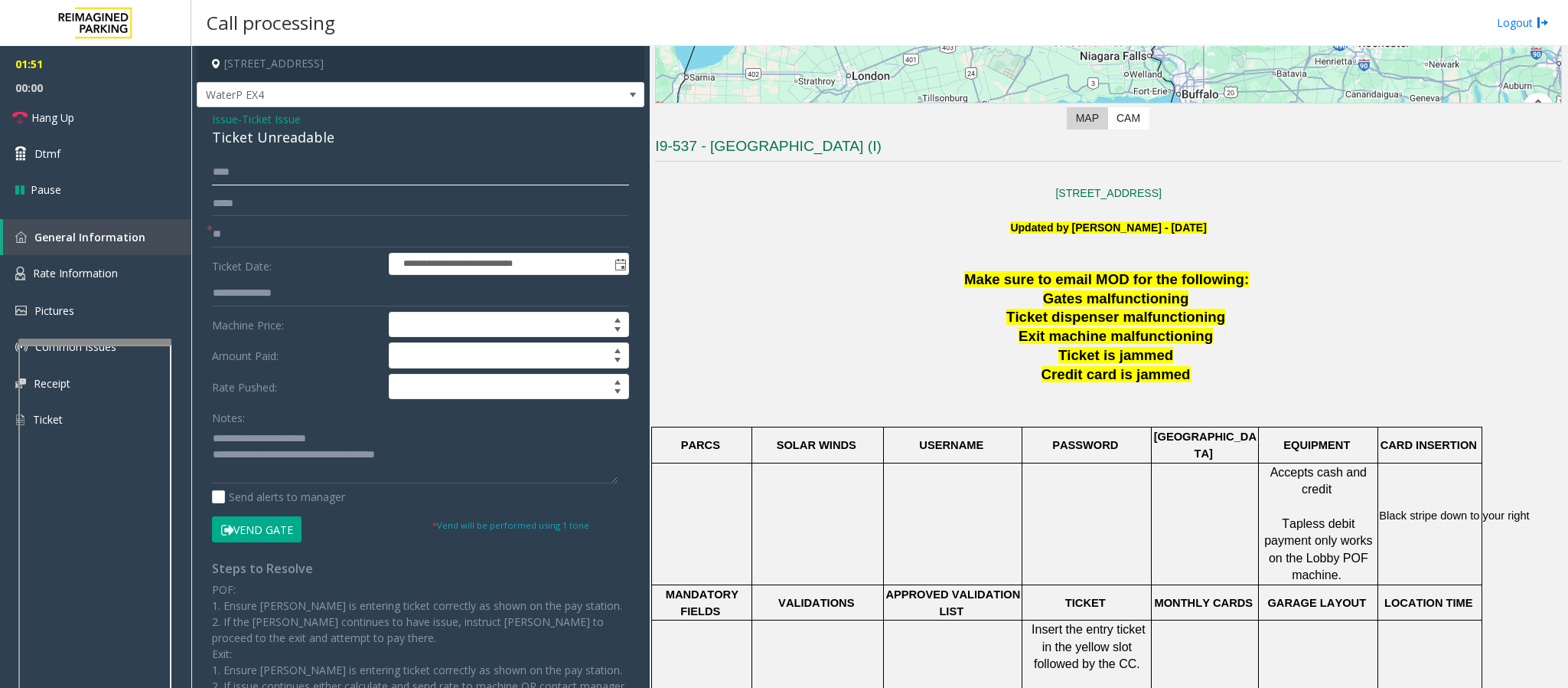
type input "****"
click at [255, 536] on button "Vend Gate" at bounding box center [256, 529] width 89 height 26
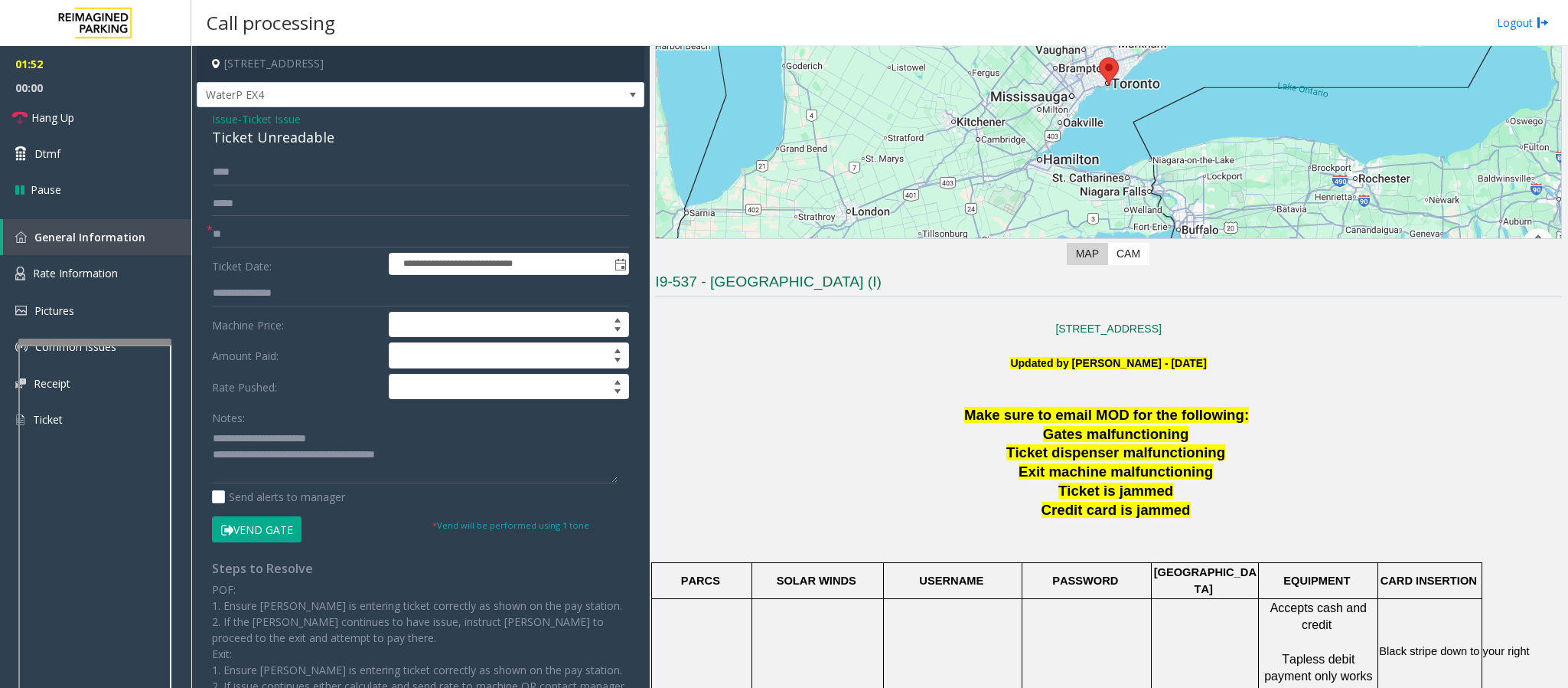
scroll to position [0, 0]
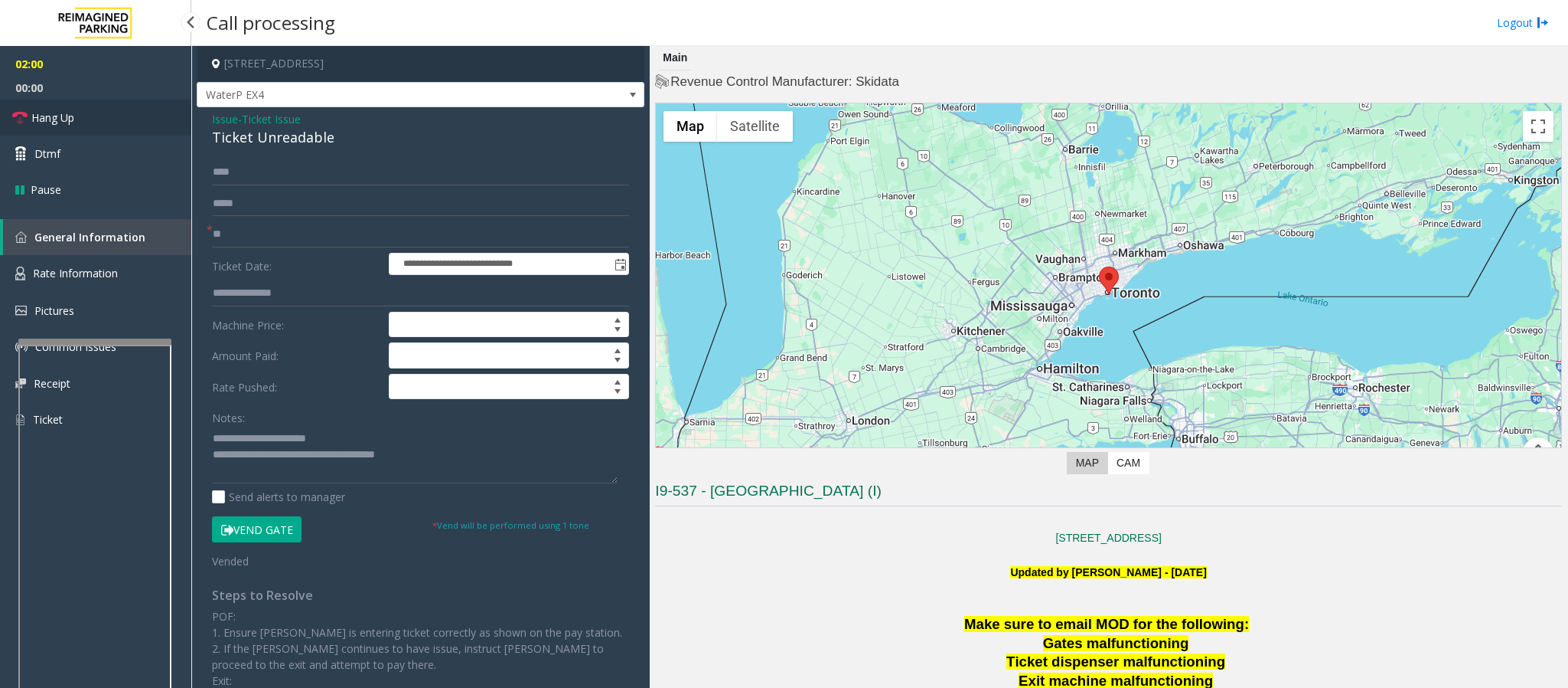
click at [63, 126] on link "Hang Up" at bounding box center [96, 118] width 191 height 36
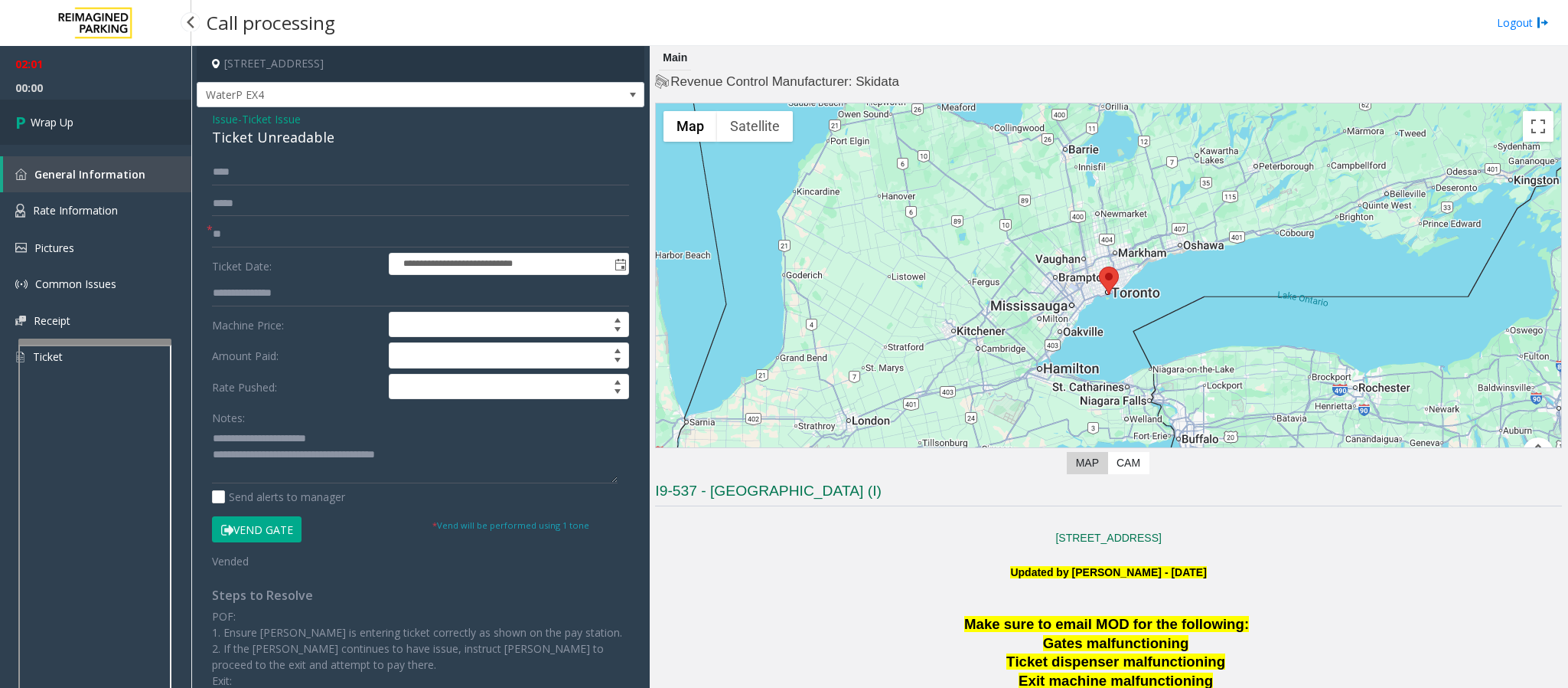
click at [85, 122] on link "Wrap Up" at bounding box center [96, 122] width 191 height 46
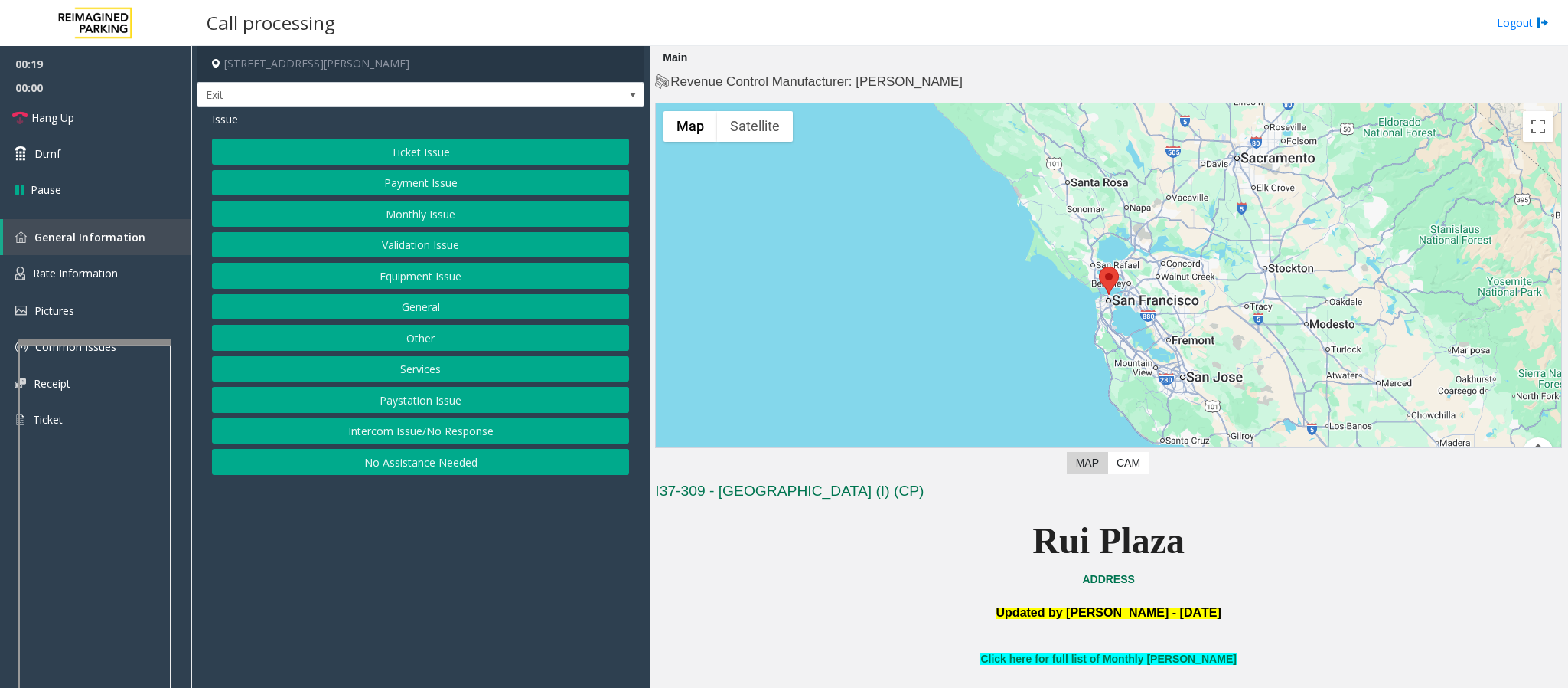
click at [532, 439] on button "Intercom Issue/No Response" at bounding box center [420, 431] width 417 height 26
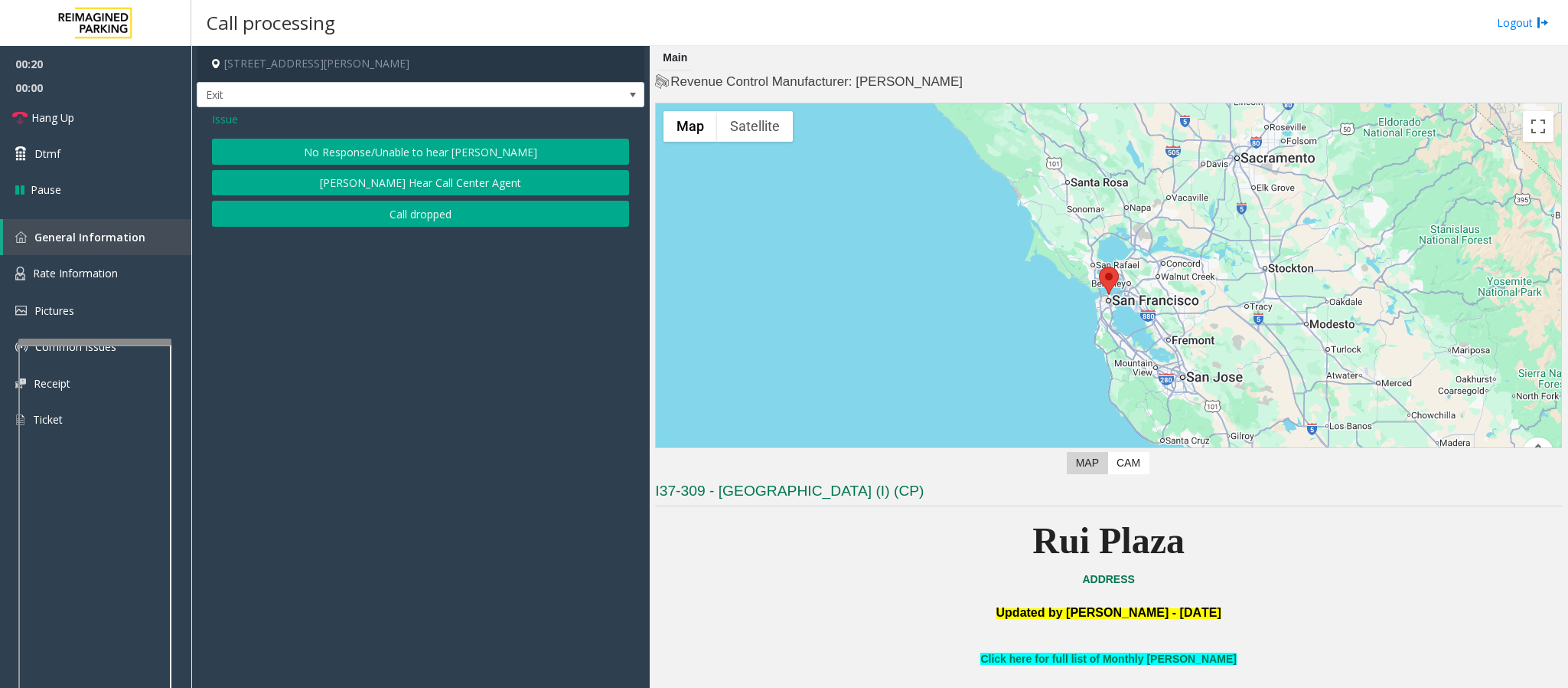
click at [428, 147] on button "No Response/Unable to hear [PERSON_NAME]" at bounding box center [420, 151] width 417 height 26
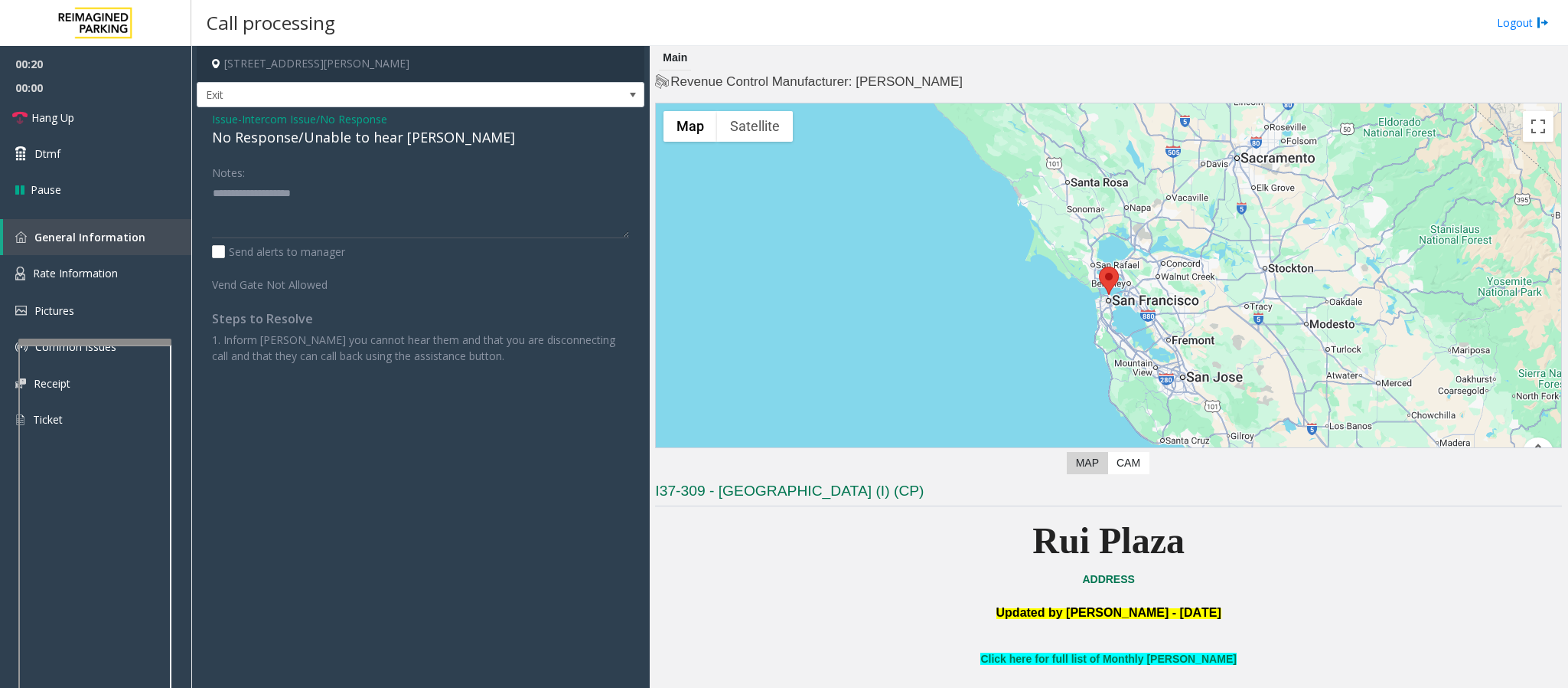
click at [421, 144] on div "No Response/Unable to hear [PERSON_NAME]" at bounding box center [420, 137] width 417 height 20
type textarea "**********"
click at [76, 118] on link "Hang Up" at bounding box center [96, 118] width 191 height 36
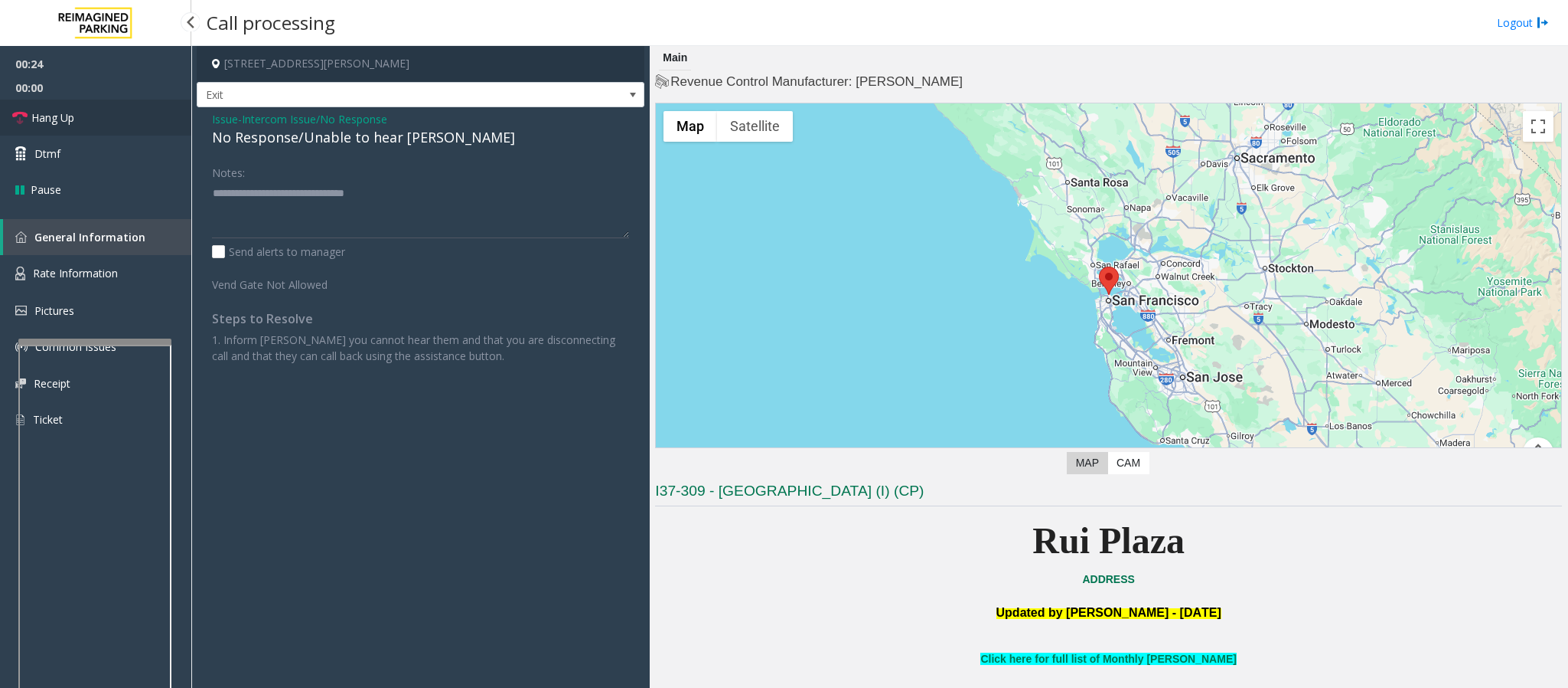
click at [76, 118] on link "Hang Up" at bounding box center [96, 118] width 191 height 36
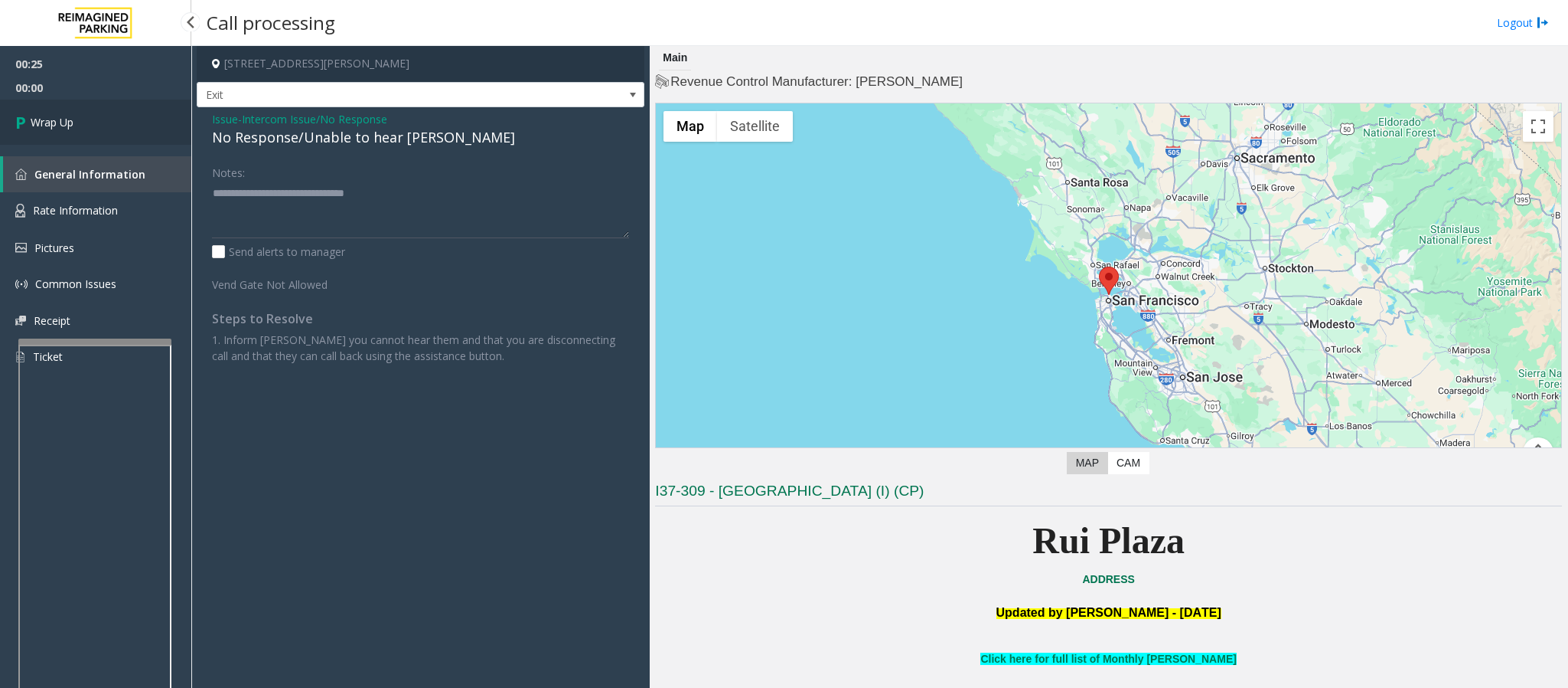
click at [76, 118] on link "Wrap Up" at bounding box center [96, 122] width 191 height 46
click at [77, 117] on link "Wrap Up" at bounding box center [96, 122] width 191 height 46
click at [87, 119] on div "00:25 00:00 Wrap Up General Information Rate Information Pictures Common Issues…" at bounding box center [96, 217] width 191 height 341
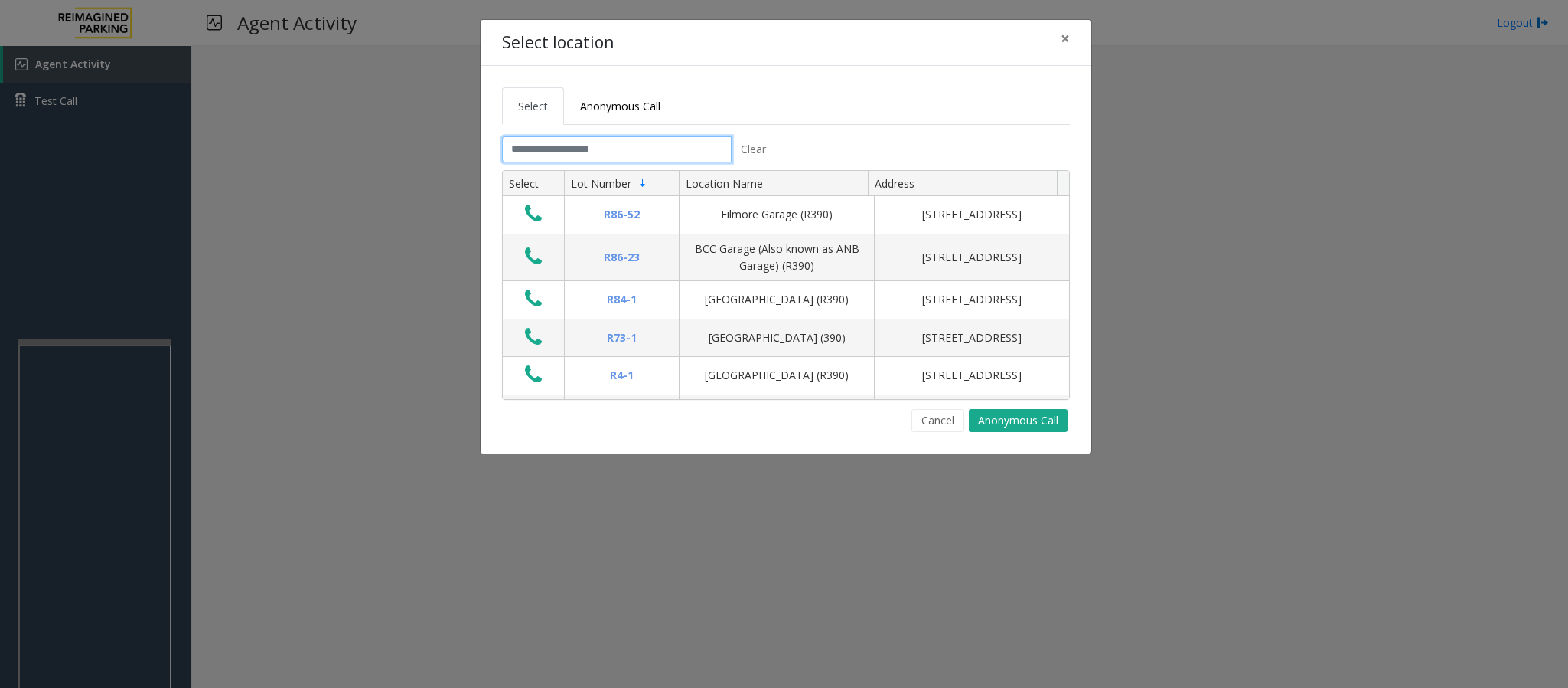
click at [574, 158] on input "text" at bounding box center [616, 149] width 230 height 26
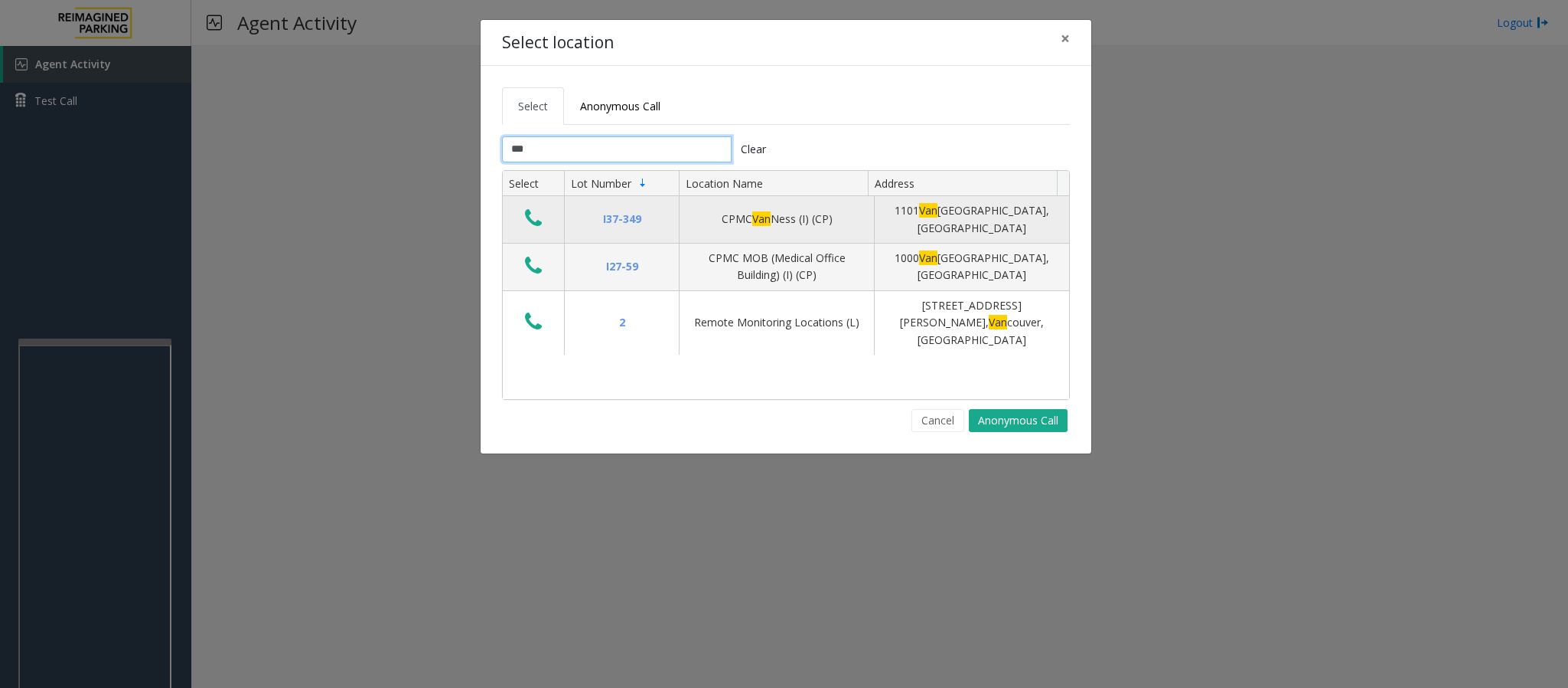
type input "***"
click at [526, 217] on icon "Data table" at bounding box center [533, 218] width 16 height 21
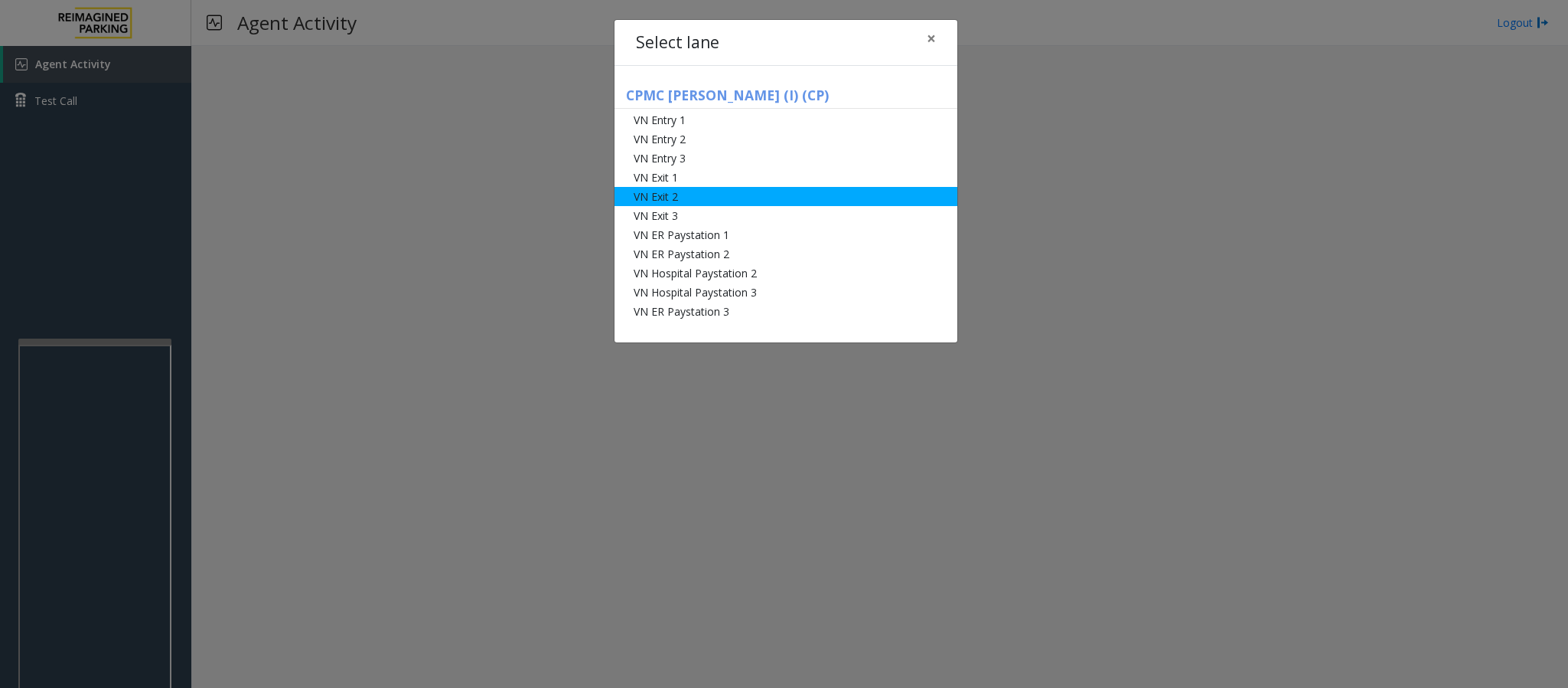
click at [719, 193] on li "VN Exit 2" at bounding box center [786, 196] width 343 height 19
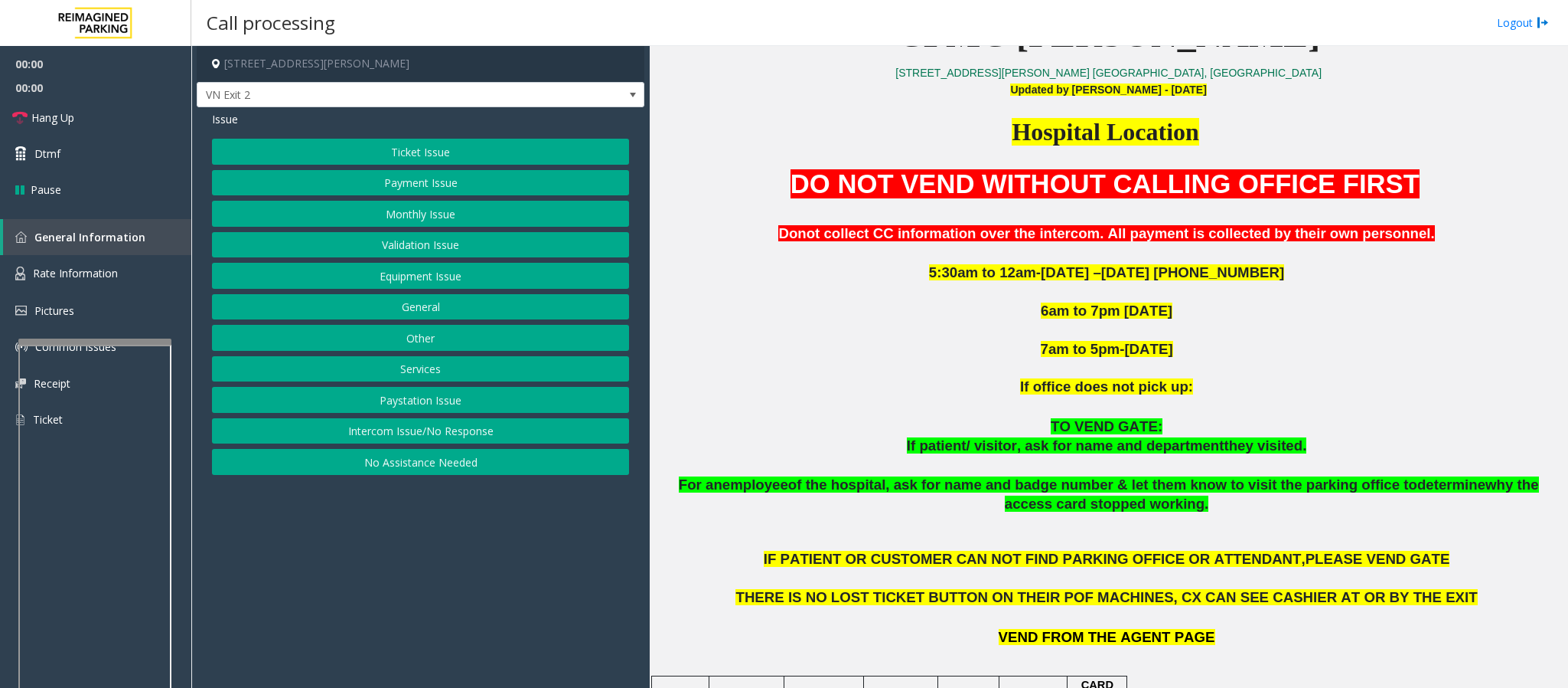
scroll to position [690, 0]
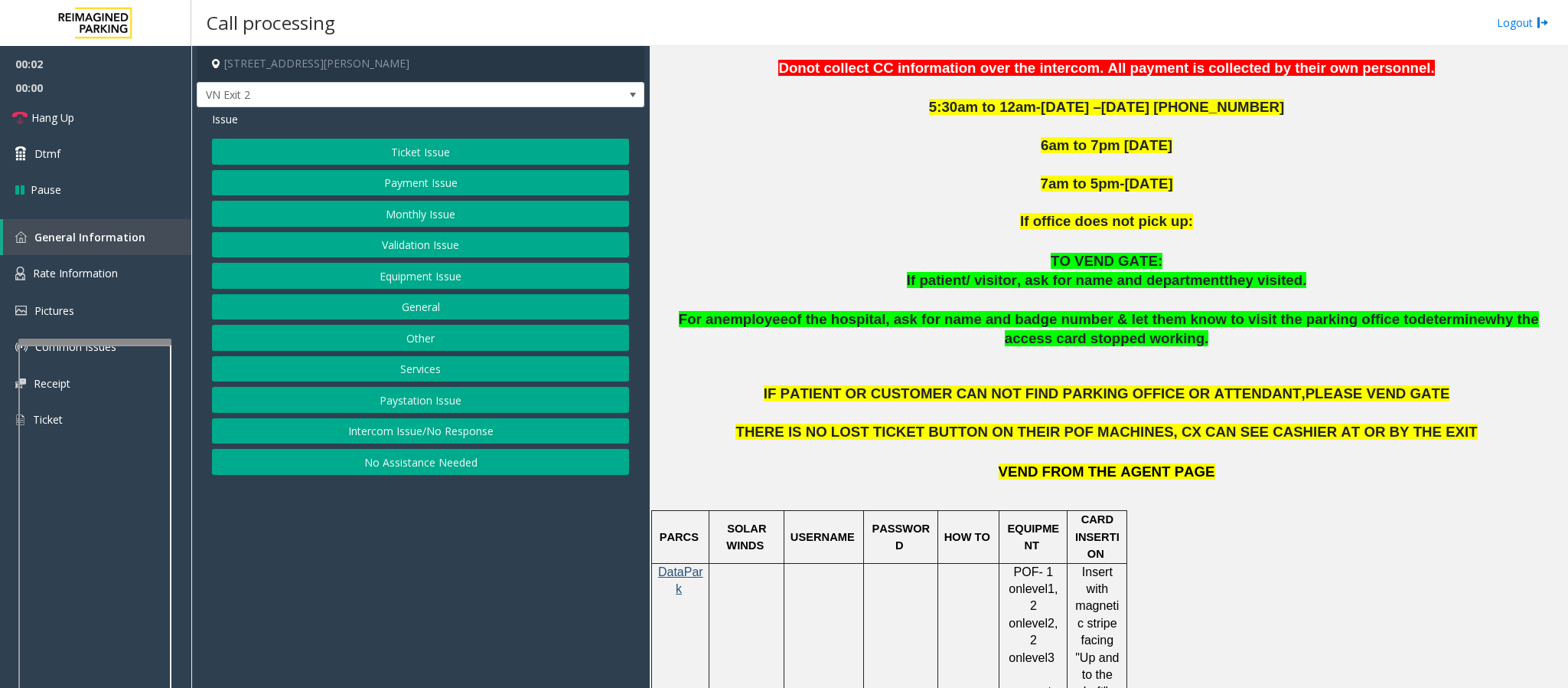
click at [388, 145] on button "Ticket Issue" at bounding box center [420, 151] width 417 height 26
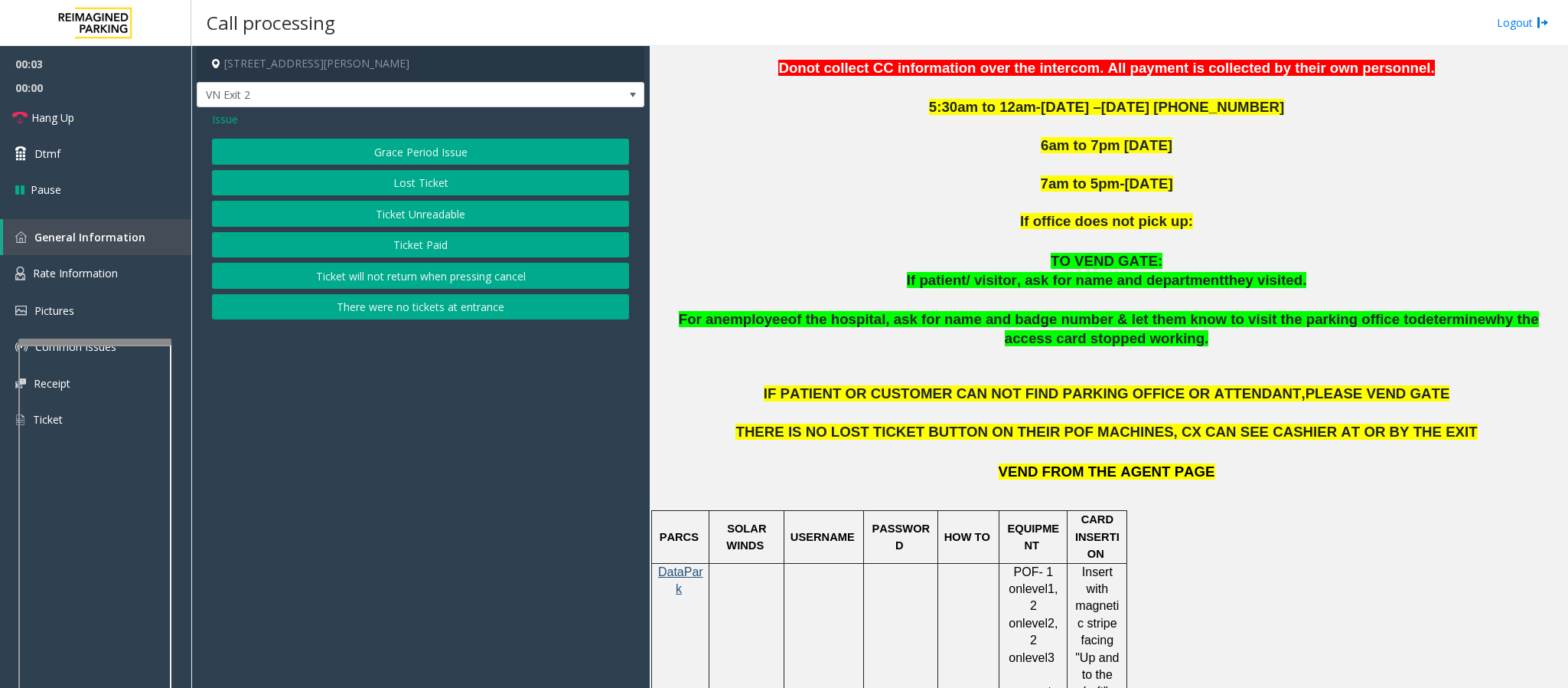
click at [238, 119] on span "Issue" at bounding box center [224, 119] width 26 height 16
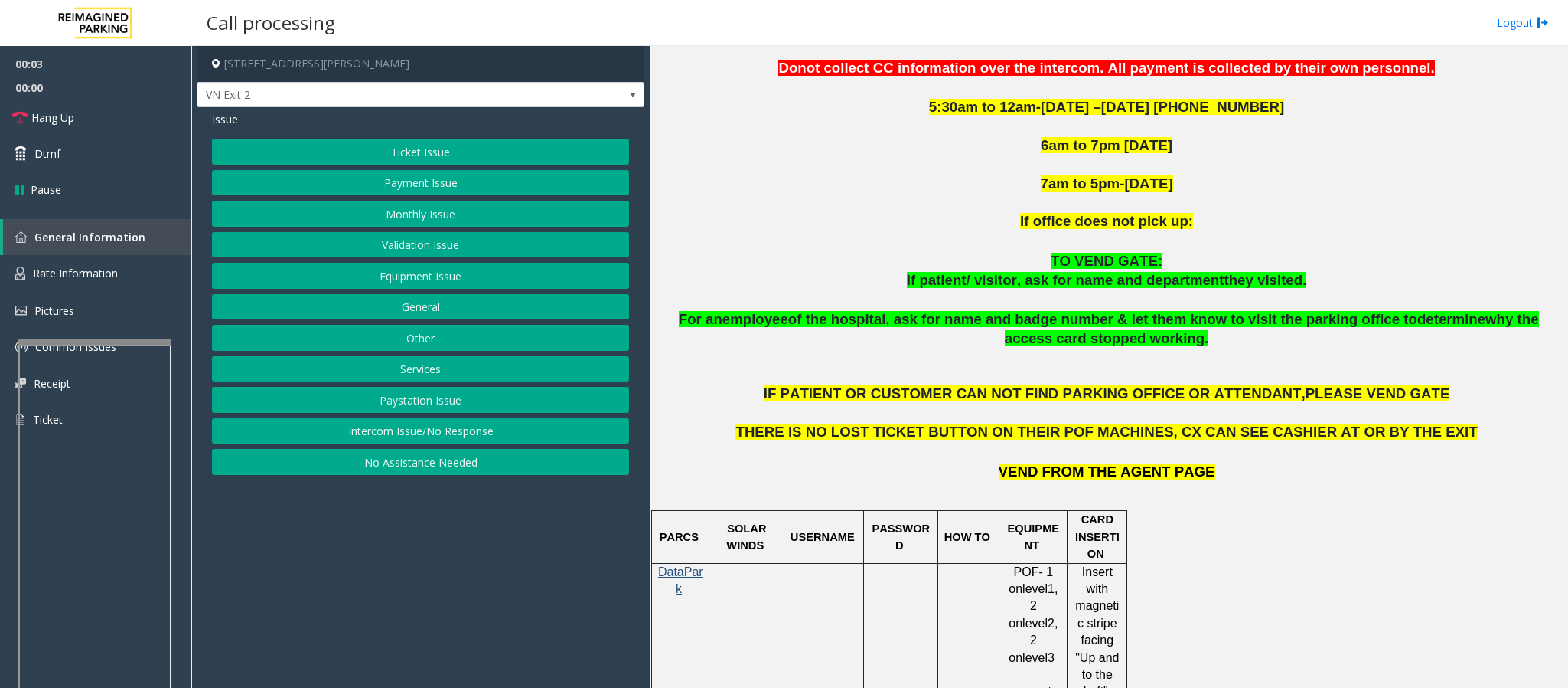
click at [423, 169] on div "Ticket Issue Payment Issue Monthly Issue Validation Issue Equipment Issue Gener…" at bounding box center [420, 307] width 417 height 337
click at [421, 186] on button "Payment Issue" at bounding box center [420, 183] width 417 height 26
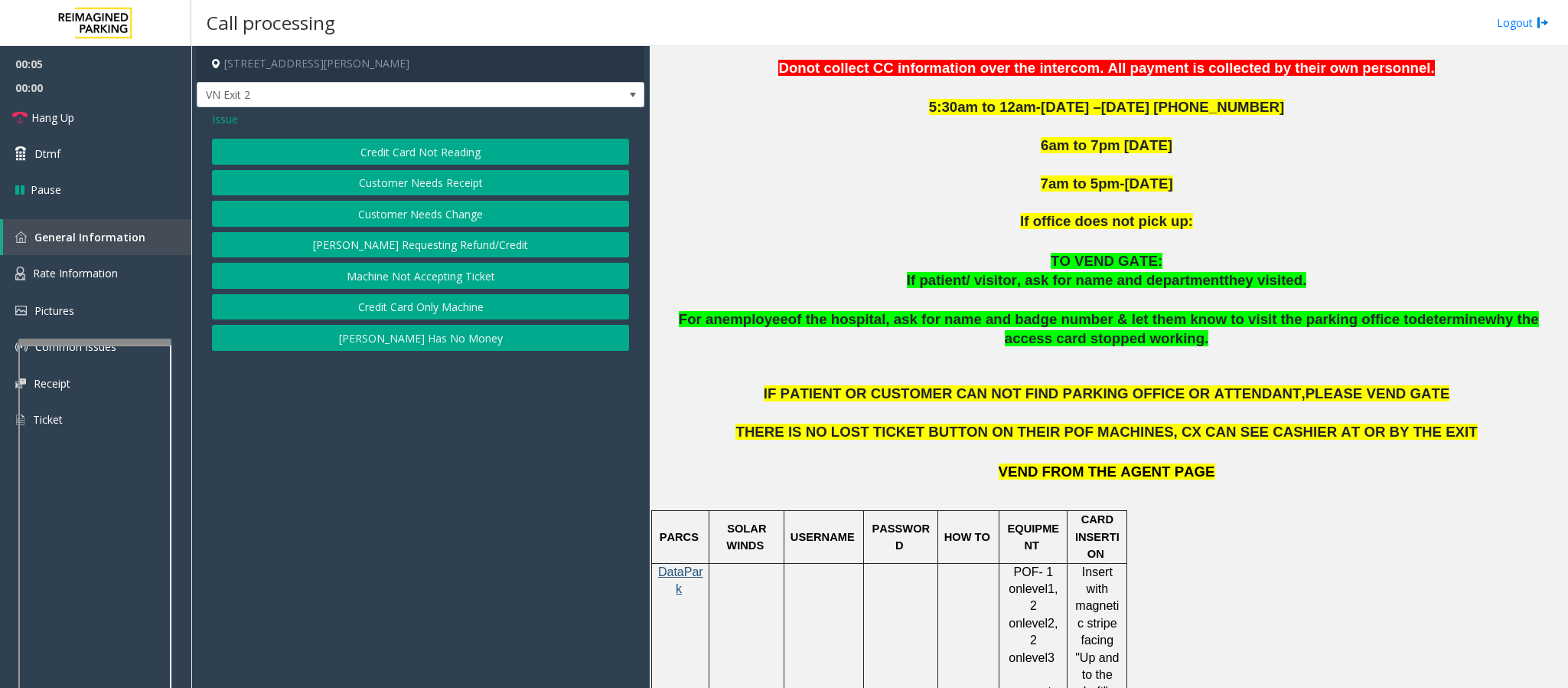
click at [402, 161] on button "Credit Card Not Reading" at bounding box center [420, 151] width 417 height 26
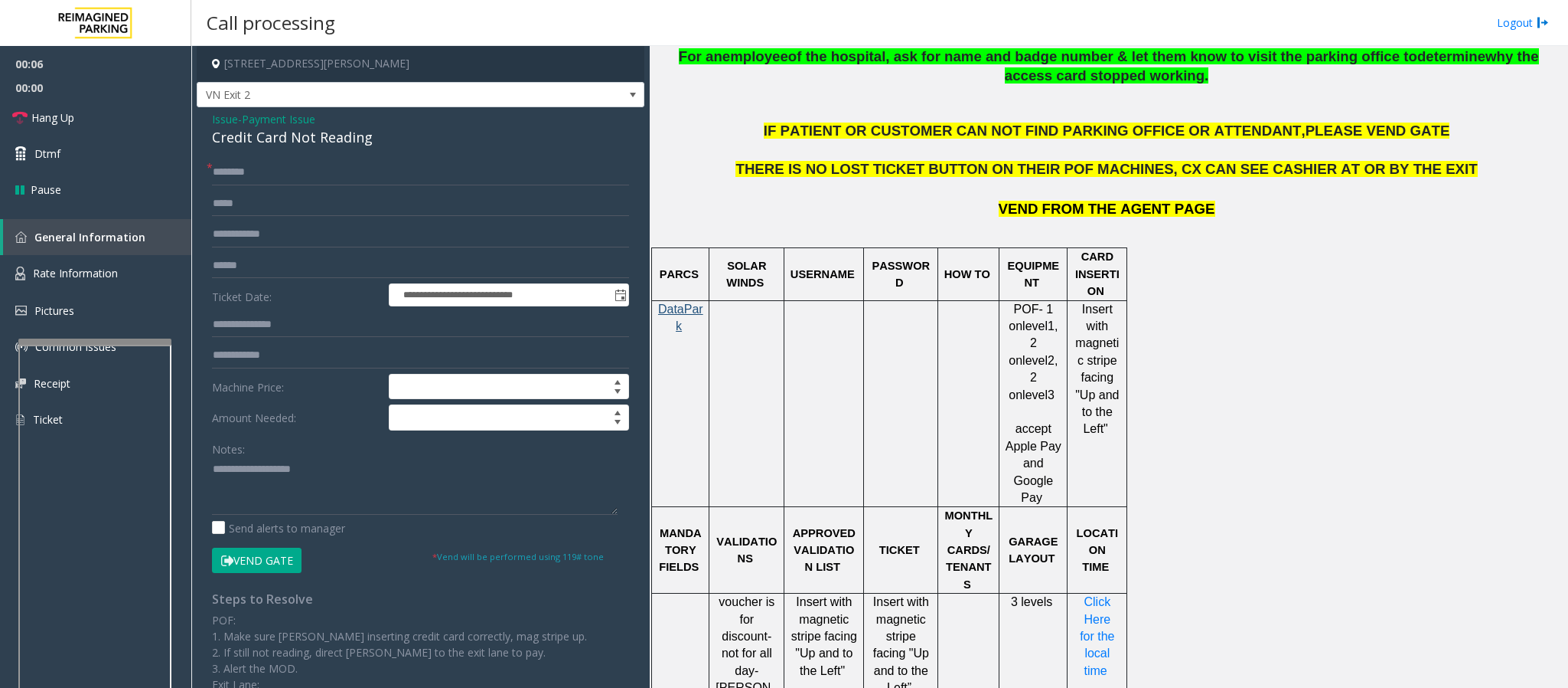
scroll to position [1034, 0]
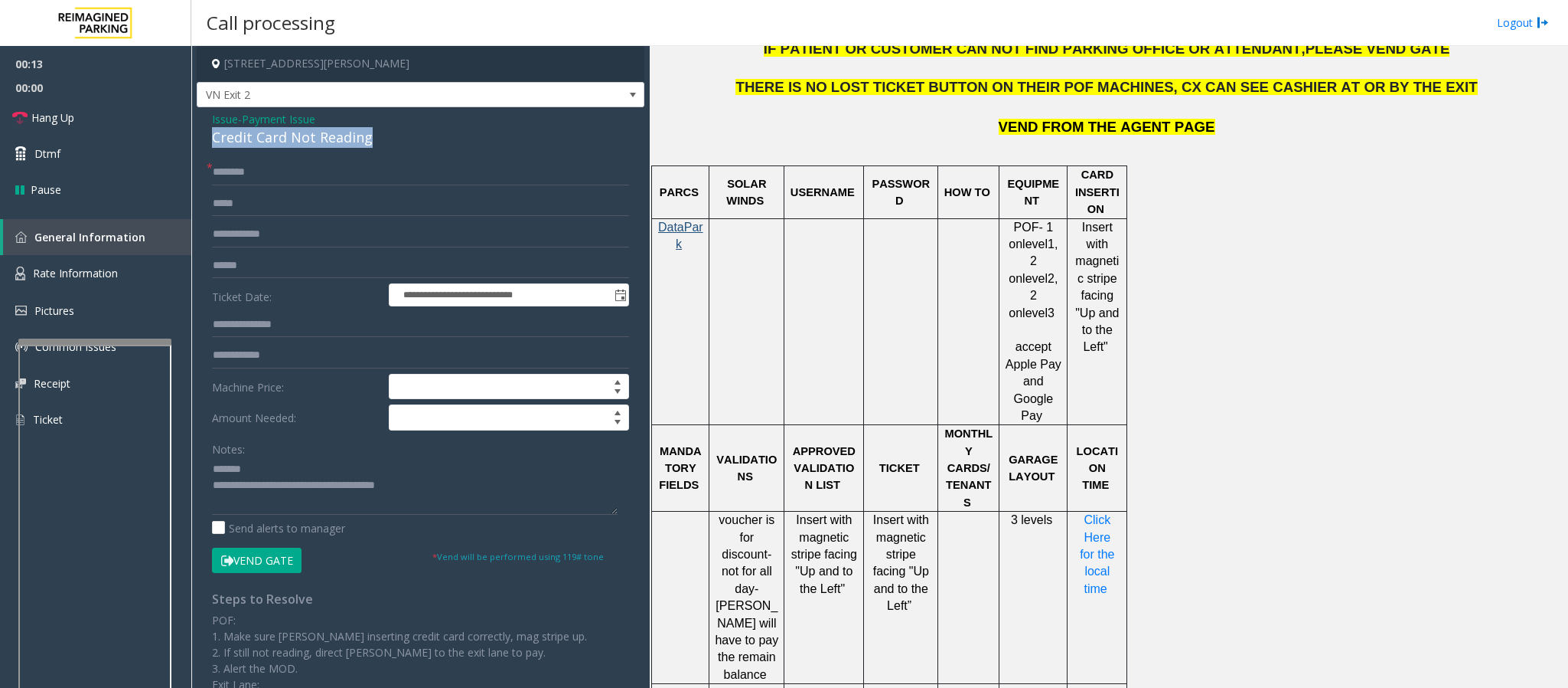
drag, startPoint x: 383, startPoint y: 136, endPoint x: 193, endPoint y: 138, distance: 190.0
click at [193, 138] on app-call-processing-form "**********" at bounding box center [420, 367] width 459 height 642
drag, startPoint x: 1015, startPoint y: 337, endPoint x: 1056, endPoint y: 406, distance: 80.3
click at [1056, 406] on p "accept Apple Pay and Google Pay" at bounding box center [1033, 381] width 56 height 86
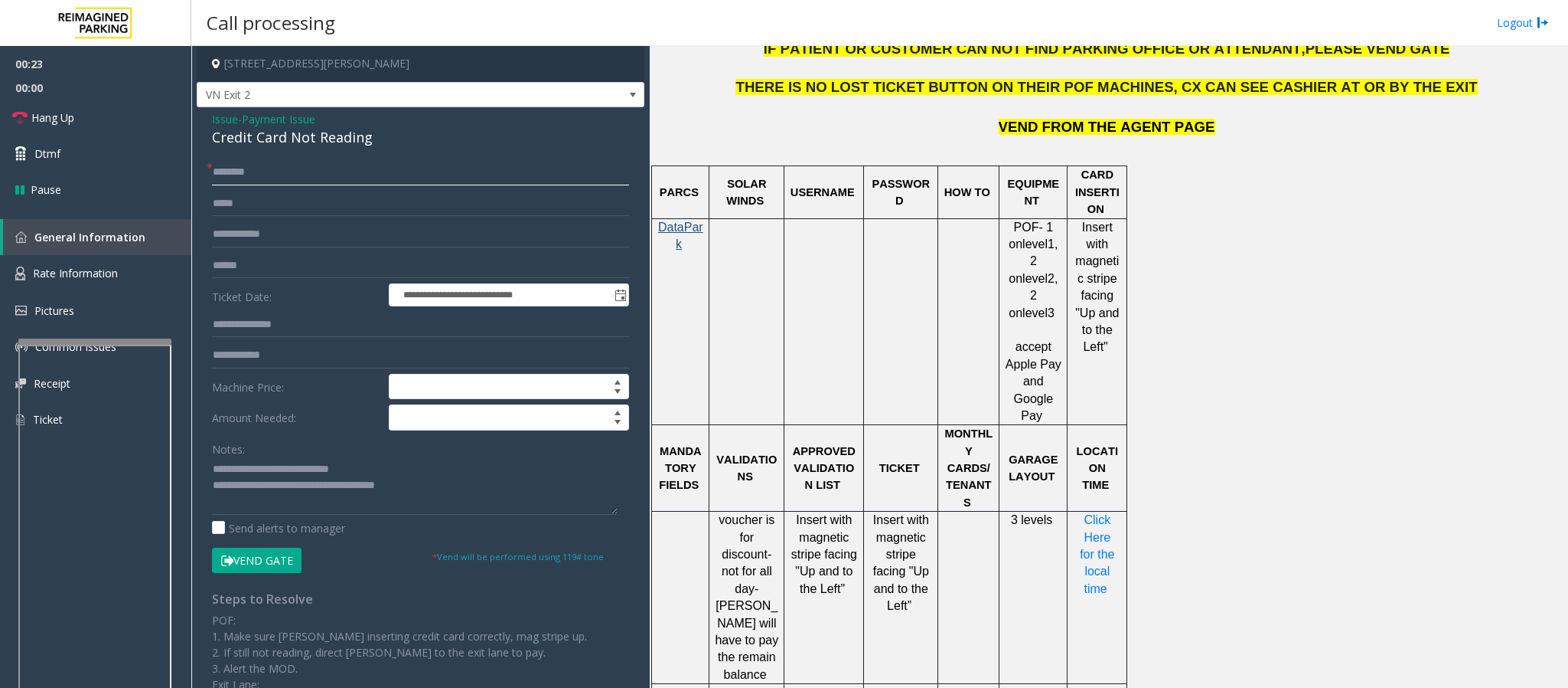
click at [223, 168] on input "text" at bounding box center [420, 172] width 417 height 26
drag, startPoint x: 423, startPoint y: 487, endPoint x: 275, endPoint y: 488, distance: 148.0
click at [275, 488] on textarea at bounding box center [414, 486] width 405 height 57
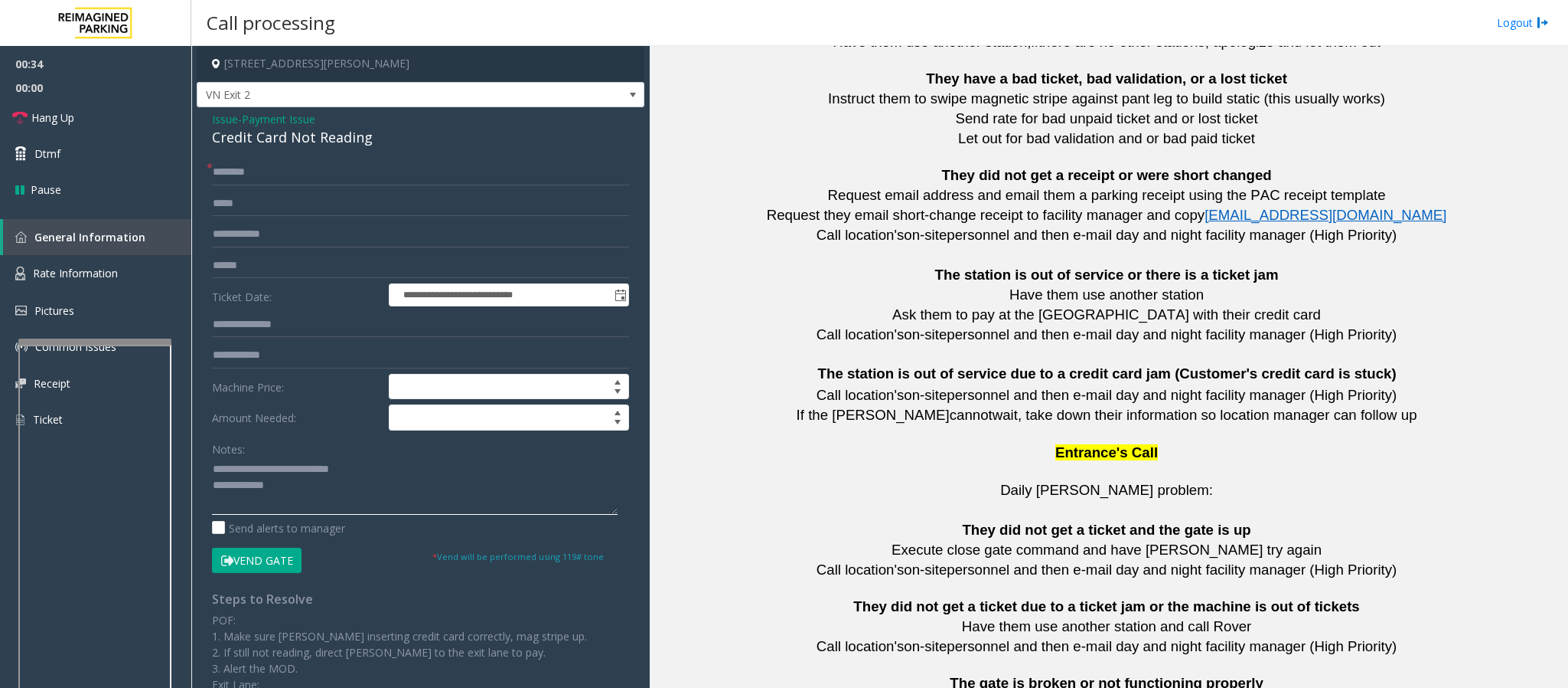
scroll to position [3370, 0]
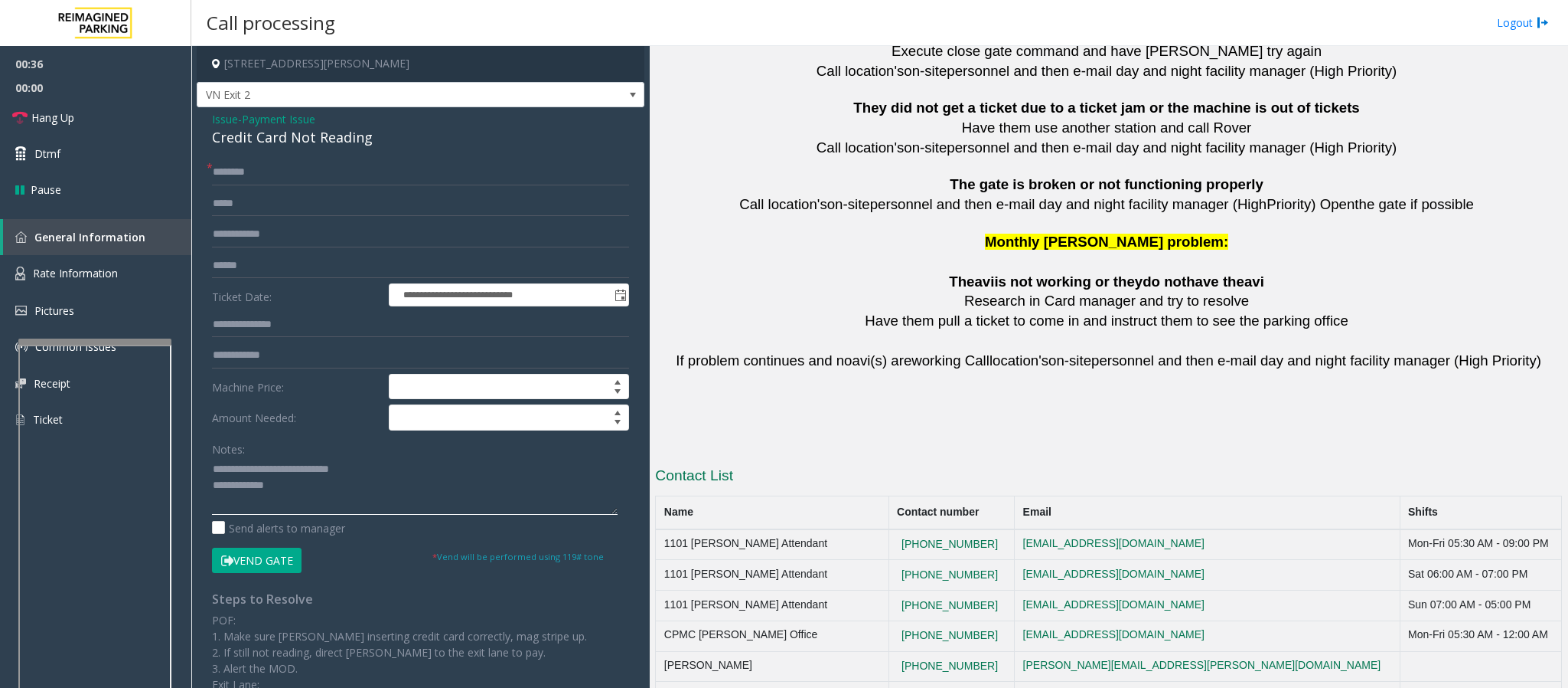
type textarea "**********"
drag, startPoint x: 990, startPoint y: 501, endPoint x: 888, endPoint y: 503, distance: 102.0
click at [888, 530] on tr "1101 [PERSON_NAME] Attendant [PHONE_NUMBER] [EMAIL_ADDRESS][DOMAIN_NAME] Mon-Fr…" at bounding box center [1109, 544] width 906 height 31
copy tr "[PHONE_NUMBER]"
click at [57, 111] on span "Hang Up" at bounding box center [53, 118] width 43 height 16
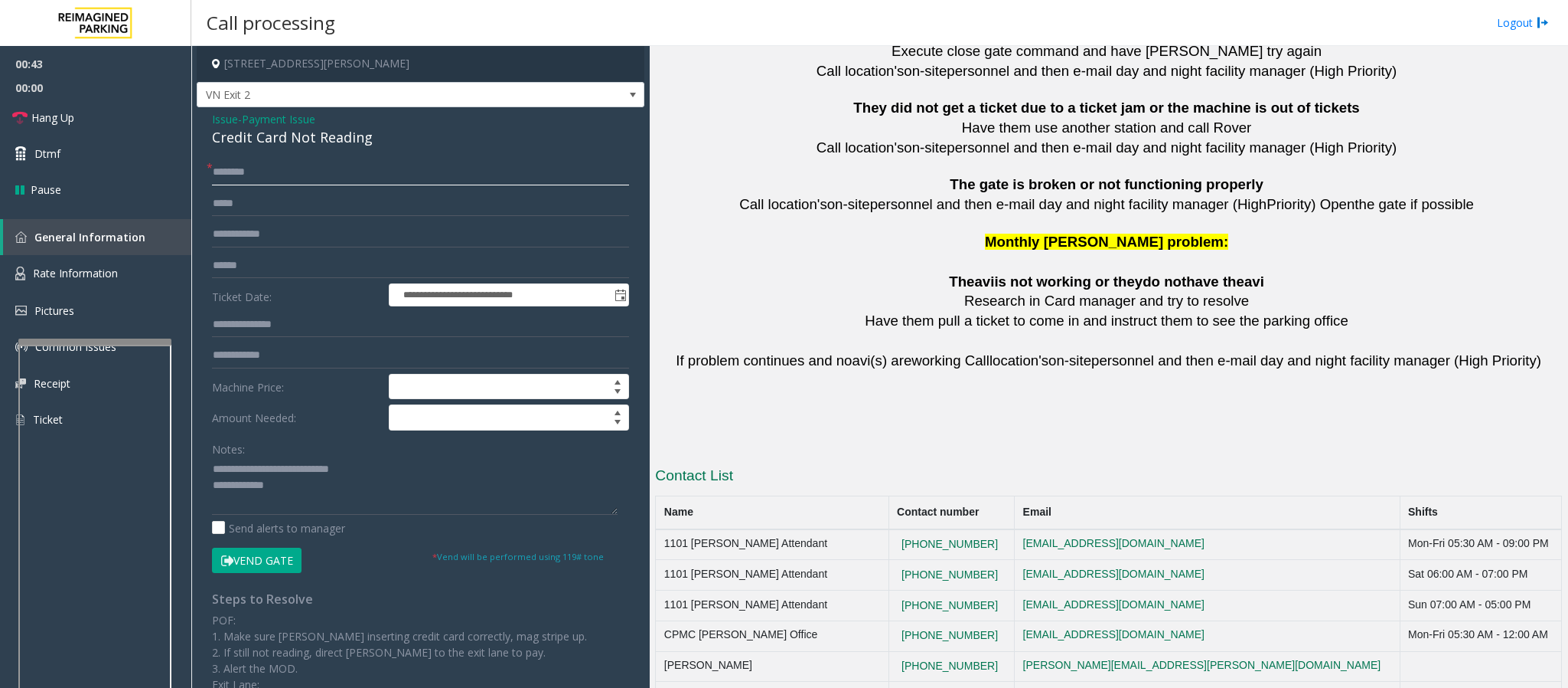
click at [223, 181] on input "text" at bounding box center [420, 172] width 417 height 26
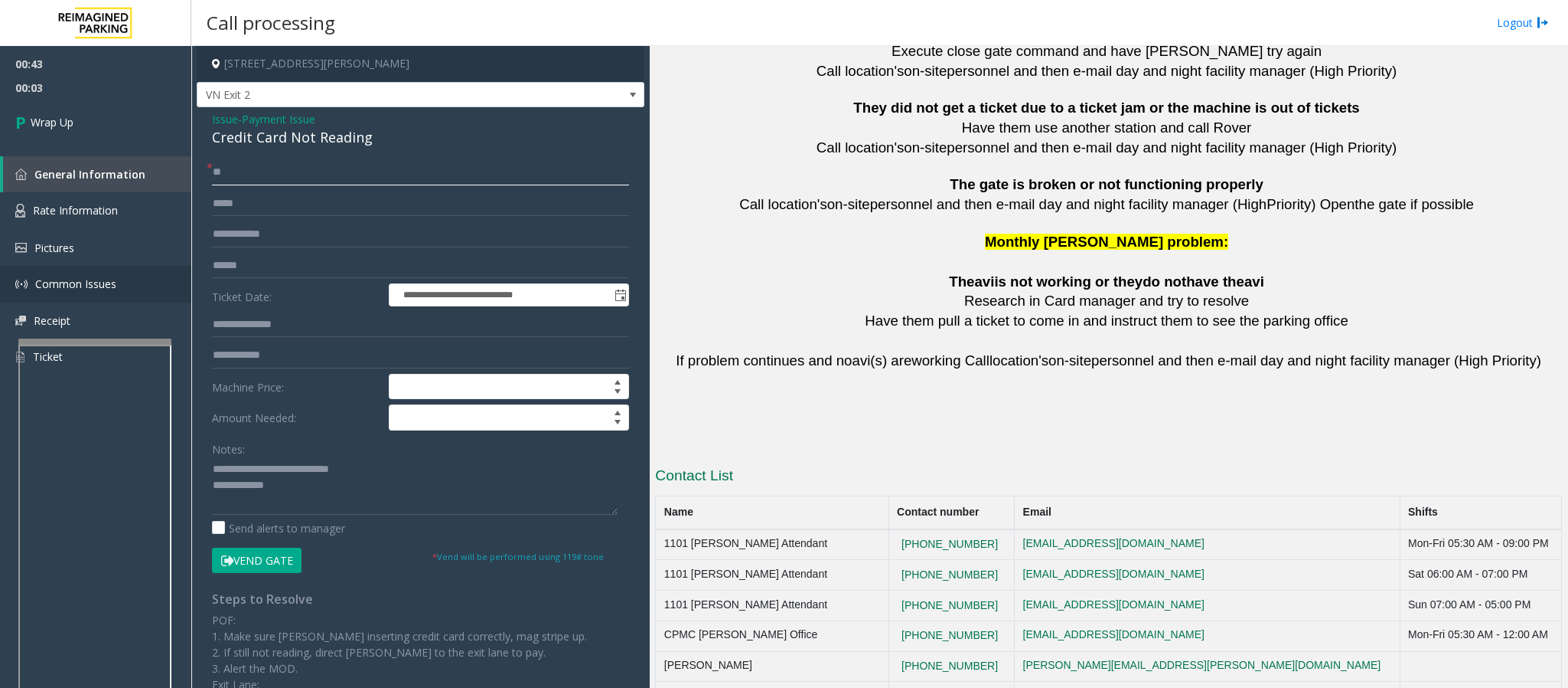
type input "**"
type textarea "**********"
click at [71, 122] on span "Wrap Up" at bounding box center [52, 122] width 43 height 16
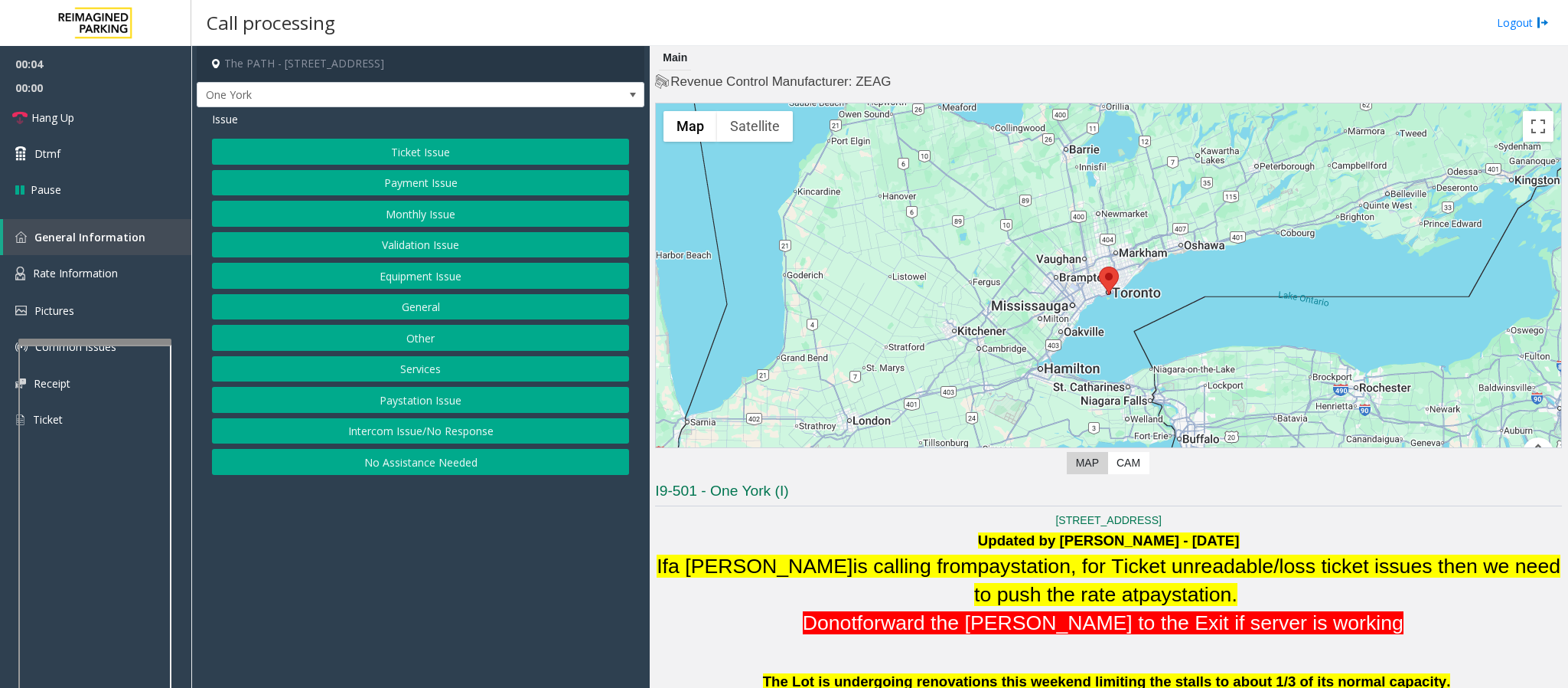
click at [1233, 522] on p "[STREET_ADDRESS]" at bounding box center [1109, 519] width 907 height 16
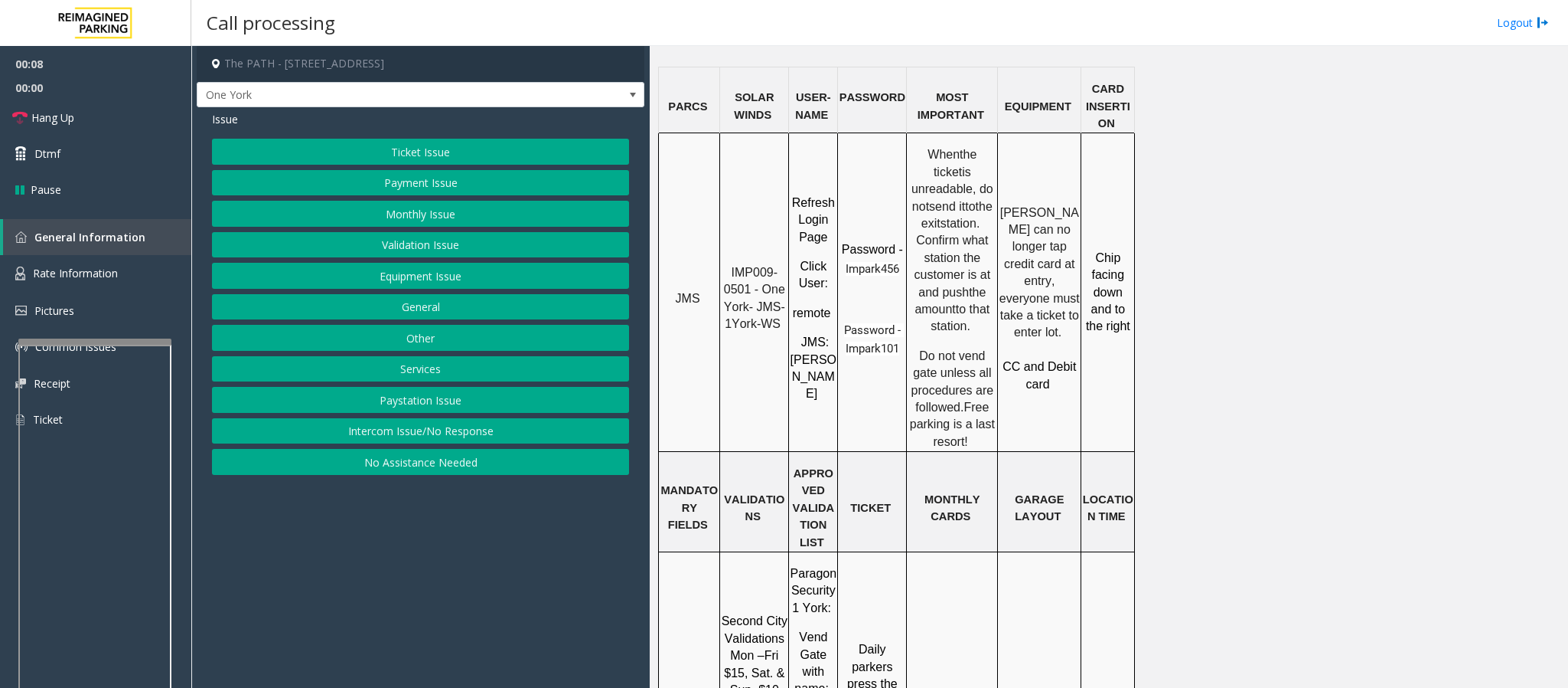
scroll to position [1264, 0]
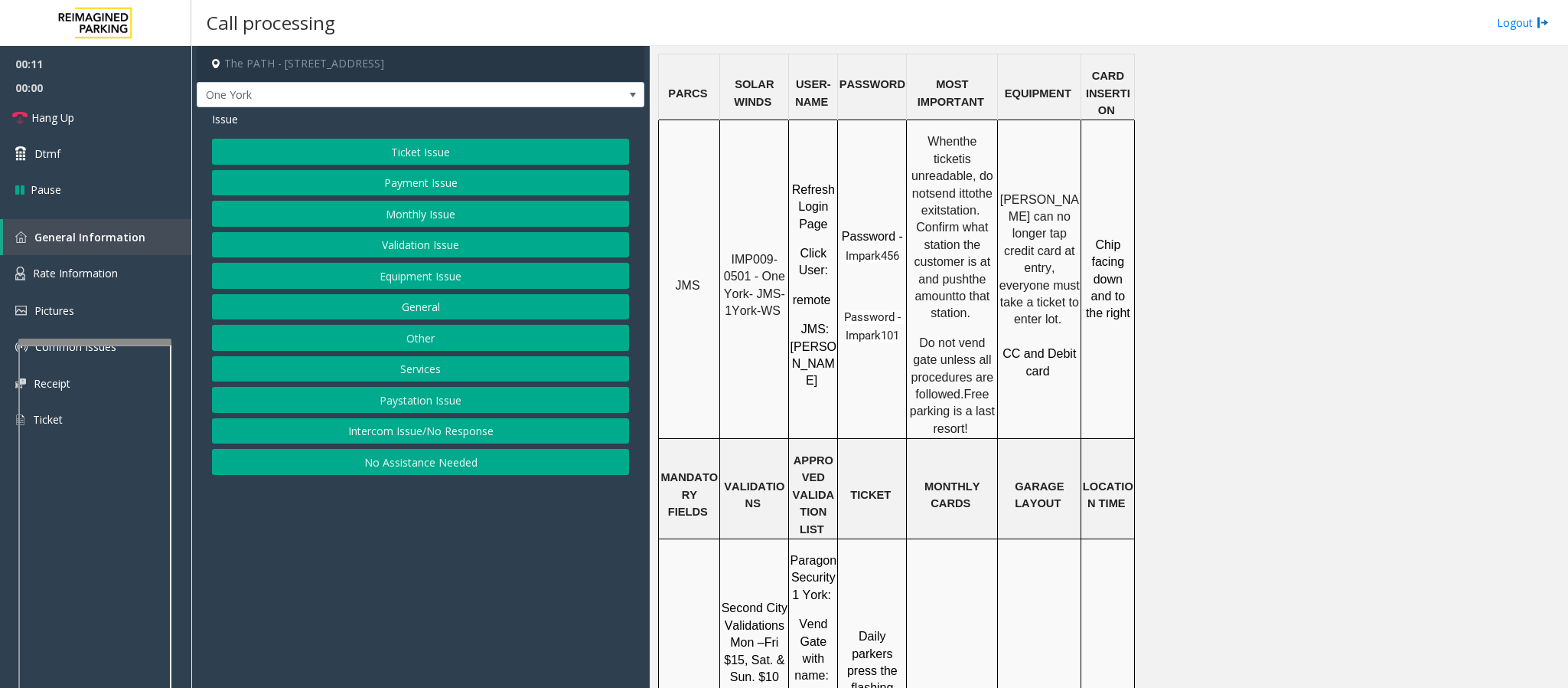
click at [425, 278] on button "Equipment Issue" at bounding box center [420, 275] width 417 height 26
click at [425, 278] on button "Gate / Door Won't Open" at bounding box center [420, 275] width 417 height 26
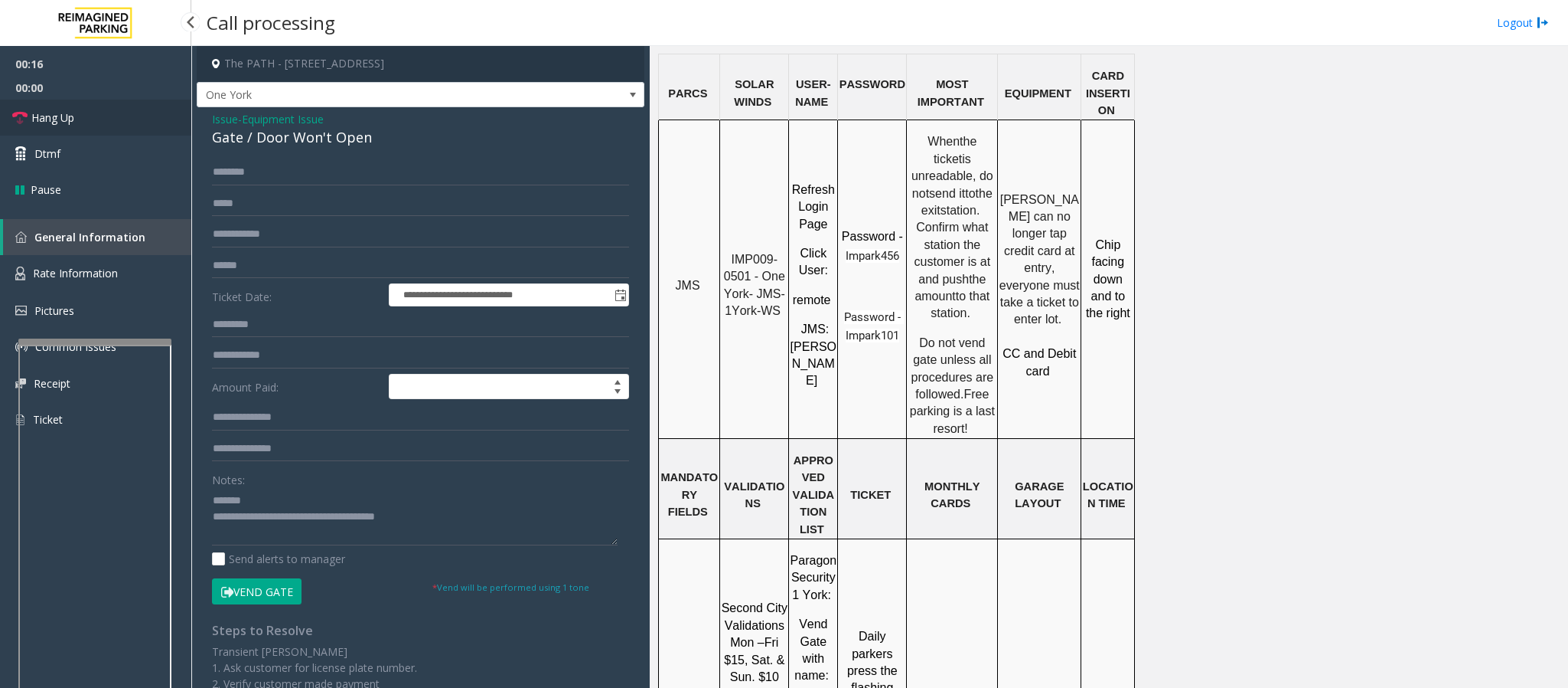
click at [49, 117] on span "Hang Up" at bounding box center [53, 118] width 43 height 16
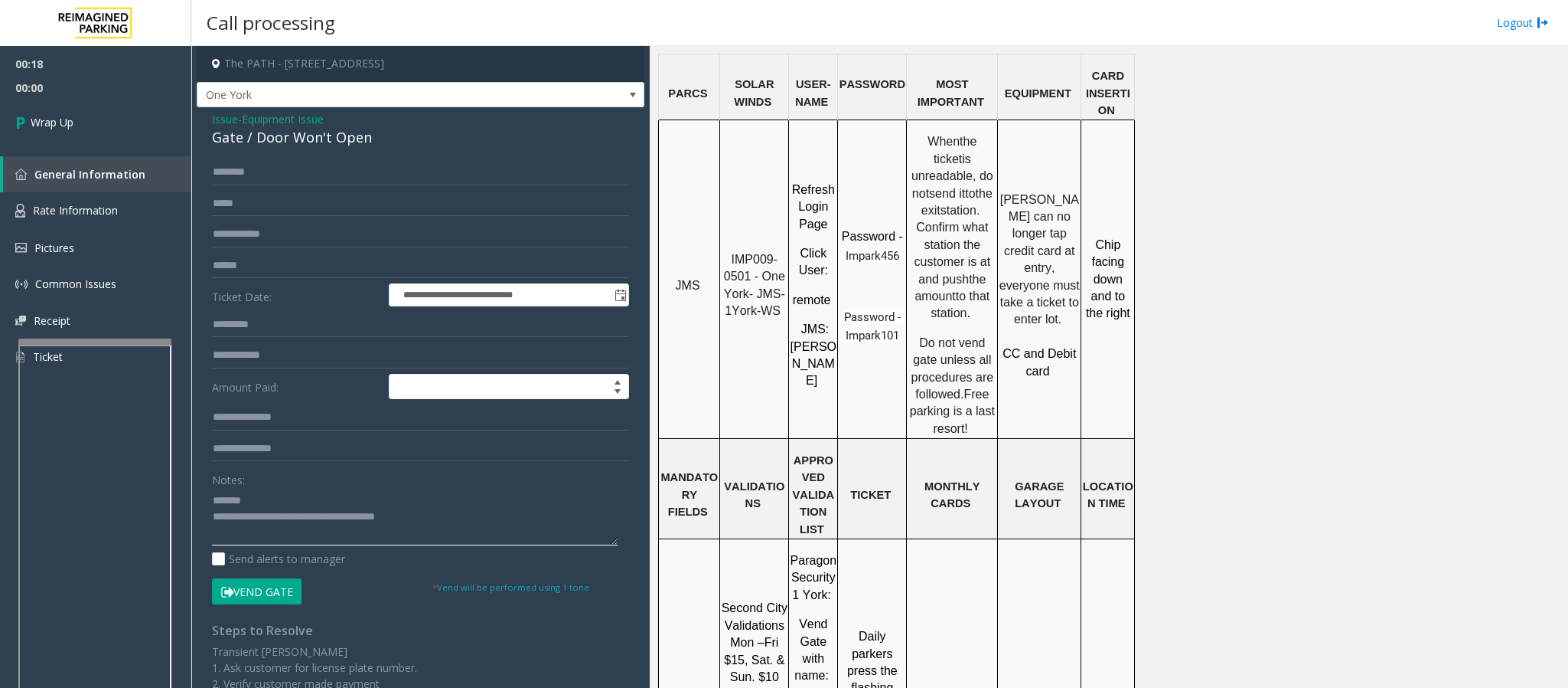
click at [258, 512] on textarea at bounding box center [414, 516] width 405 height 57
click at [271, 508] on textarea at bounding box center [414, 516] width 405 height 57
drag, startPoint x: 448, startPoint y: 520, endPoint x: 275, endPoint y: 522, distance: 173.0
click at [275, 522] on textarea at bounding box center [414, 516] width 405 height 57
type textarea "**********"
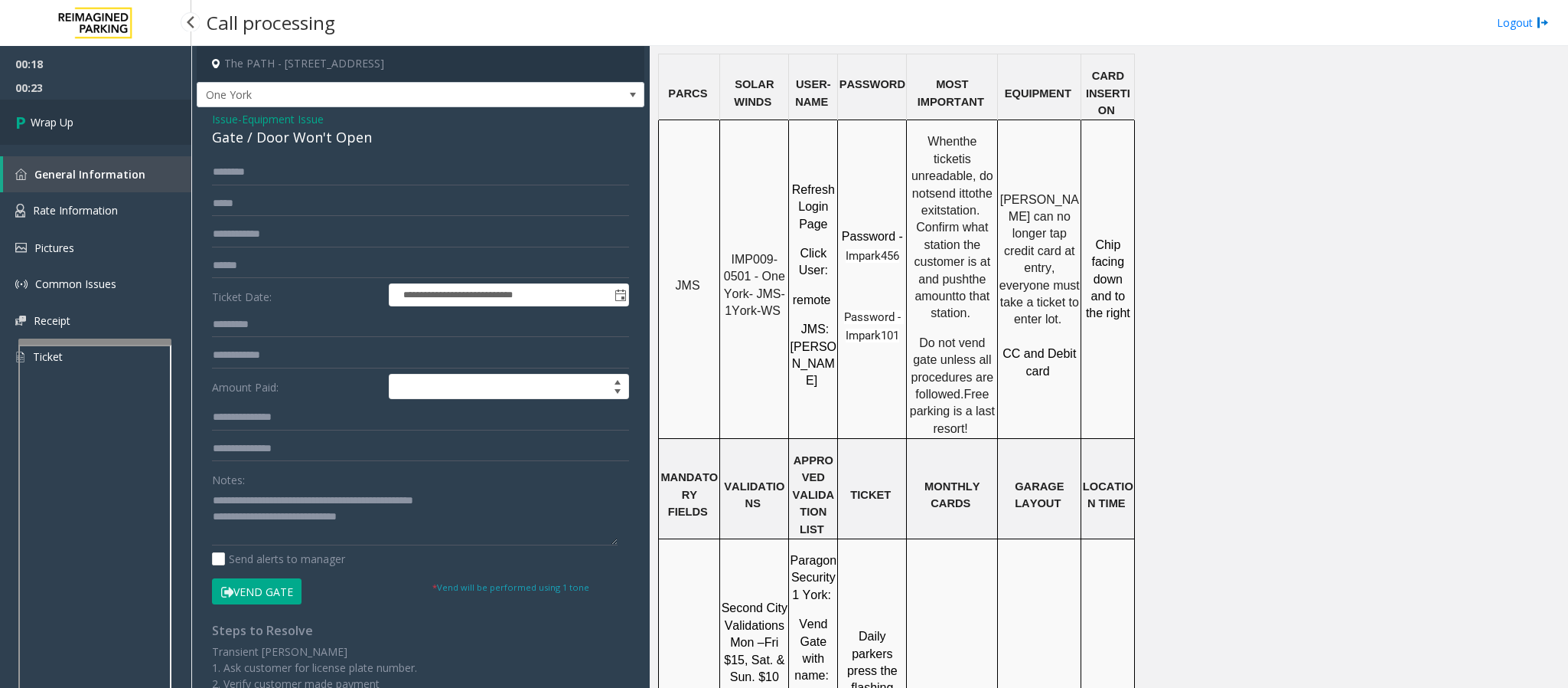
click at [64, 133] on link "Wrap Up" at bounding box center [96, 122] width 191 height 46
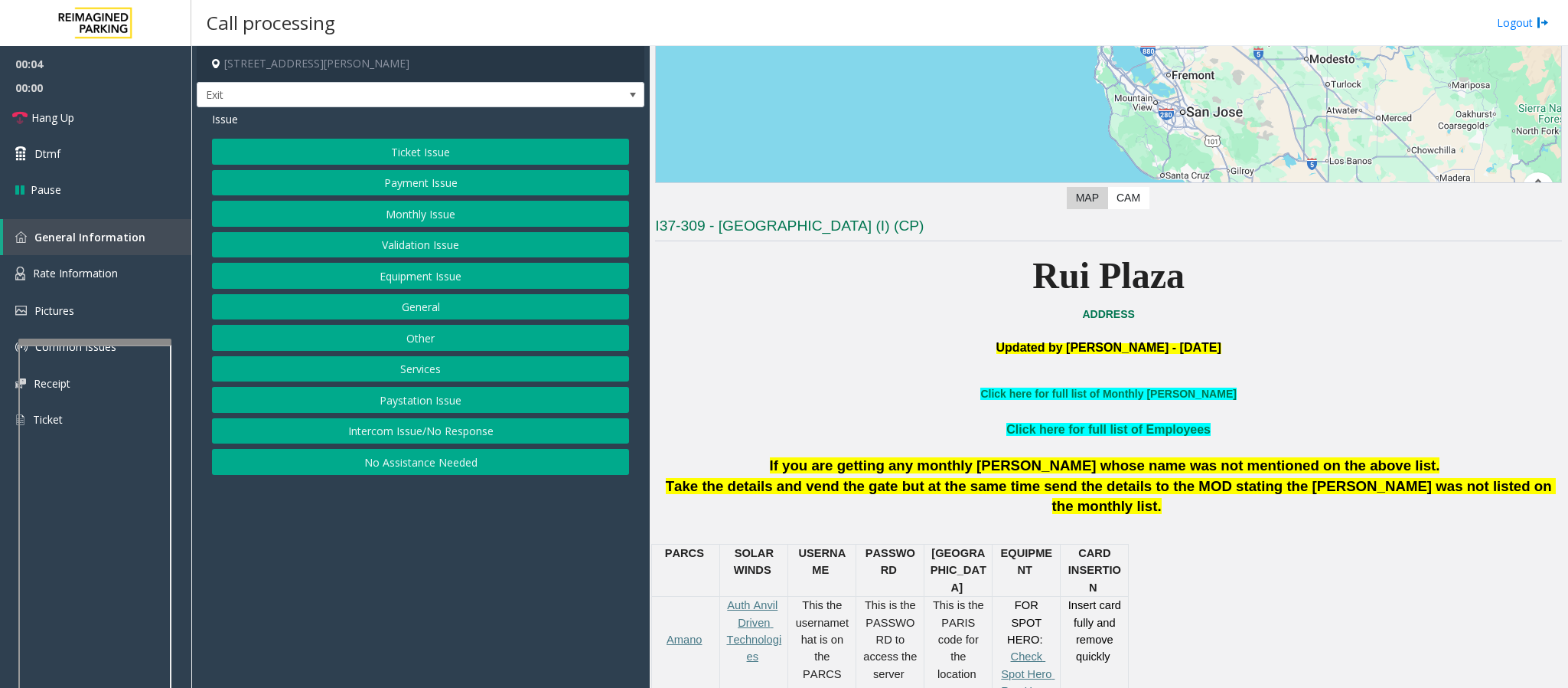
scroll to position [344, 0]
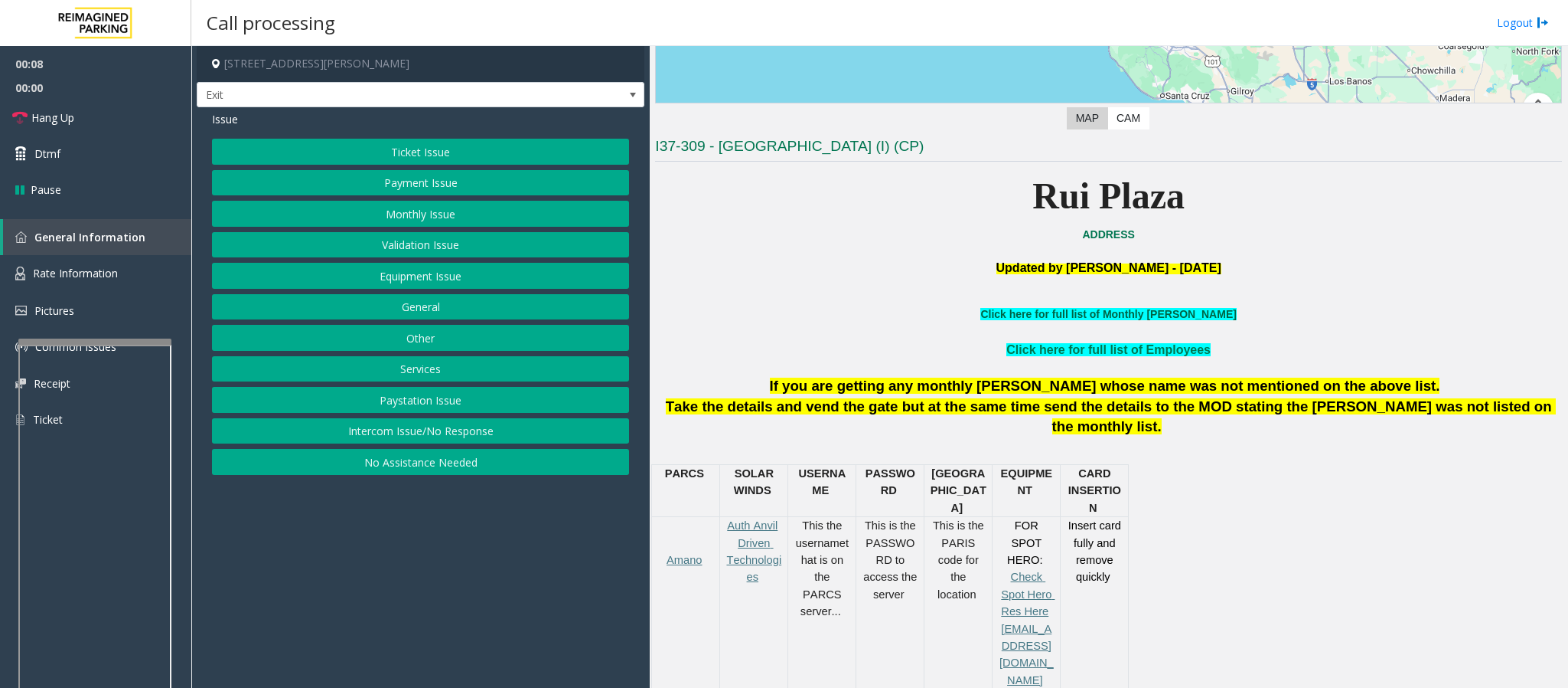
click at [1144, 315] on link "Click here for full list of Monthly [PERSON_NAME]" at bounding box center [1109, 314] width 256 height 13
click at [1145, 350] on link "Click here for full list of Employees" at bounding box center [1109, 349] width 205 height 13
click at [391, 202] on button "Monthly Issue" at bounding box center [420, 213] width 417 height 26
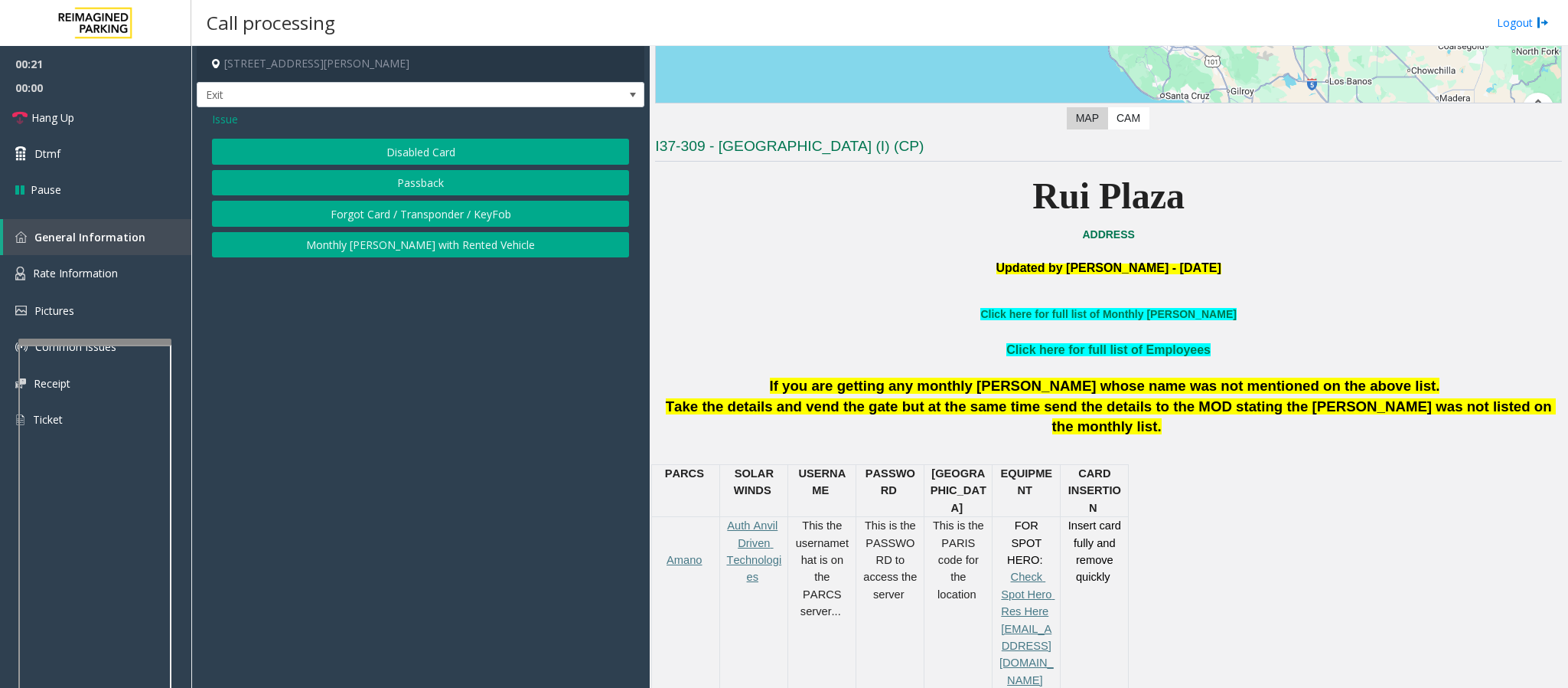
click at [379, 138] on div "Issue Disabled Card Passback Forgot Card / Transponder / KeyFob Monthly [PERSON…" at bounding box center [420, 186] width 448 height 158
click at [358, 209] on button "Forgot Card / Transponder / KeyFob" at bounding box center [420, 213] width 417 height 26
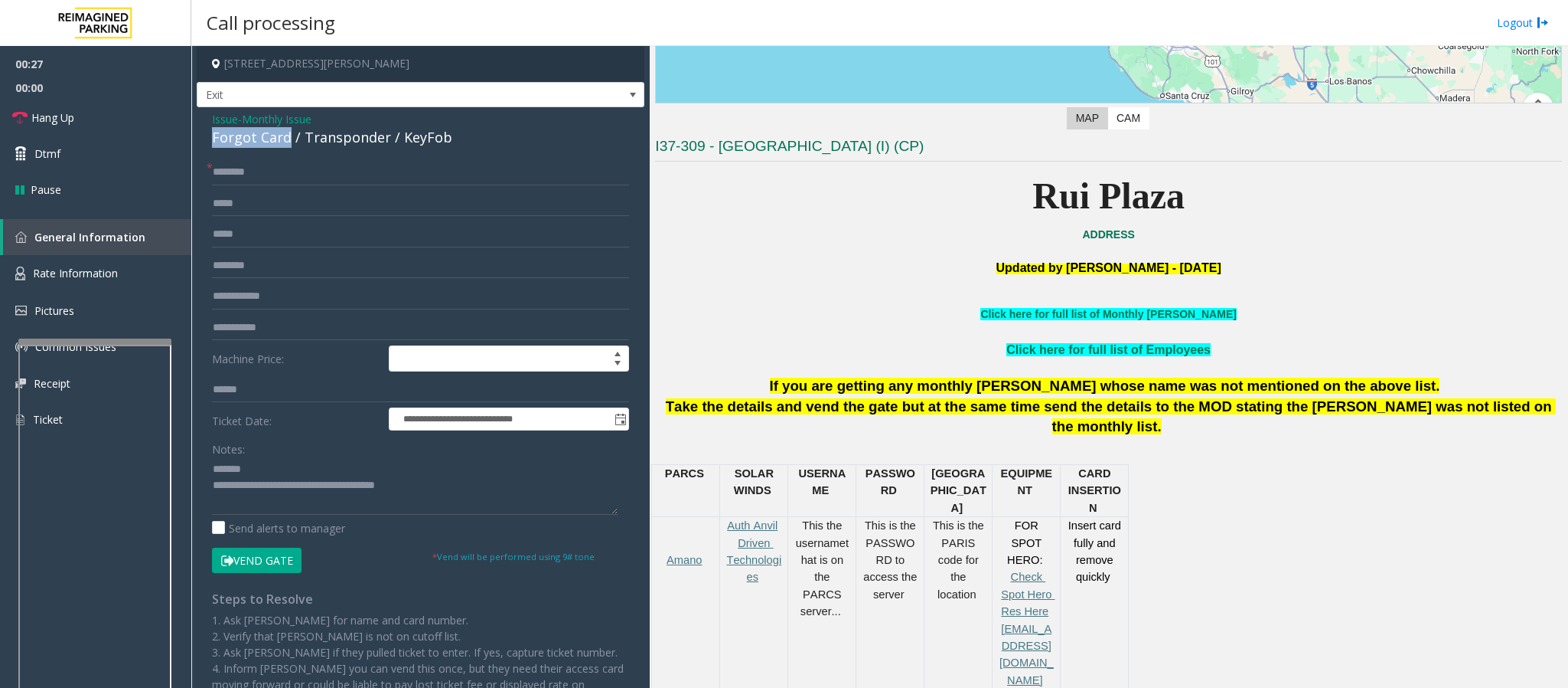
drag, startPoint x: 205, startPoint y: 136, endPoint x: 285, endPoint y: 143, distance: 80.3
click at [285, 143] on div "**********" at bounding box center [420, 448] width 448 height 681
type textarea "**********"
click at [234, 170] on input "text" at bounding box center [420, 172] width 417 height 26
click at [240, 179] on input "text" at bounding box center [420, 172] width 417 height 26
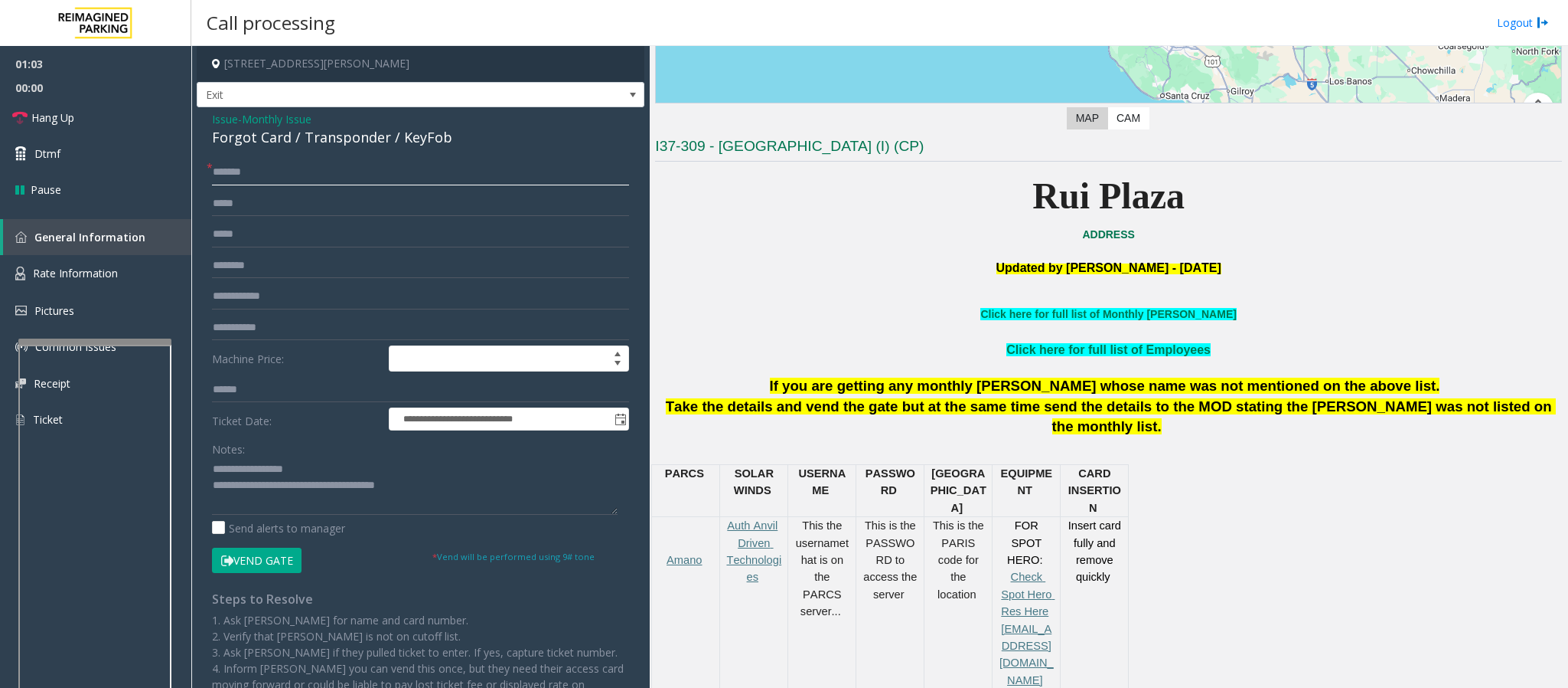
click at [227, 182] on input "******" at bounding box center [420, 172] width 417 height 26
click at [232, 177] on input "******" at bounding box center [420, 172] width 417 height 26
click at [233, 176] on input "******" at bounding box center [420, 172] width 417 height 26
type input "******"
click at [255, 561] on button "Vend Gate" at bounding box center [256, 560] width 89 height 26
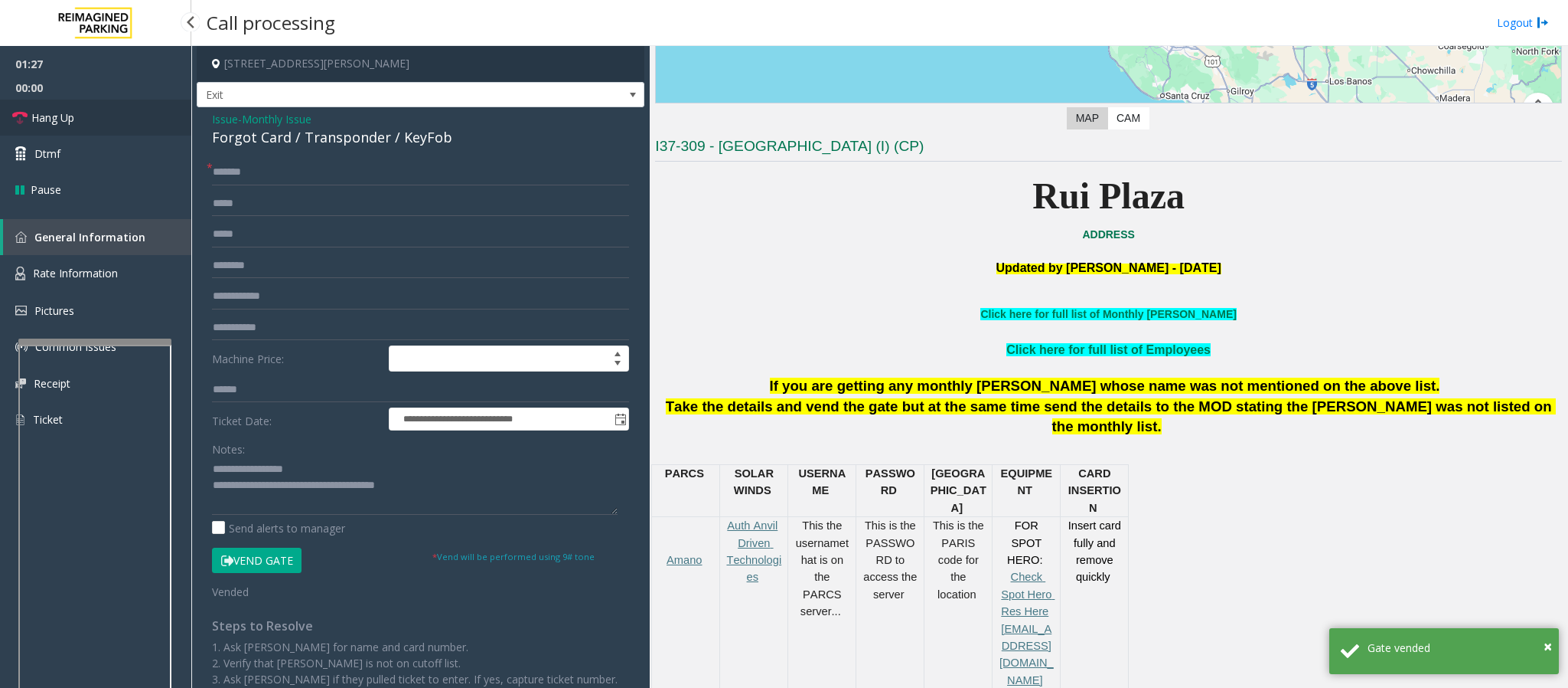
click at [40, 125] on span "Hang Up" at bounding box center [53, 118] width 43 height 16
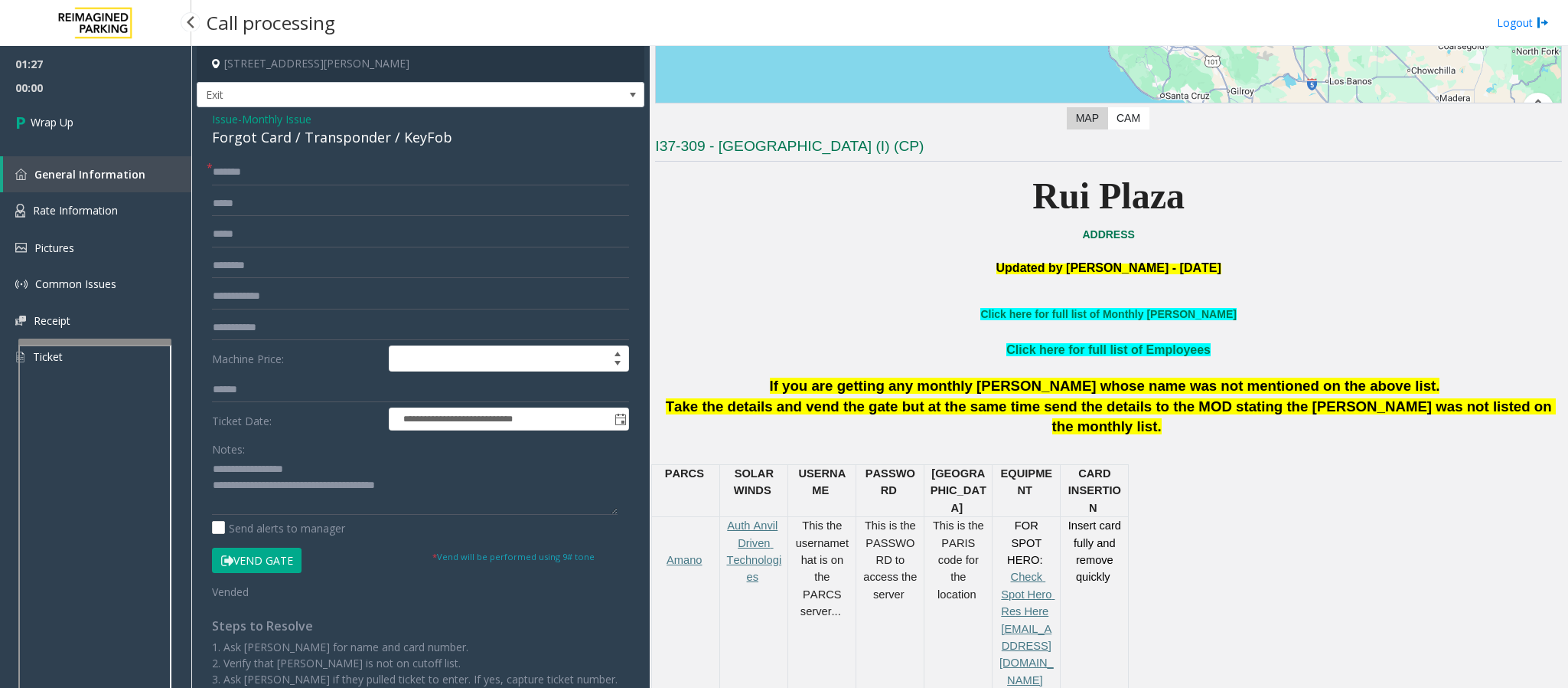
click at [40, 125] on span "Wrap Up" at bounding box center [52, 122] width 43 height 16
click at [40, 125] on div "01:27 00:00 Wrap Up General Information Rate Information Pictures Common Issues…" at bounding box center [96, 217] width 191 height 341
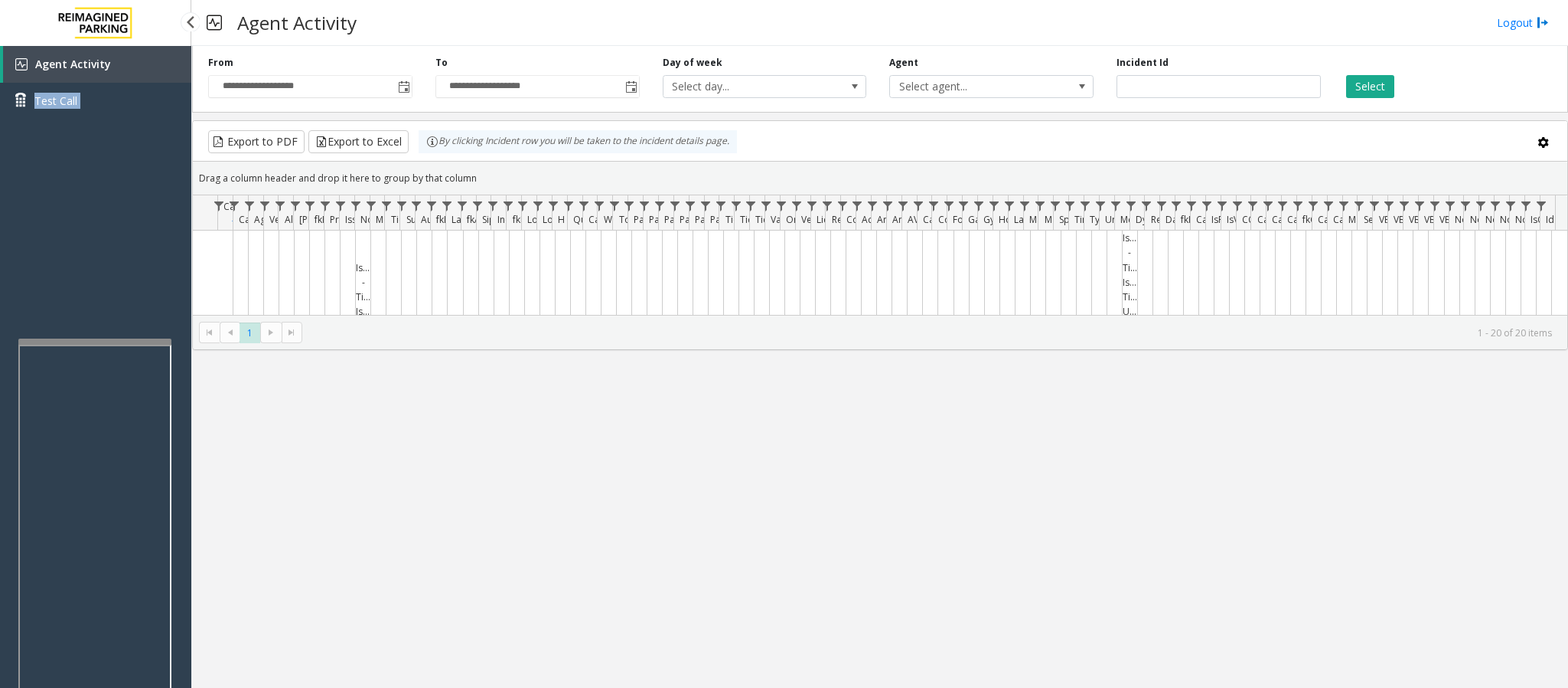
click at [40, 125] on div "Agent Activity Test Call" at bounding box center [96, 88] width 191 height 84
